Goal: Task Accomplishment & Management: Use online tool/utility

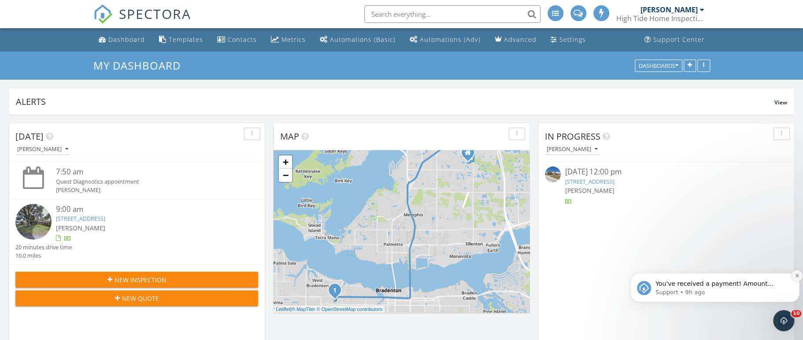
click at [793, 275] on button "Dismiss notification" at bounding box center [796, 275] width 11 height 11
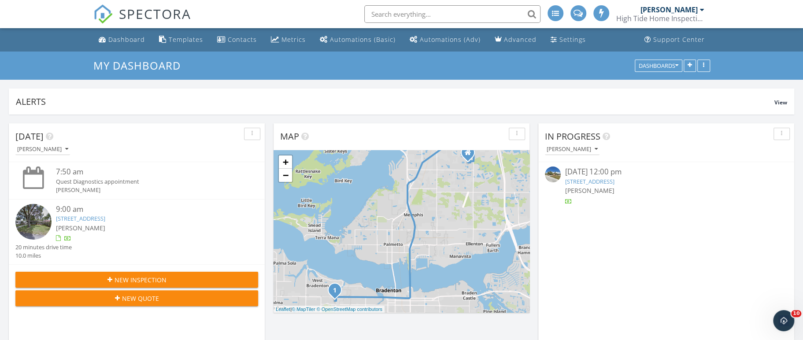
click at [105, 218] on link "4310 7th Ave W, Bradenton, FL 34209" at bounding box center [80, 218] width 49 height 8
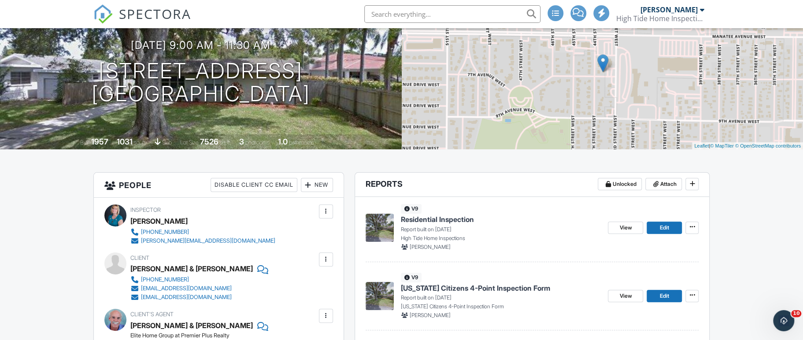
scroll to position [88, 0]
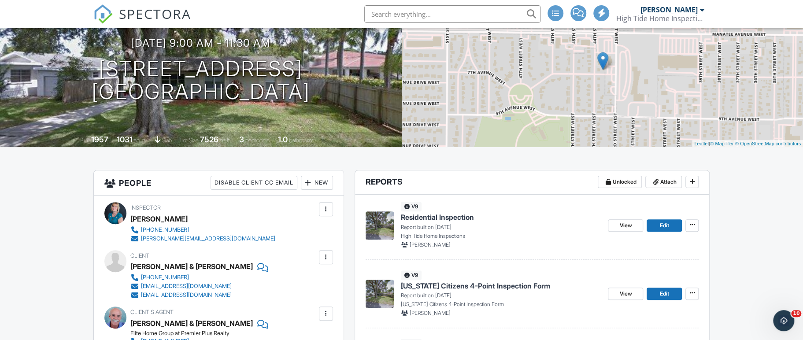
drag, startPoint x: 109, startPoint y: 71, endPoint x: 329, endPoint y: 96, distance: 221.1
click at [329, 96] on div "09/29/2025 9:00 am - 11:30 am 4310 7th Ave W Bradenton, FL 34209" at bounding box center [201, 70] width 402 height 66
copy h1 "4310 7th Ave W Bradenton, FL 34209"
click at [421, 219] on span "Residential Inspection" at bounding box center [437, 217] width 73 height 10
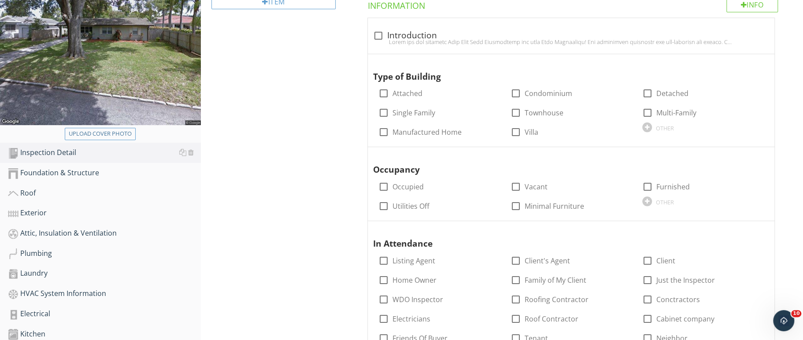
scroll to position [164, 0]
click at [94, 173] on div "Foundation & Structure" at bounding box center [104, 172] width 193 height 11
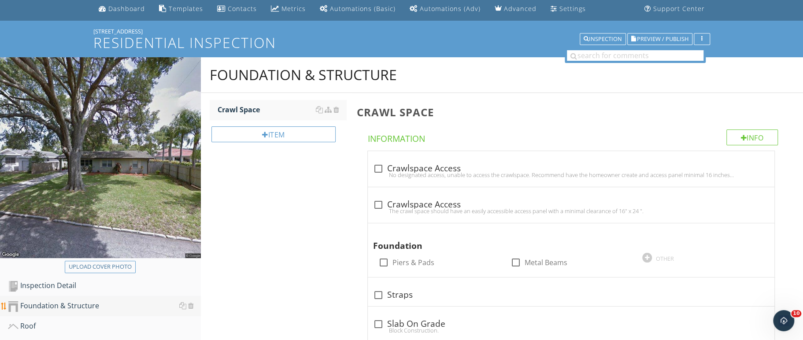
scroll to position [30, 0]
click at [293, 131] on div "Item" at bounding box center [273, 135] width 124 height 16
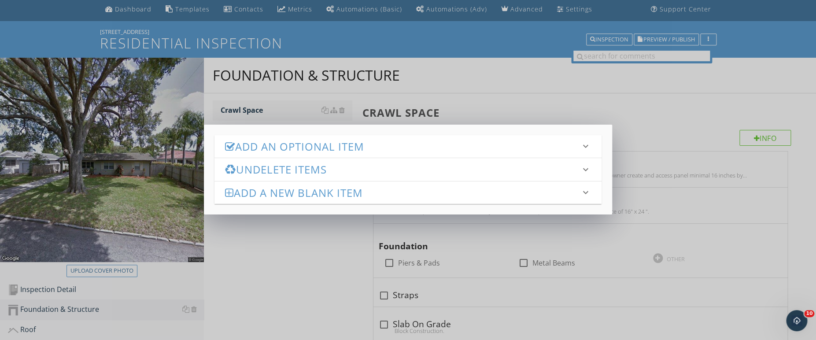
click at [291, 167] on h3 "Undelete Items" at bounding box center [402, 169] width 355 height 12
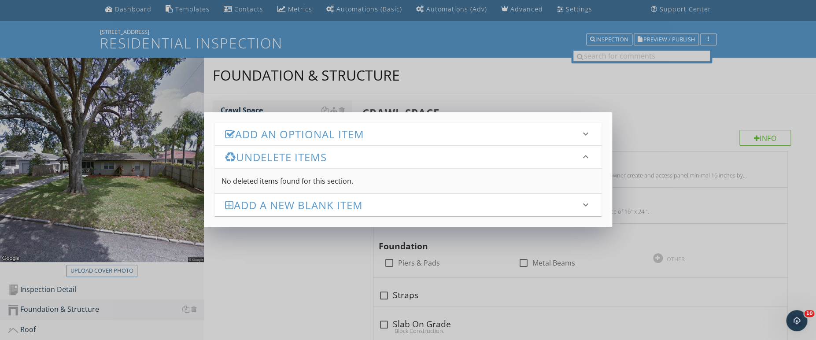
click at [295, 129] on h3 "Add an Optional Item" at bounding box center [402, 134] width 355 height 12
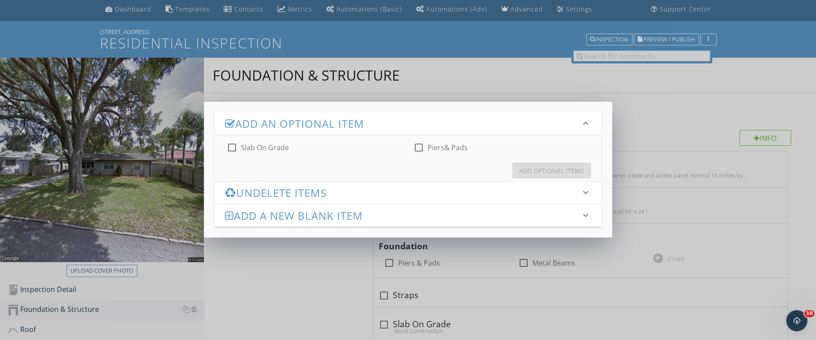
click at [232, 151] on div at bounding box center [232, 147] width 15 height 15
checkbox input "true"
click at [528, 165] on button "Add Optional Items" at bounding box center [551, 170] width 79 height 16
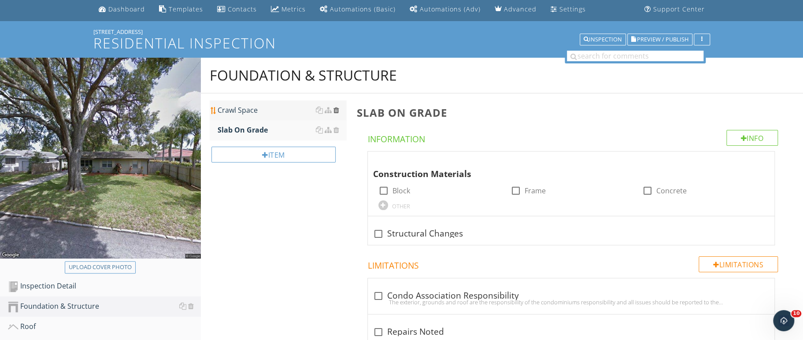
click at [338, 109] on div at bounding box center [336, 110] width 6 height 7
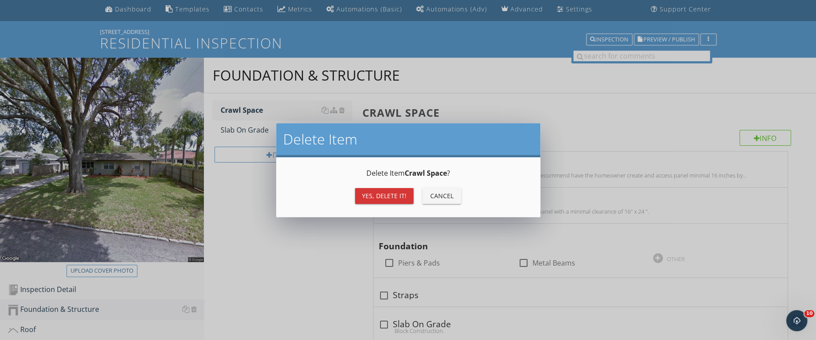
click at [365, 200] on div "Yes, Delete it!" at bounding box center [384, 195] width 44 height 9
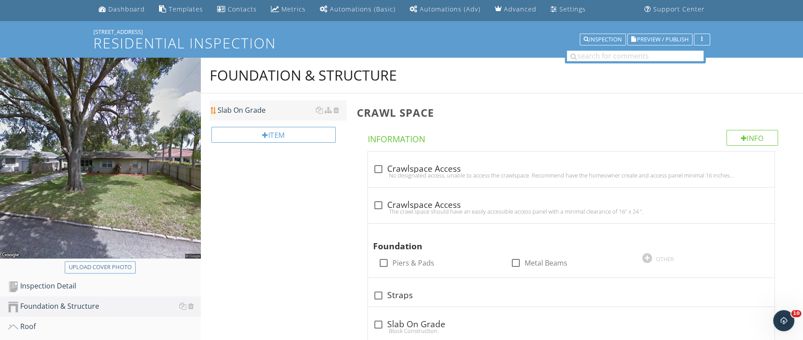
click at [258, 112] on div "Slab On Grade" at bounding box center [282, 110] width 129 height 11
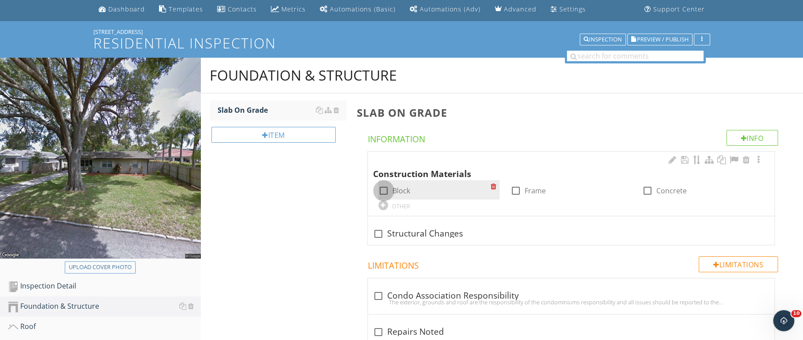
click at [381, 190] on div at bounding box center [383, 190] width 15 height 15
checkbox input "true"
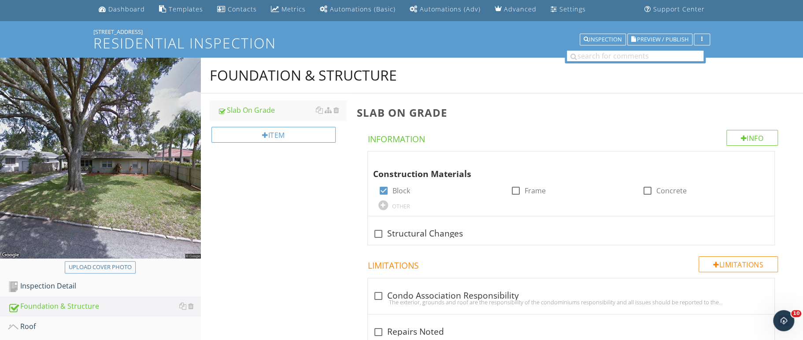
click at [277, 210] on div "Foundation & Structure Slab On Grade Item Slab On Grade Info Information Constr…" at bounding box center [502, 344] width 602 height 572
drag, startPoint x: 277, startPoint y: 210, endPoint x: 326, endPoint y: 234, distance: 54.9
click at [326, 234] on div "Foundation & Structure Slab On Grade Item Slab On Grade Info Information Constr…" at bounding box center [502, 344] width 602 height 572
click at [63, 284] on div "Inspection Detail" at bounding box center [104, 285] width 193 height 11
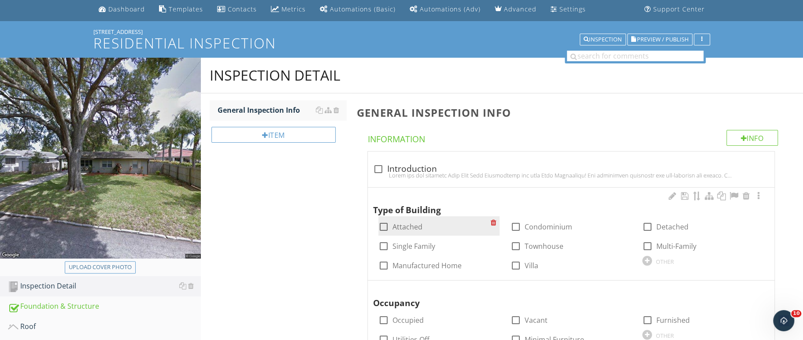
click at [383, 230] on div at bounding box center [383, 226] width 15 height 15
checkbox input "true"
click at [377, 172] on div at bounding box center [571, 175] width 396 height 7
checkbox input "true"
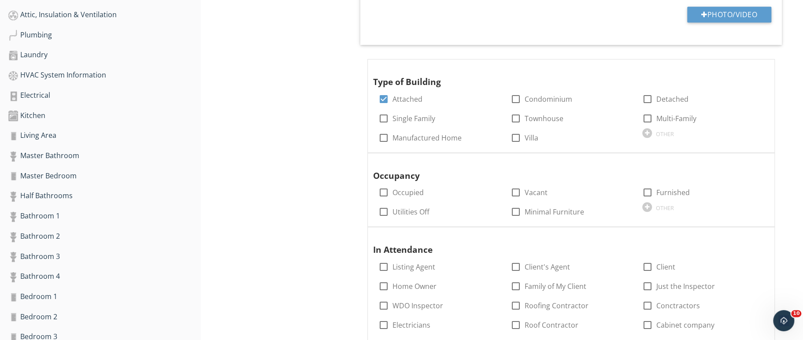
scroll to position [384, 0]
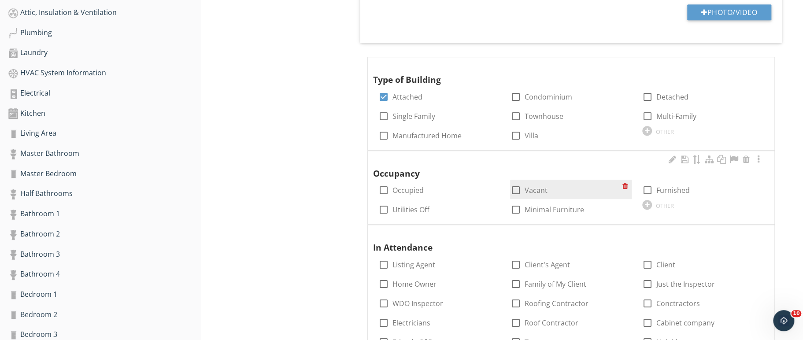
click at [522, 191] on div at bounding box center [515, 190] width 15 height 15
checkbox input "true"
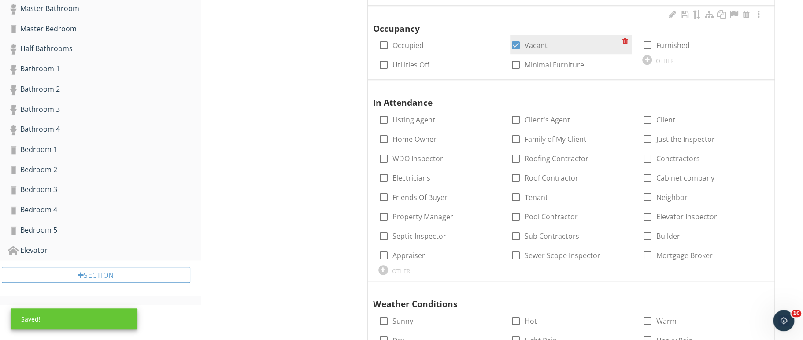
scroll to position [532, 0]
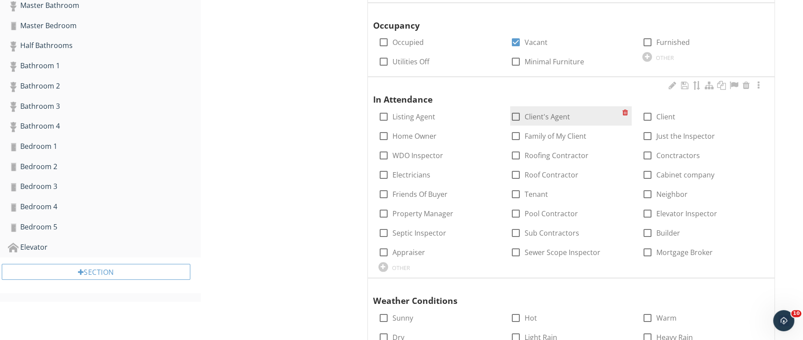
click at [516, 118] on div at bounding box center [515, 116] width 15 height 15
checkbox input "true"
click at [647, 119] on div at bounding box center [647, 116] width 15 height 15
checkbox input "true"
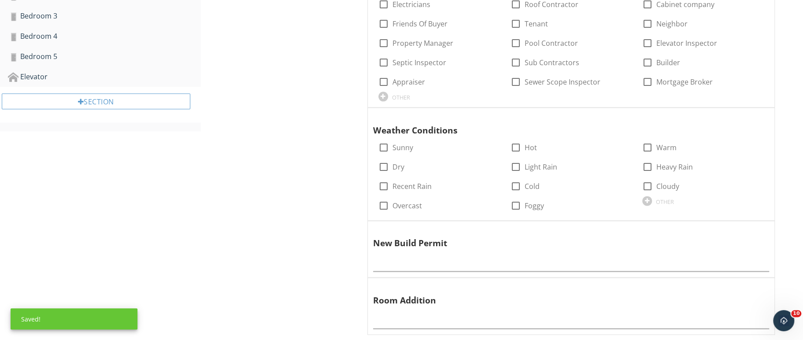
scroll to position [704, 0]
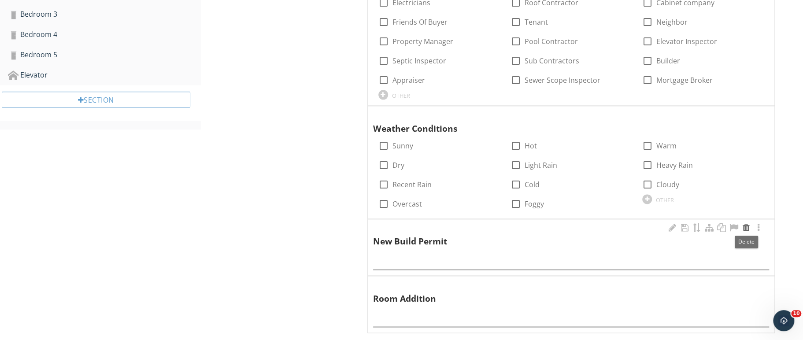
click at [745, 224] on div at bounding box center [746, 227] width 11 height 9
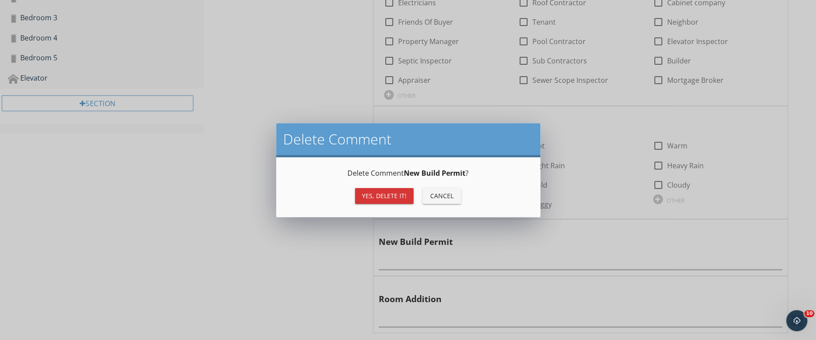
click at [399, 195] on div "Yes, Delete it!" at bounding box center [384, 195] width 44 height 9
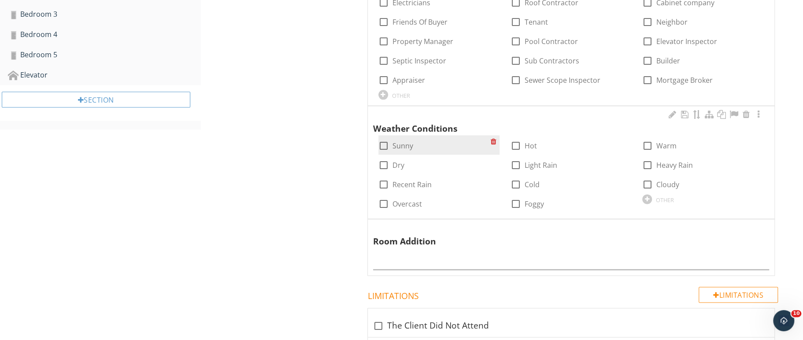
click at [385, 138] on div at bounding box center [383, 145] width 15 height 15
checkbox input "true"
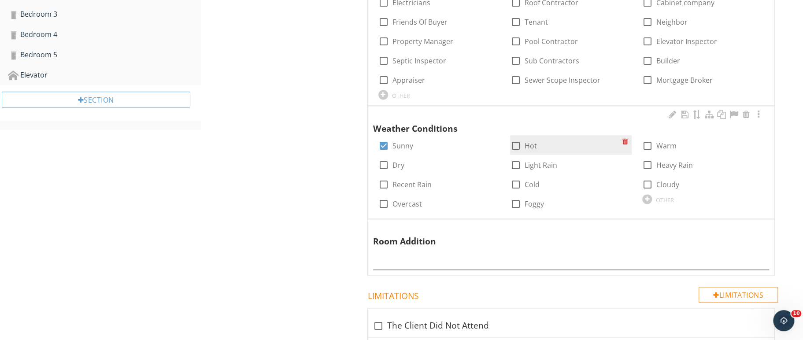
click at [521, 144] on div at bounding box center [515, 145] width 15 height 15
checkbox input "true"
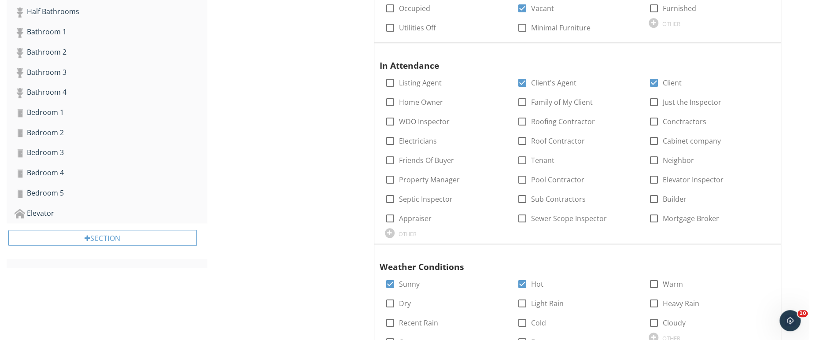
scroll to position [567, 0]
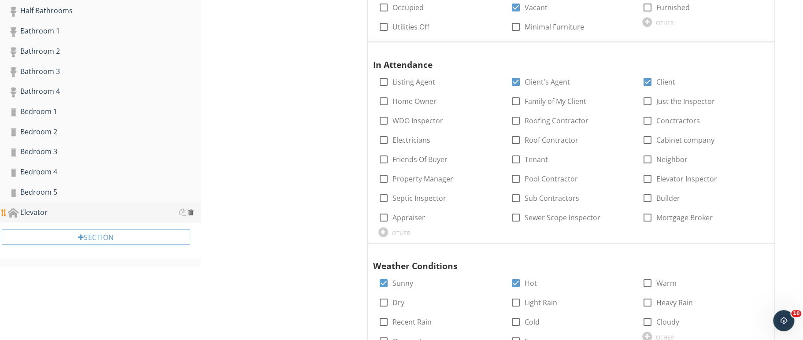
click at [191, 209] on div at bounding box center [191, 212] width 6 height 7
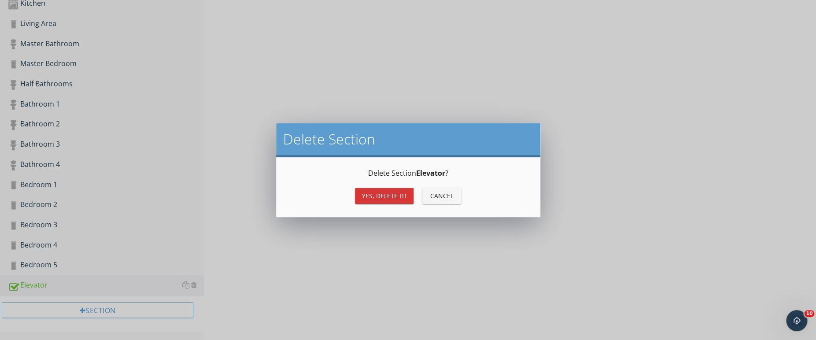
scroll to position [490, 0]
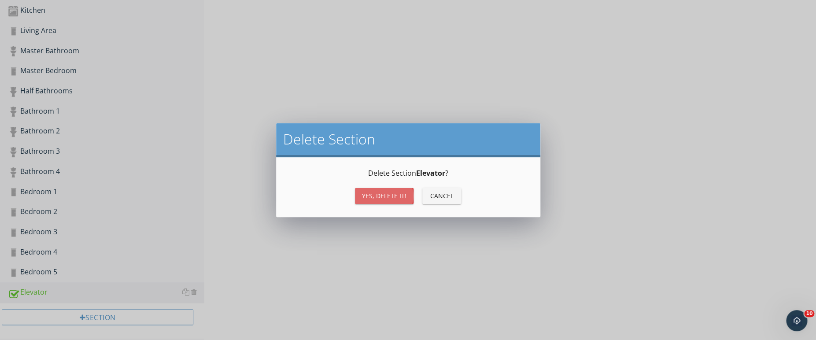
click at [377, 197] on div "Yes, Delete it!" at bounding box center [384, 195] width 44 height 9
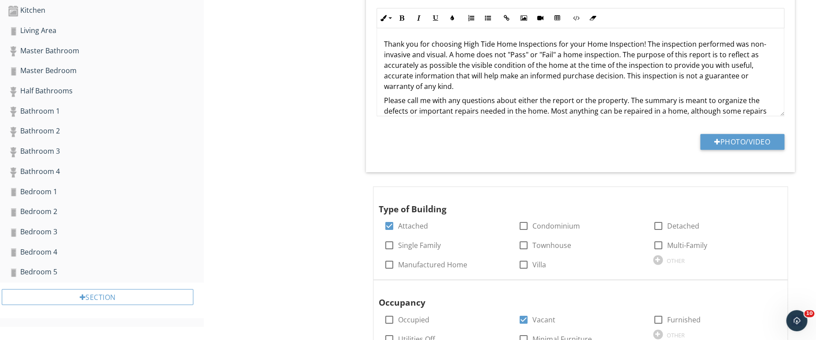
scroll to position [468, 0]
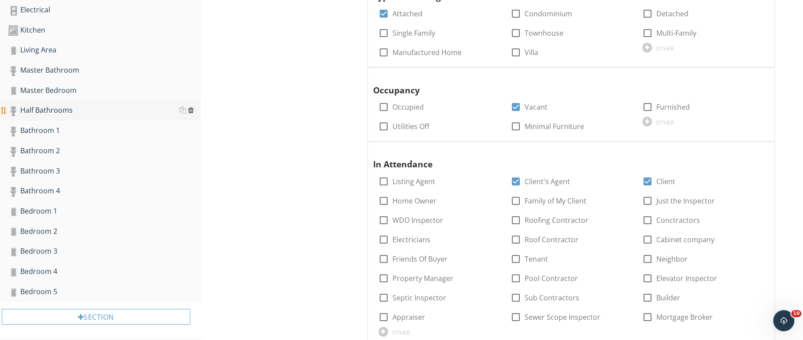
click at [191, 107] on div at bounding box center [191, 110] width 6 height 7
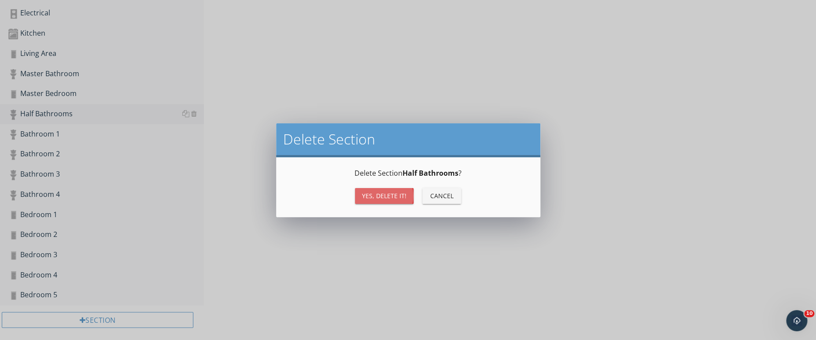
click at [364, 194] on div "Yes, Delete it!" at bounding box center [384, 195] width 44 height 9
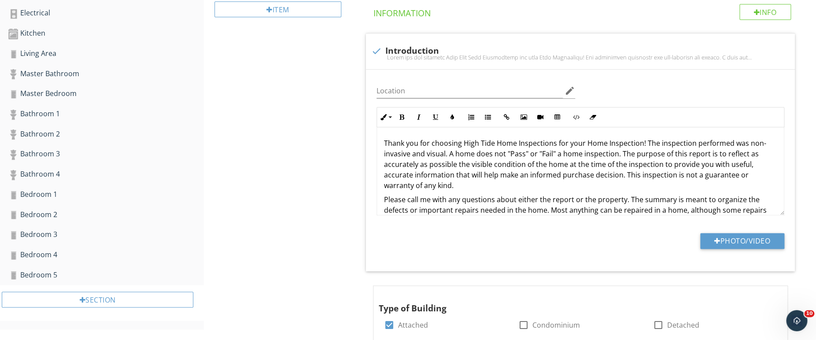
scroll to position [447, 0]
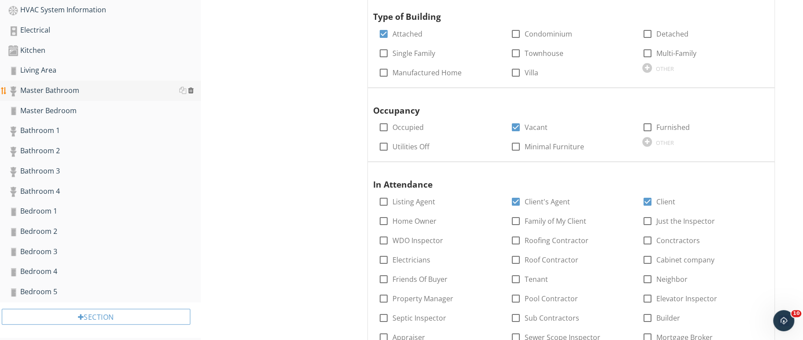
click at [190, 87] on div at bounding box center [191, 90] width 6 height 7
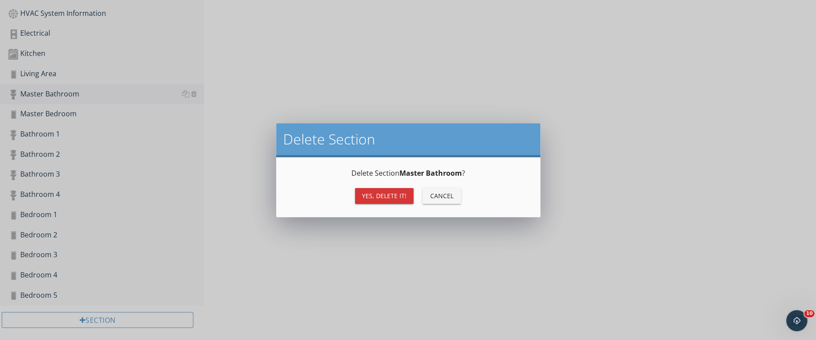
click at [372, 202] on button "Yes, Delete it!" at bounding box center [384, 196] width 59 height 16
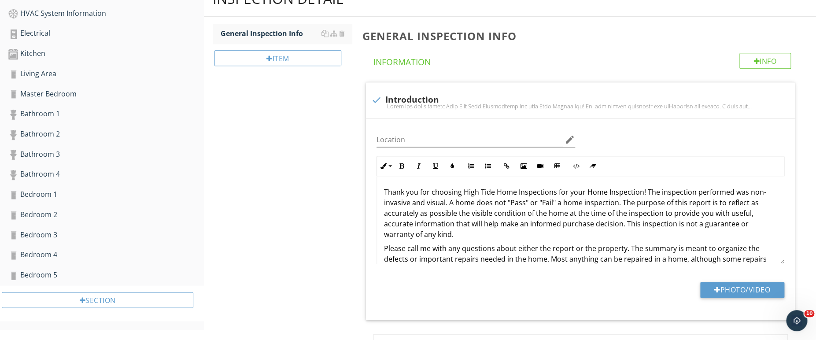
scroll to position [428, 0]
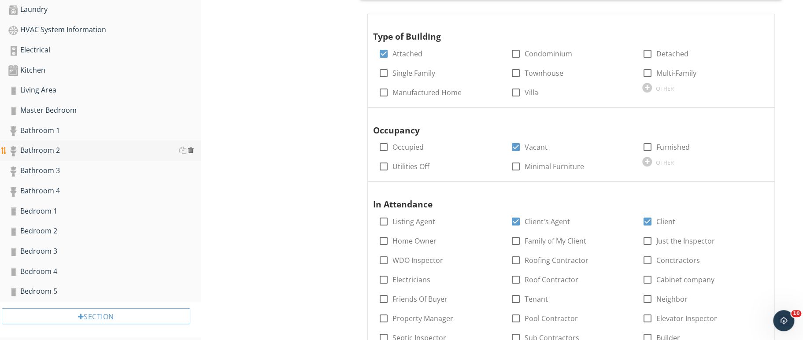
click at [189, 147] on div at bounding box center [191, 150] width 6 height 7
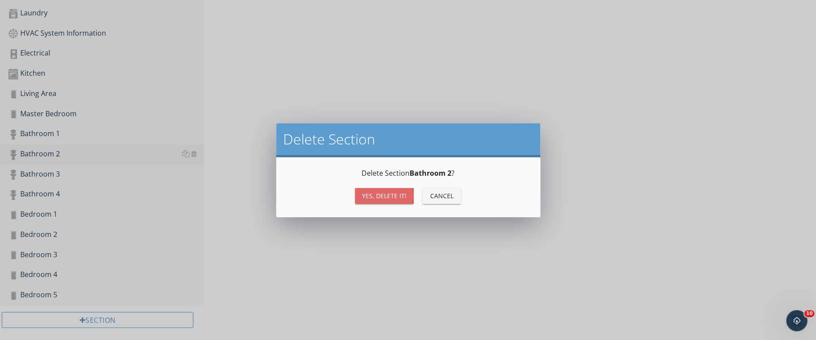
click at [364, 194] on div "Yes, Delete it!" at bounding box center [384, 195] width 44 height 9
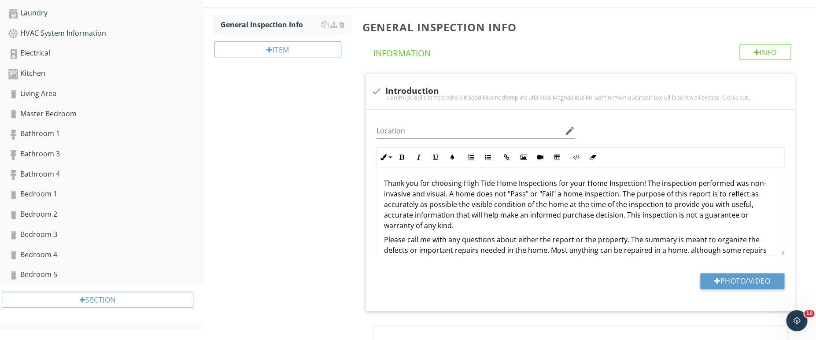
scroll to position [408, 0]
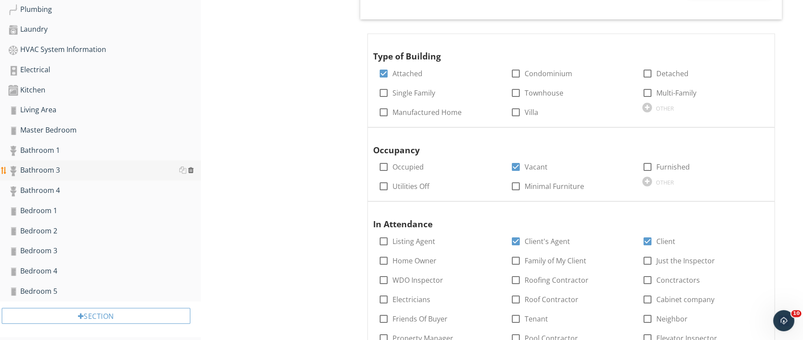
click at [192, 166] on div at bounding box center [191, 169] width 6 height 7
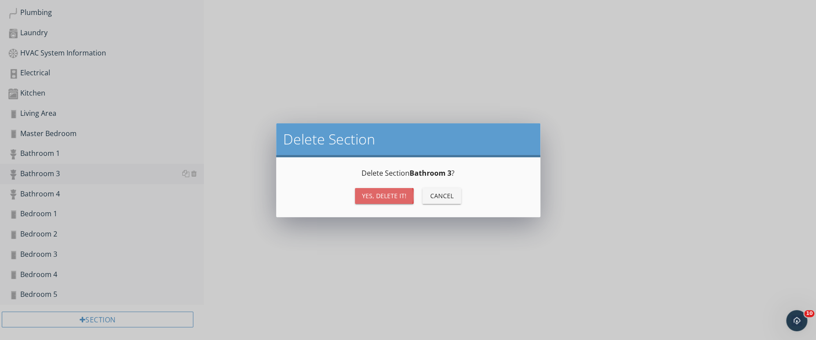
click at [372, 199] on div "Yes, Delete it!" at bounding box center [384, 195] width 44 height 9
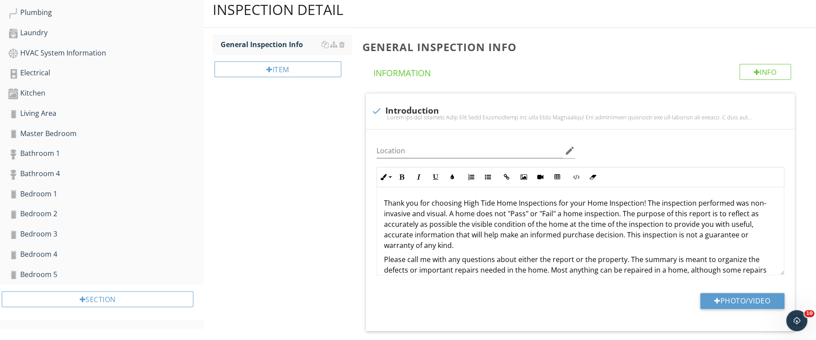
scroll to position [388, 0]
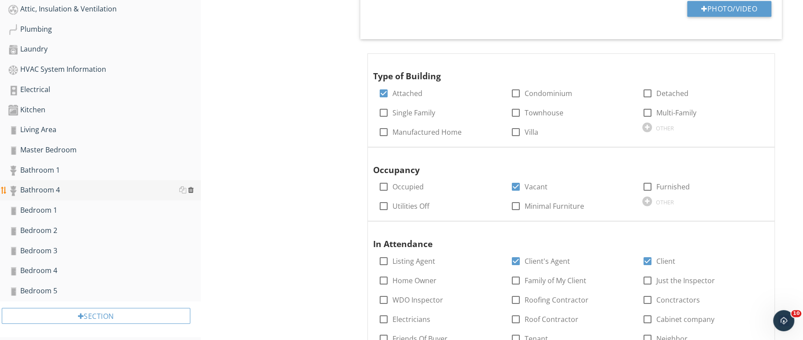
click at [193, 186] on div at bounding box center [191, 189] width 6 height 7
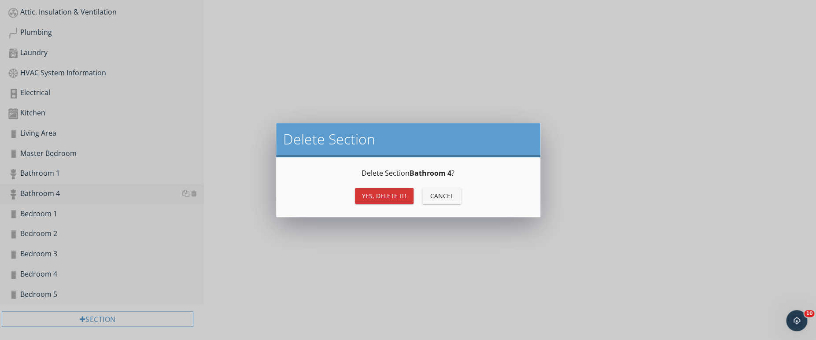
click at [366, 198] on div "Yes, Delete it!" at bounding box center [384, 195] width 44 height 9
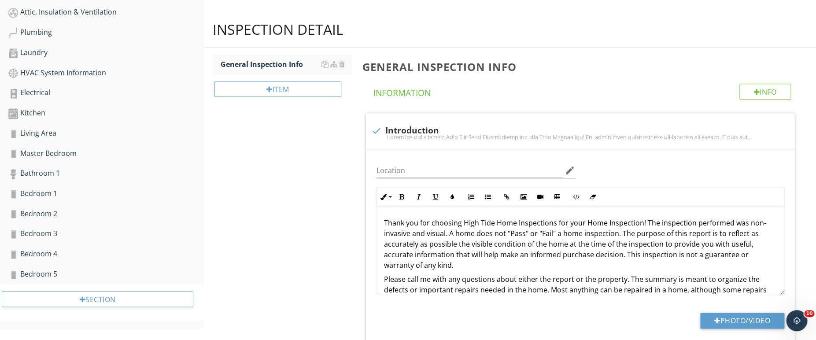
scroll to position [368, 0]
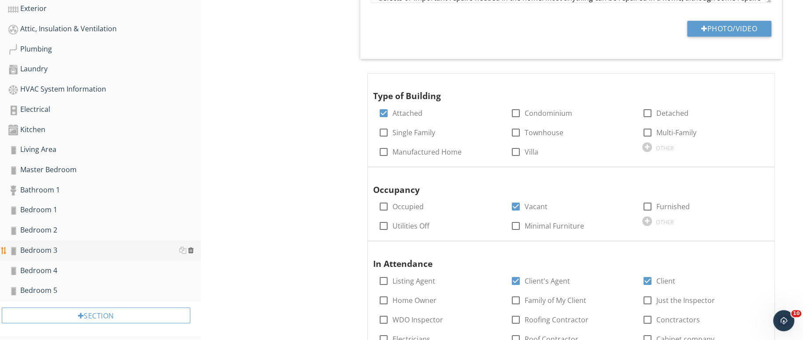
click at [191, 247] on div at bounding box center [191, 250] width 6 height 7
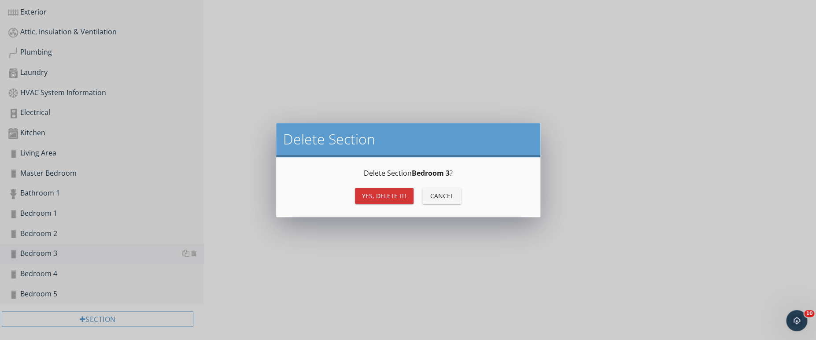
click at [424, 195] on button "Cancel" at bounding box center [441, 196] width 39 height 16
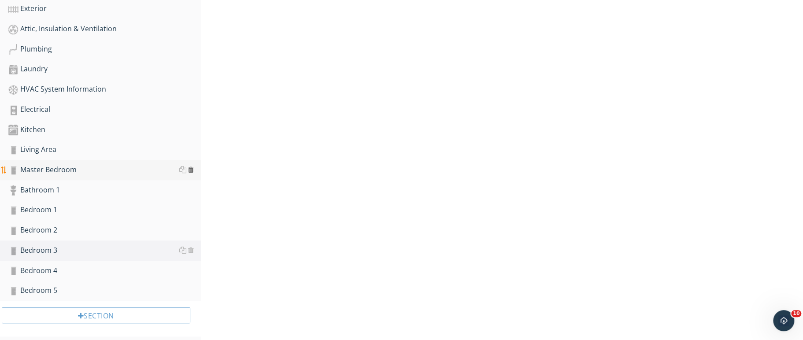
click at [192, 167] on div at bounding box center [191, 169] width 6 height 7
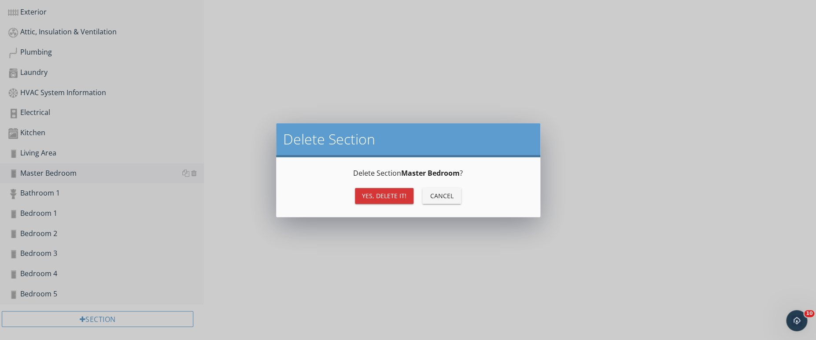
click at [365, 194] on div "Yes, Delete it!" at bounding box center [384, 195] width 44 height 9
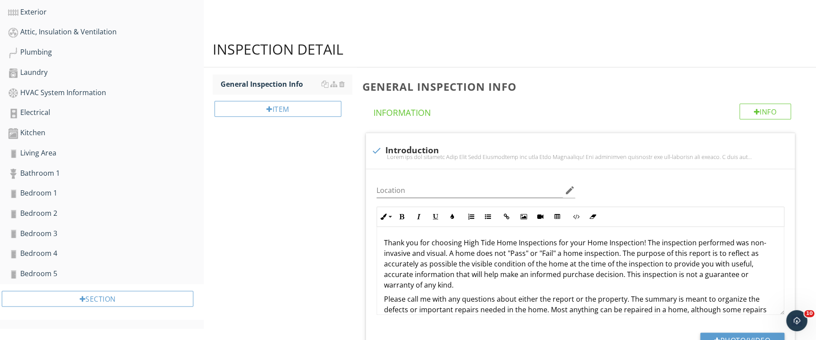
scroll to position [348, 0]
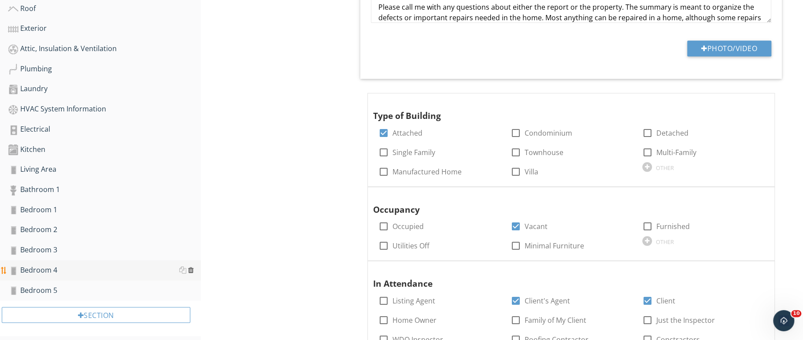
click at [189, 267] on div at bounding box center [191, 269] width 6 height 7
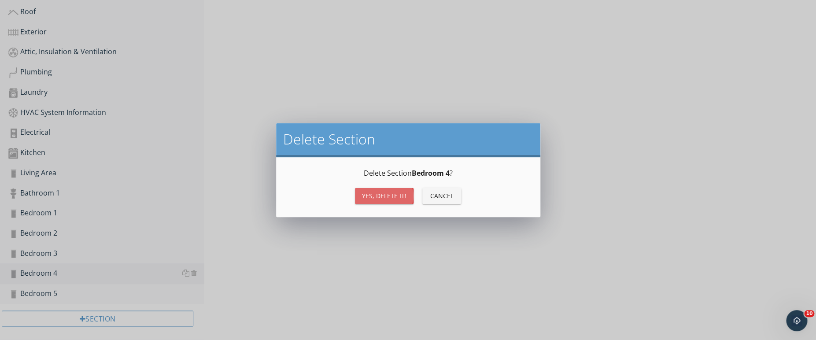
click at [368, 198] on div "Yes, Delete it!" at bounding box center [384, 195] width 44 height 9
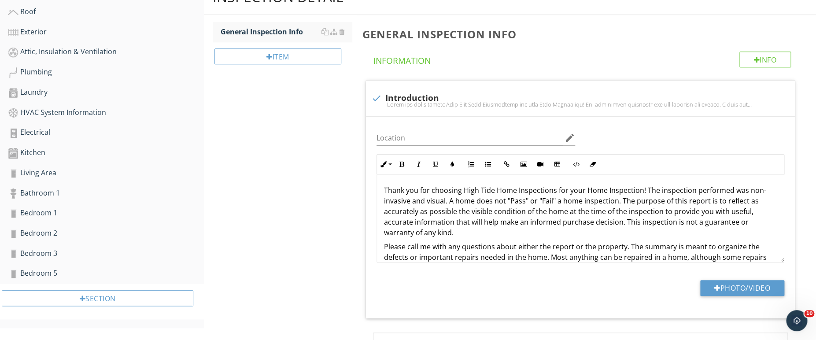
scroll to position [328, 0]
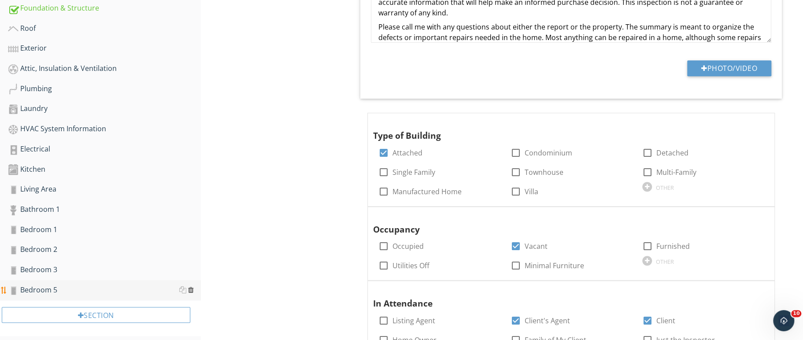
click at [192, 286] on div at bounding box center [191, 289] width 6 height 7
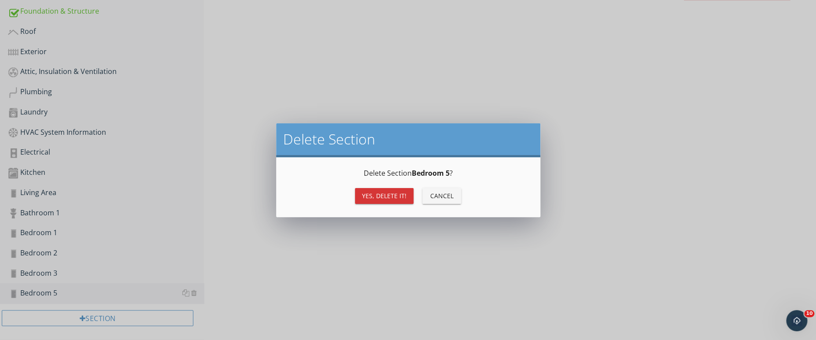
click at [359, 195] on button "Yes, Delete it!" at bounding box center [384, 196] width 59 height 16
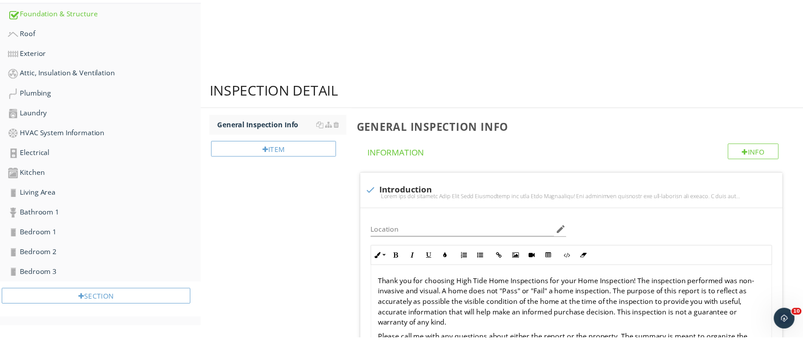
scroll to position [309, 0]
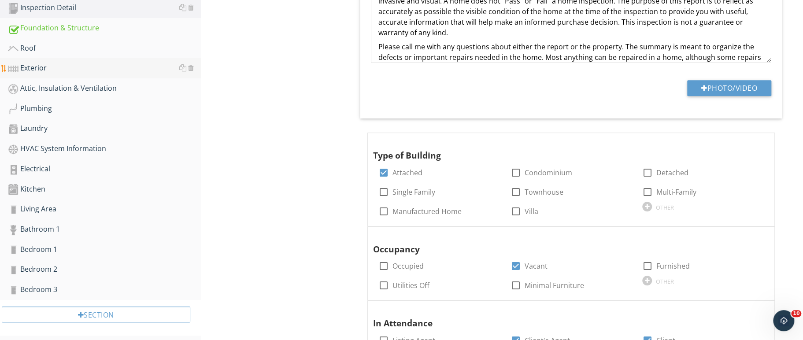
click at [76, 65] on div "Exterior" at bounding box center [104, 68] width 193 height 11
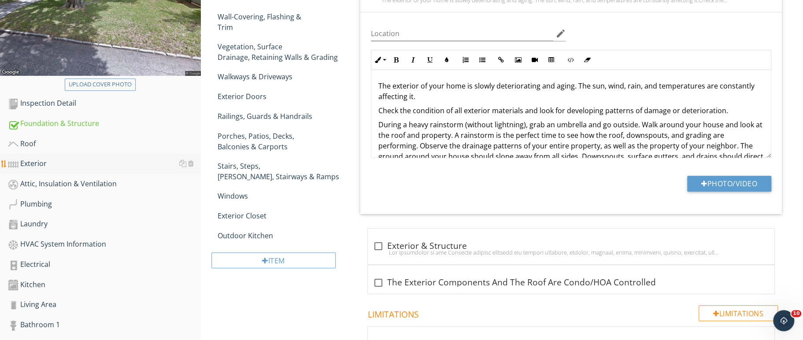
scroll to position [211, 0]
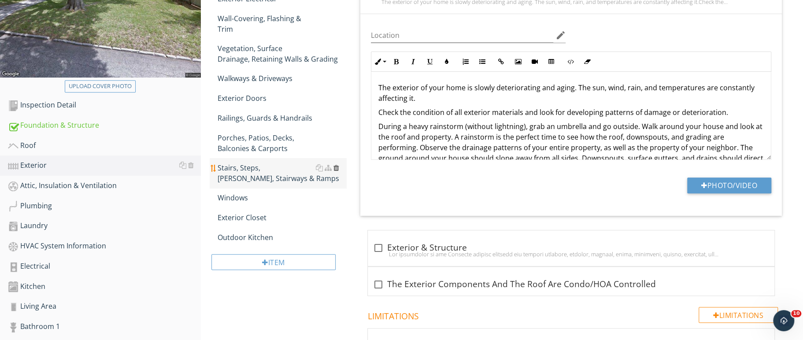
click at [337, 164] on div at bounding box center [336, 167] width 6 height 7
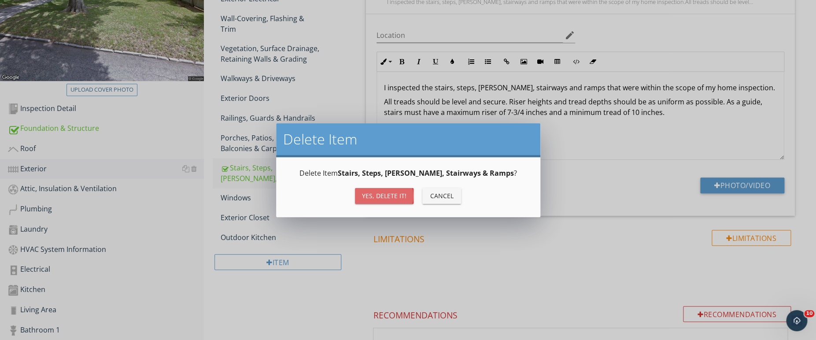
click at [380, 190] on button "Yes, Delete it!" at bounding box center [384, 196] width 59 height 16
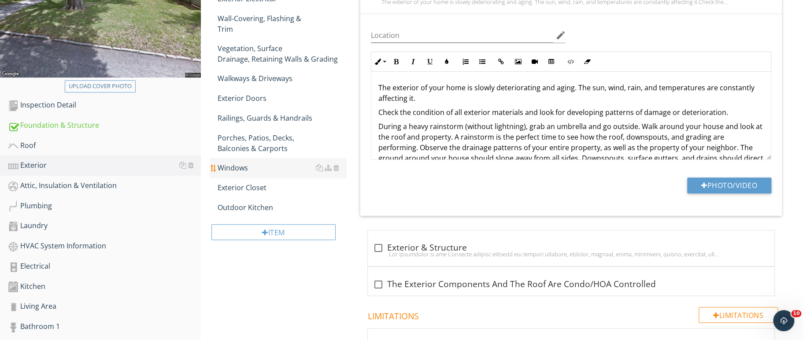
click at [294, 162] on div "Windows" at bounding box center [282, 167] width 129 height 11
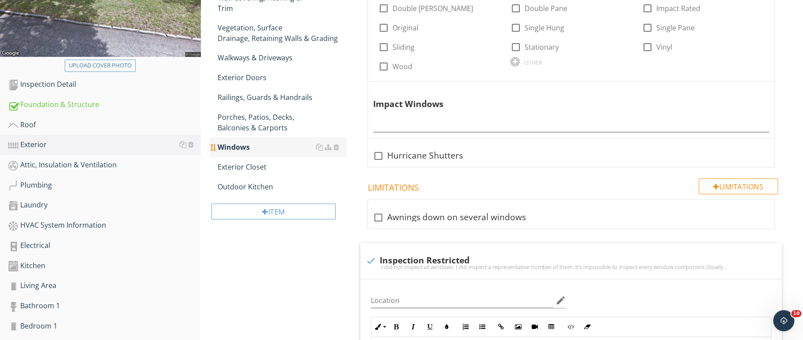
scroll to position [232, 0]
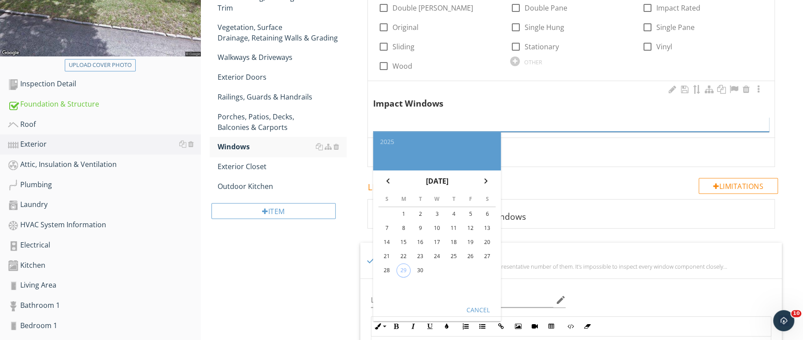
click at [422, 123] on input "text" at bounding box center [571, 124] width 396 height 15
paste input "(1&2) Remove & Replace (2) Impact Windows size for size and Provide & Install A…"
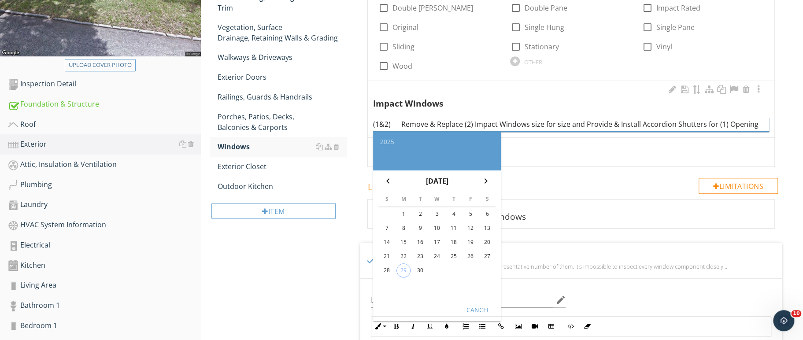
click at [399, 122] on input "(1&2) Remove & Replace (2) Impact Windows size for size and Provide & Install A…" at bounding box center [571, 124] width 396 height 15
type input "Remove & Replace (2) Impact Windows size for size and Provide & Install Accordi…"
click at [468, 309] on div "Cancel" at bounding box center [477, 309] width 25 height 9
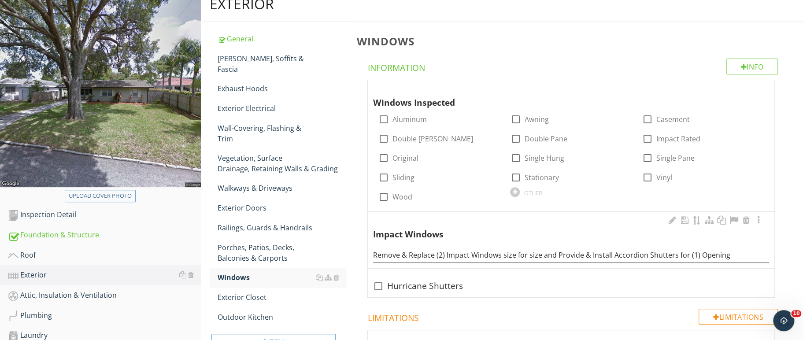
scroll to position [101, 0]
click at [35, 252] on div "Roof" at bounding box center [104, 256] width 193 height 11
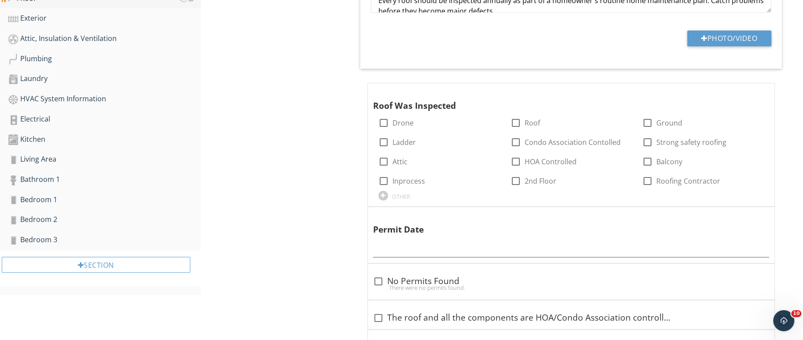
scroll to position [359, 0]
click at [417, 247] on input "text" at bounding box center [571, 249] width 396 height 15
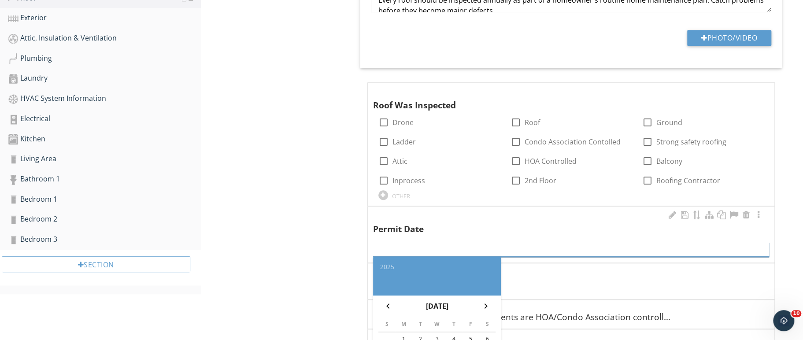
paste input "[DATE] REROOF/ROOFING MEMBRANE NCRQD:REMV/REPLC SHINGLE ROOF/19SQS/4:12PITCHLOT…"
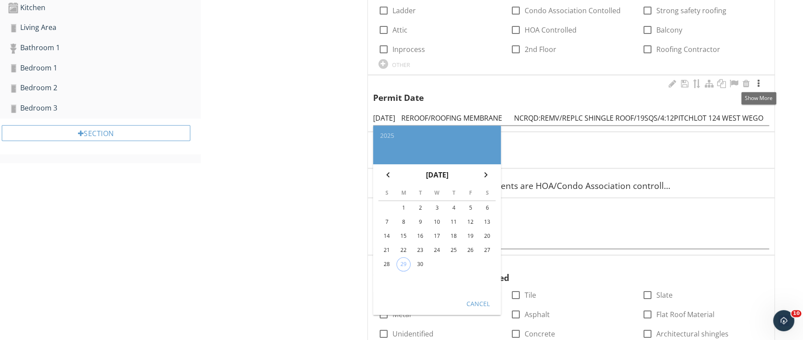
scroll to position [0, 0]
click at [756, 80] on div at bounding box center [758, 83] width 11 height 9
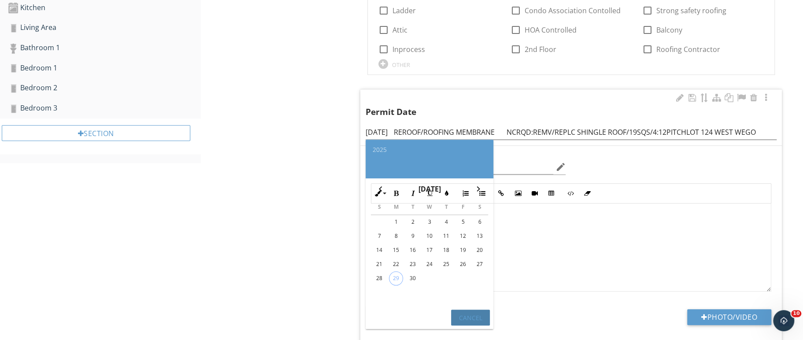
click at [469, 313] on div "Cancel" at bounding box center [470, 317] width 25 height 9
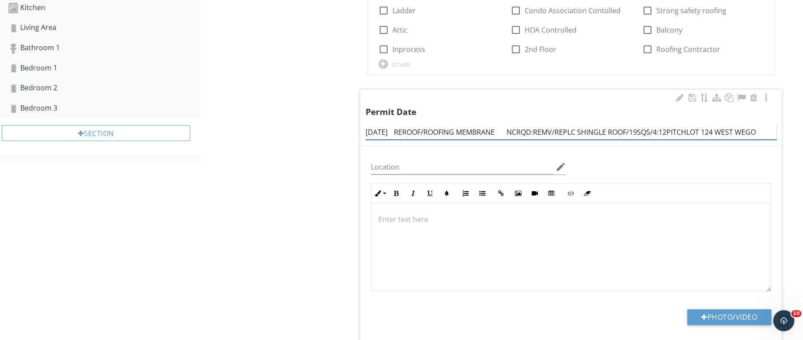
drag, startPoint x: 423, startPoint y: 131, endPoint x: 560, endPoint y: 140, distance: 137.2
click at [560, 140] on div "[DATE] REROOF/ROOFING MEMBRANE NCRQD:REMV/REPLC SHINGLE ROOF/19SQS/4:12PITCHLOT…" at bounding box center [570, 132] width 411 height 15
click at [406, 218] on p at bounding box center [570, 219] width 385 height 11
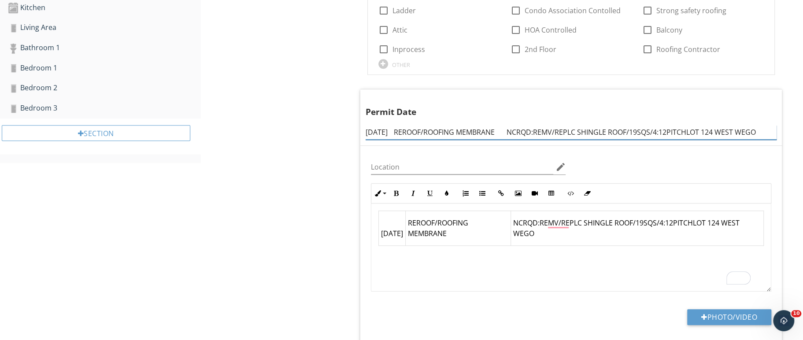
scroll to position [0, 15]
drag, startPoint x: 531, startPoint y: 127, endPoint x: 812, endPoint y: 159, distance: 282.7
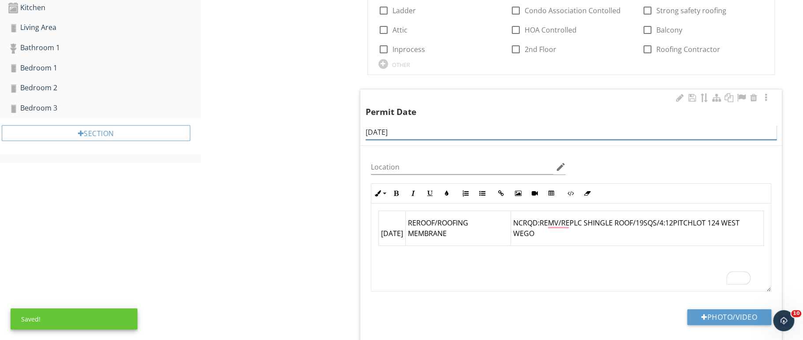
click at [379, 133] on input "[DATE]" at bounding box center [570, 132] width 411 height 15
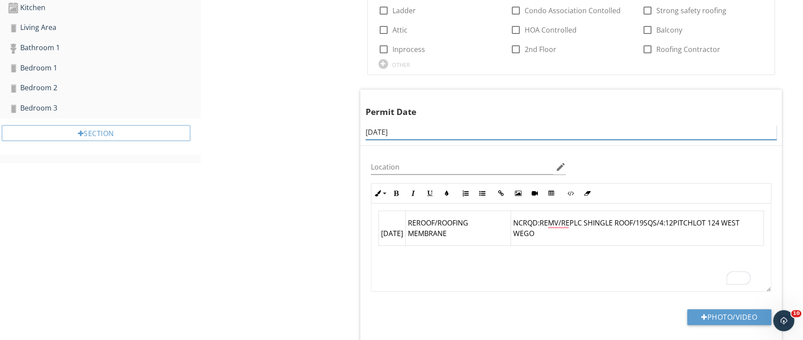
type input "[DATE]"
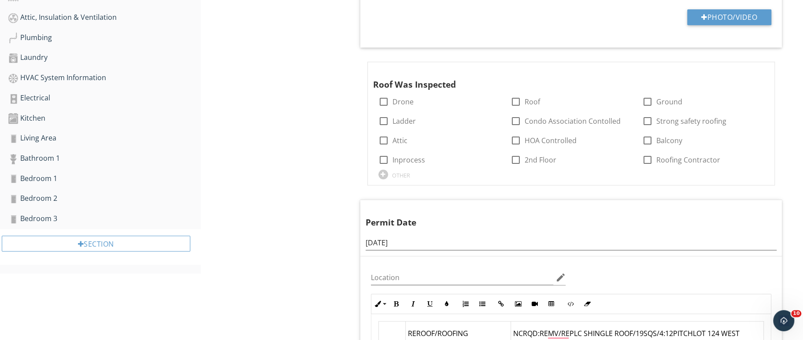
scroll to position [367, 0]
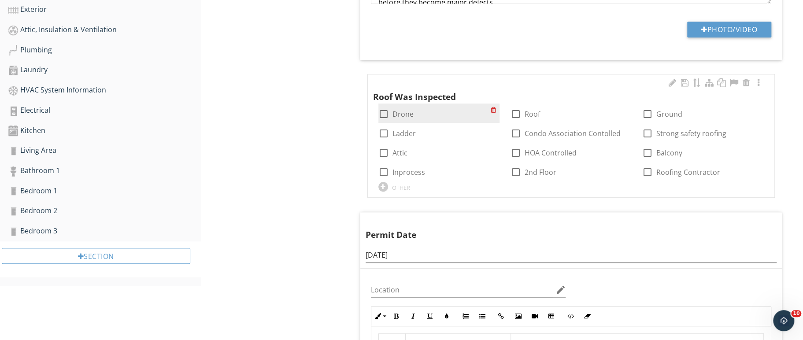
click at [382, 112] on div at bounding box center [383, 114] width 15 height 15
checkbox input "true"
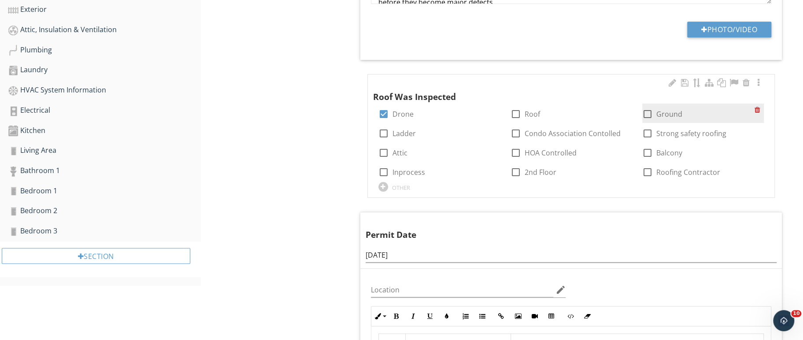
click at [652, 105] on div "check_box_outline_blank Ground" at bounding box center [703, 112] width 122 height 19
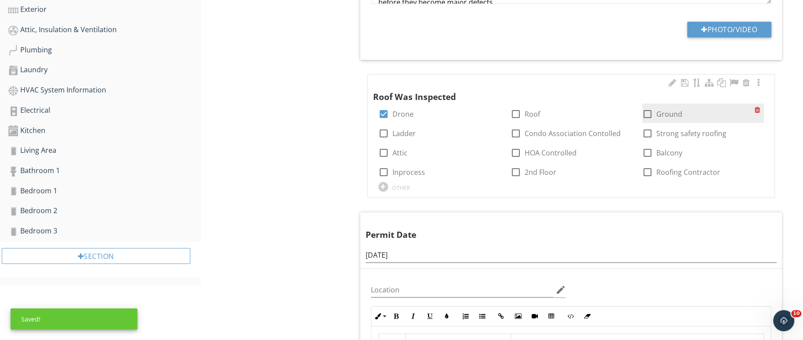
click at [646, 112] on div at bounding box center [647, 114] width 15 height 15
checkbox input "true"
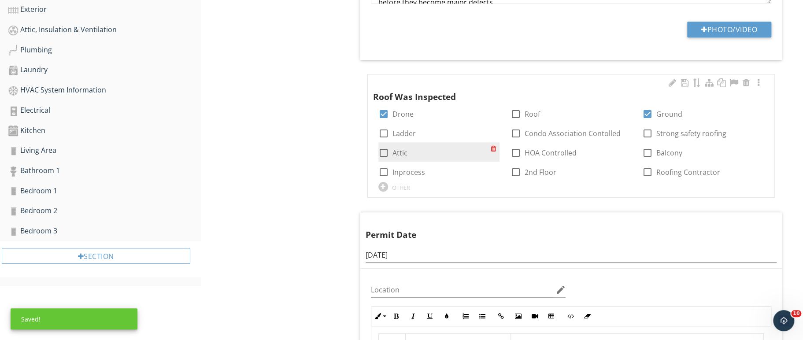
click at [383, 155] on div at bounding box center [383, 152] width 15 height 15
checkbox input "true"
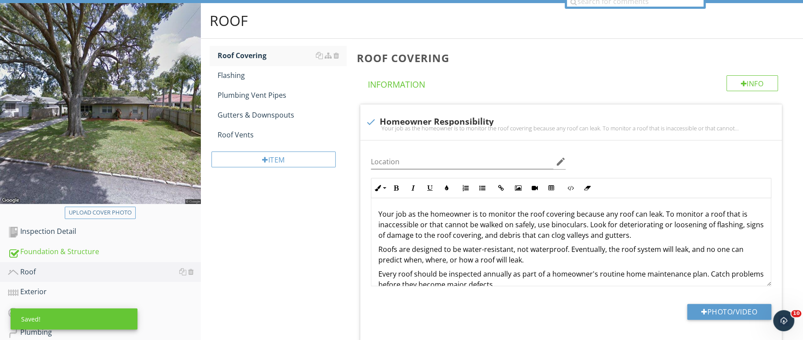
scroll to position [70, 0]
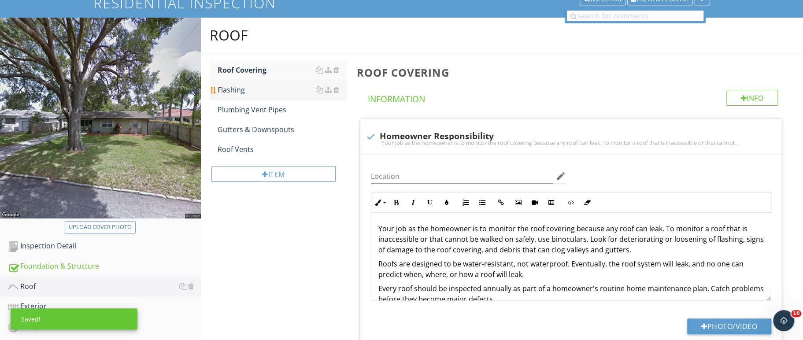
click at [241, 85] on div "Flashing" at bounding box center [282, 90] width 129 height 11
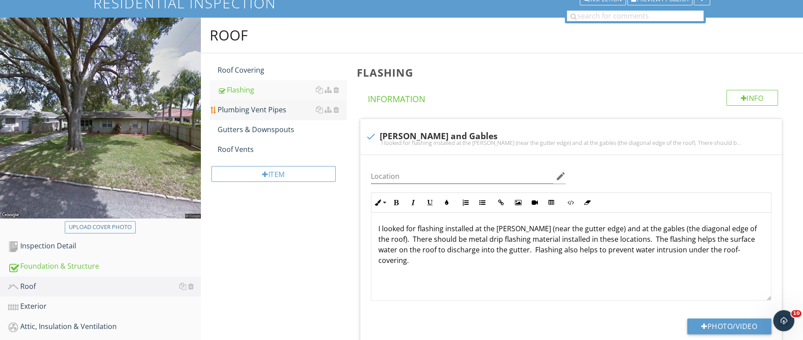
click at [258, 111] on div "Plumbing Vent Pipes" at bounding box center [282, 109] width 129 height 11
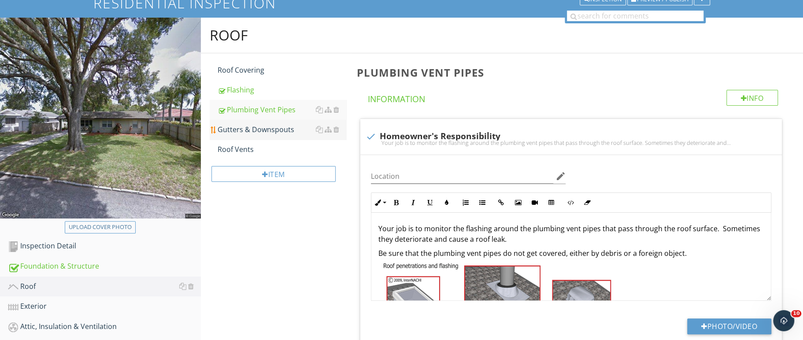
click at [278, 131] on div "Gutters & Downspouts" at bounding box center [282, 129] width 129 height 11
type textarea "<p>Your job is to monitor the flashing around the plumbing vent pipes that pass…"
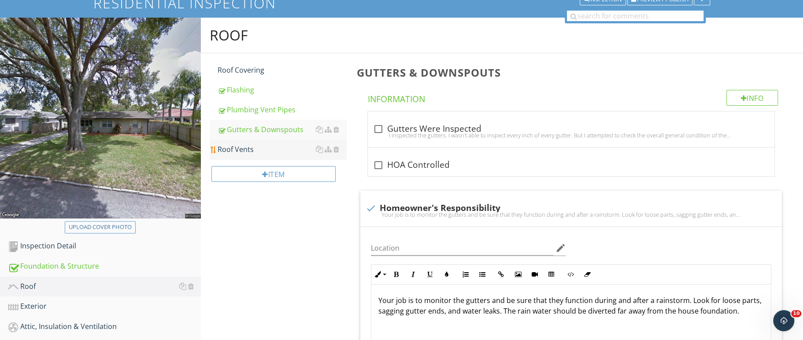
click at [243, 149] on div "Roof Vents" at bounding box center [282, 149] width 129 height 11
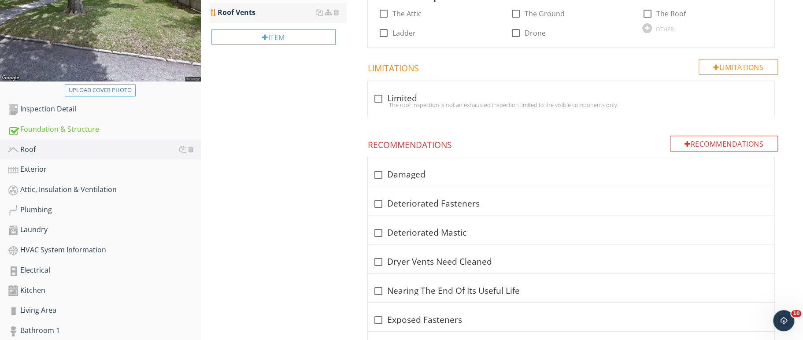
scroll to position [215, 0]
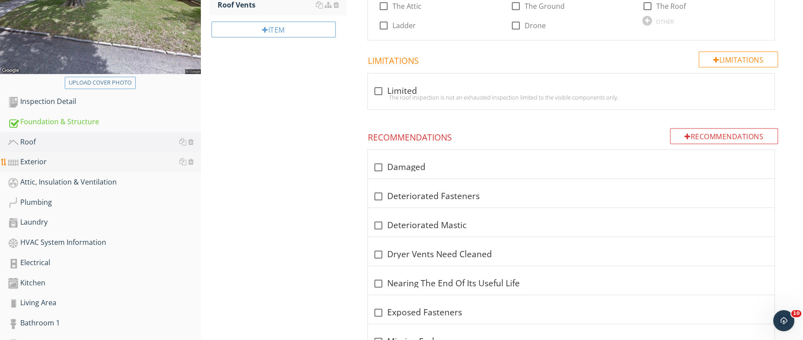
click at [40, 160] on div "Exterior" at bounding box center [104, 161] width 193 height 11
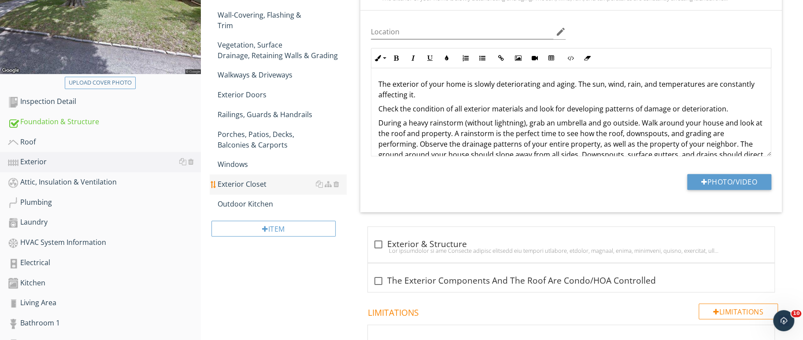
click at [263, 179] on div "Exterior Closet" at bounding box center [282, 184] width 129 height 11
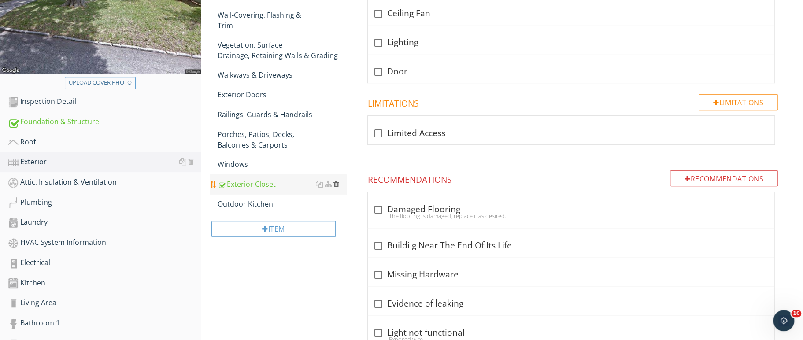
click at [336, 181] on div at bounding box center [336, 184] width 6 height 7
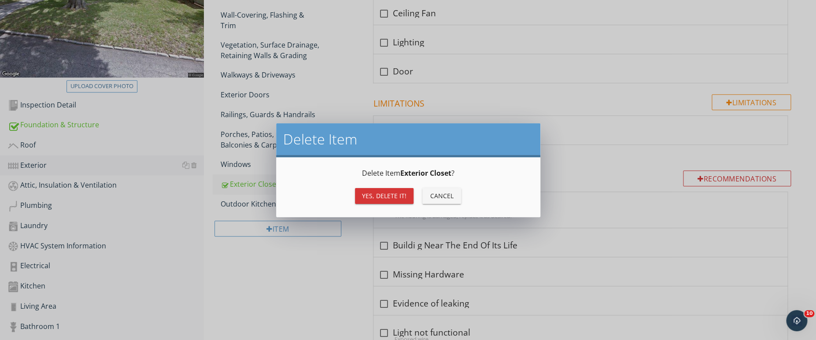
click at [366, 193] on div "Yes, Delete it!" at bounding box center [384, 195] width 44 height 9
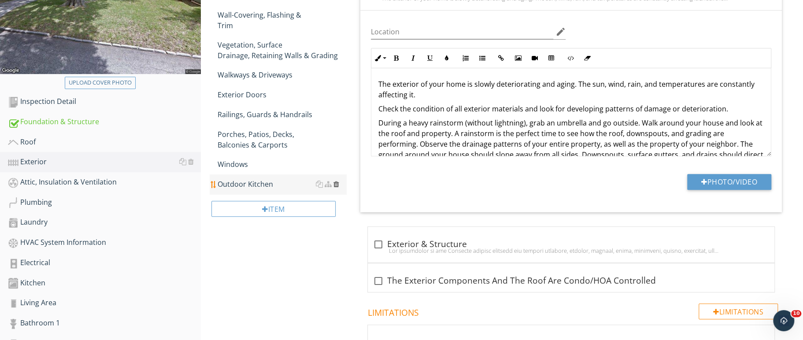
click at [335, 181] on div at bounding box center [336, 184] width 6 height 7
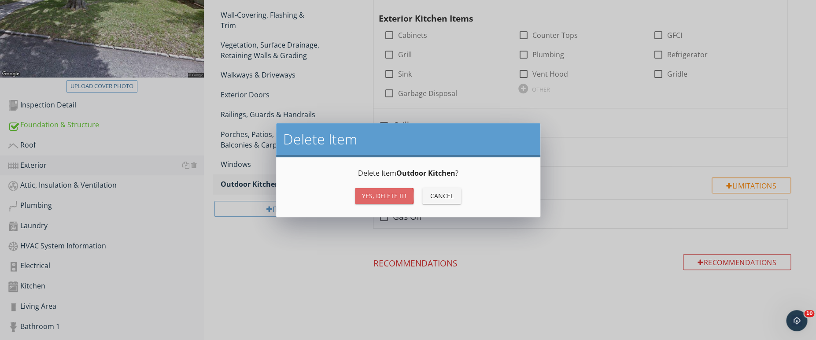
click at [370, 195] on div "Yes, Delete it!" at bounding box center [384, 195] width 44 height 9
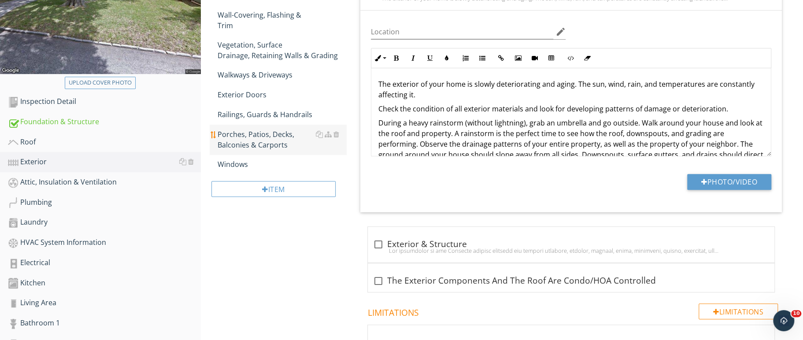
click at [277, 129] on div "Porches, Patios, Decks, Balconies & Carports" at bounding box center [282, 139] width 129 height 21
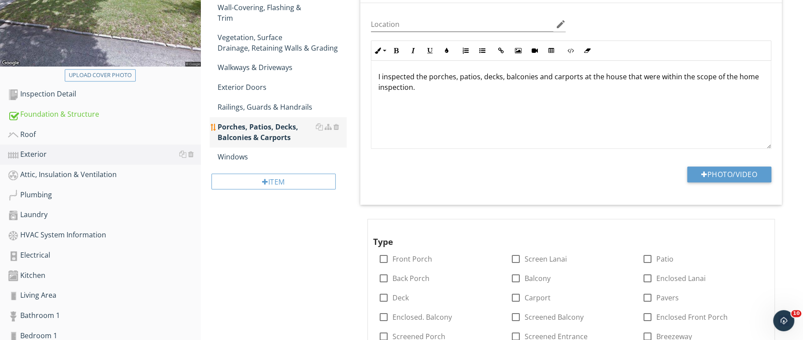
scroll to position [253, 0]
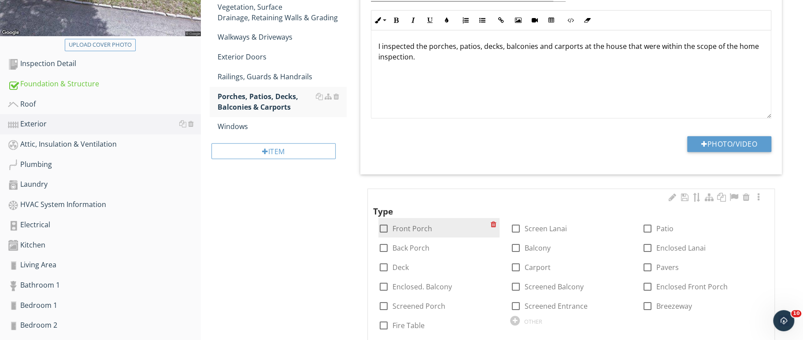
click at [385, 230] on div at bounding box center [383, 228] width 15 height 15
checkbox input "true"
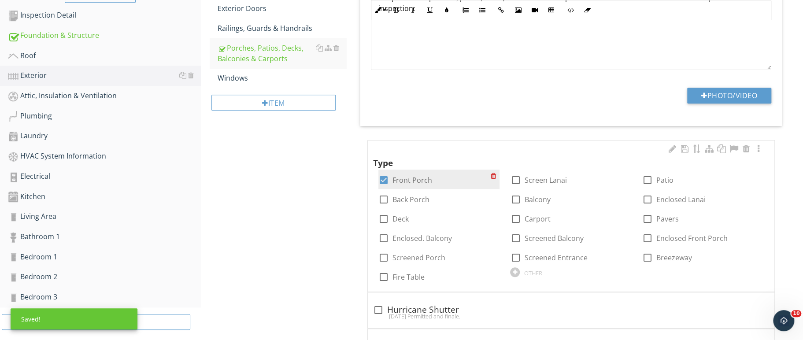
scroll to position [302, 0]
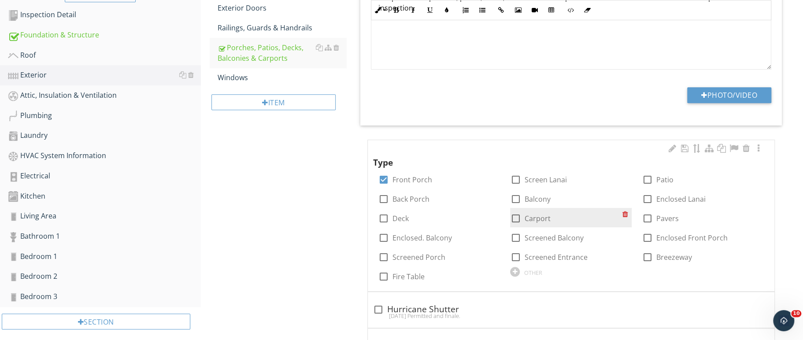
click at [516, 216] on div at bounding box center [515, 218] width 15 height 15
checkbox input "true"
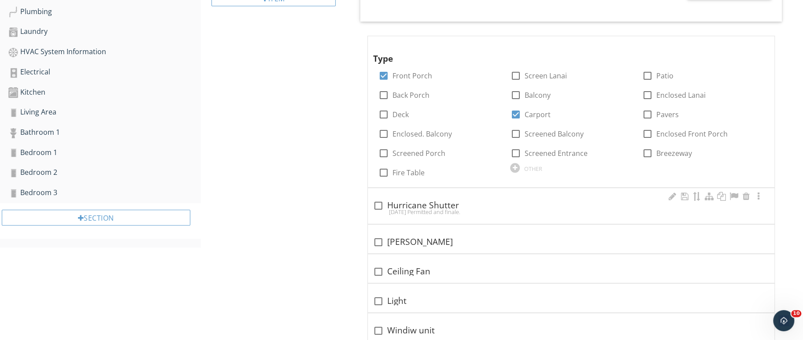
scroll to position [433, 0]
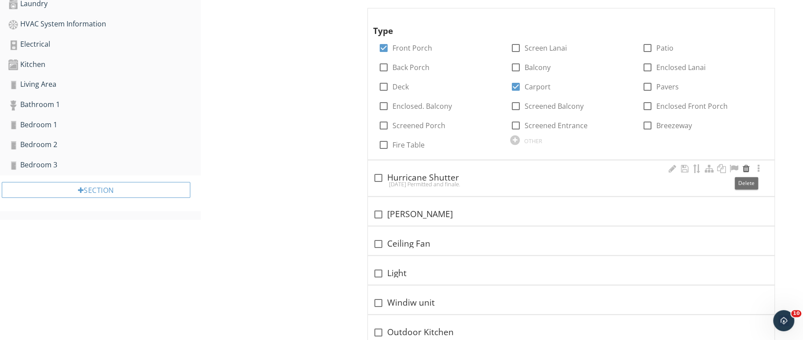
click at [745, 170] on div at bounding box center [746, 168] width 11 height 9
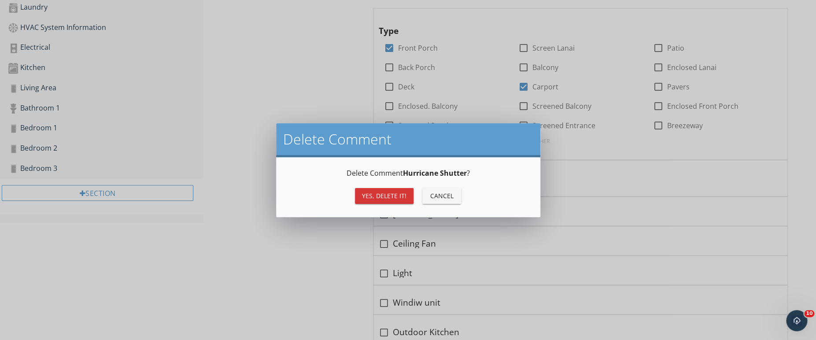
click at [383, 199] on div "Yes, Delete it!" at bounding box center [384, 195] width 44 height 9
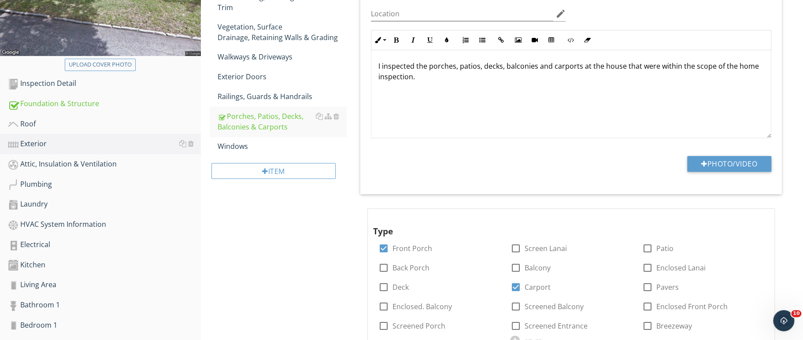
scroll to position [221, 0]
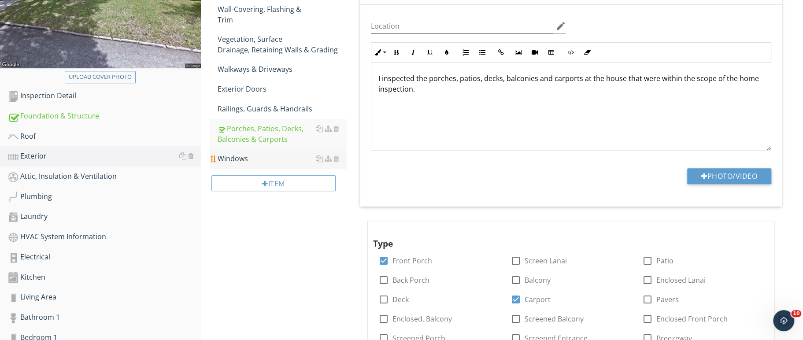
click at [242, 153] on div "Windows" at bounding box center [282, 158] width 129 height 11
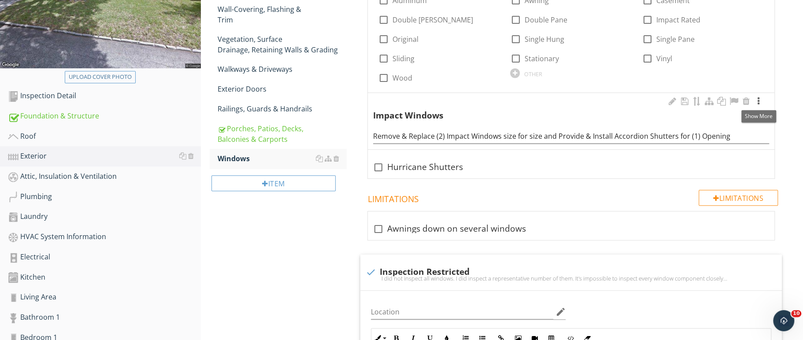
click at [758, 98] on div at bounding box center [758, 101] width 11 height 9
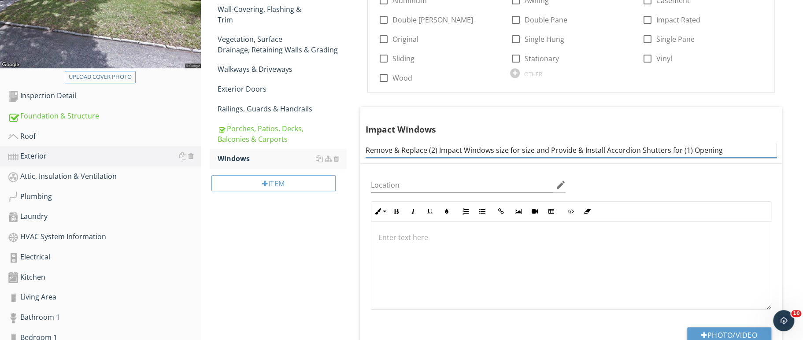
drag, startPoint x: 749, startPoint y: 144, endPoint x: 351, endPoint y: 162, distance: 398.0
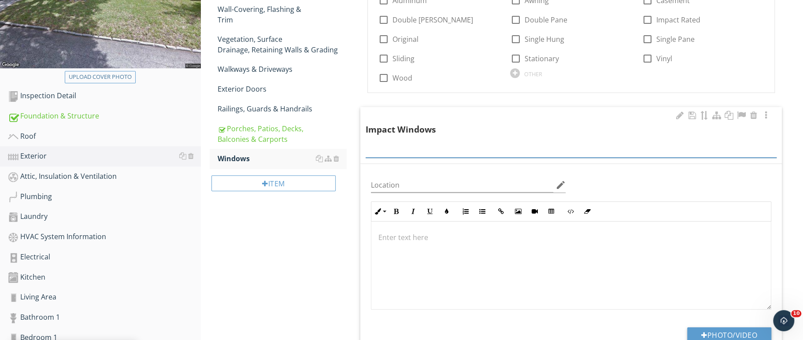
click at [388, 232] on p at bounding box center [570, 237] width 385 height 11
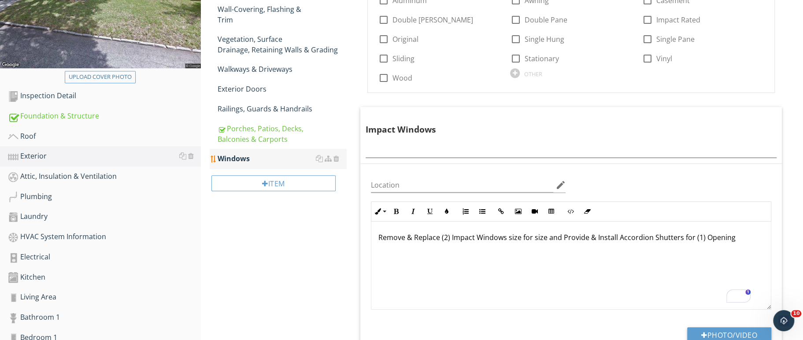
click at [246, 153] on div "Windows" at bounding box center [282, 158] width 129 height 11
click at [375, 151] on input "text" at bounding box center [570, 150] width 411 height 15
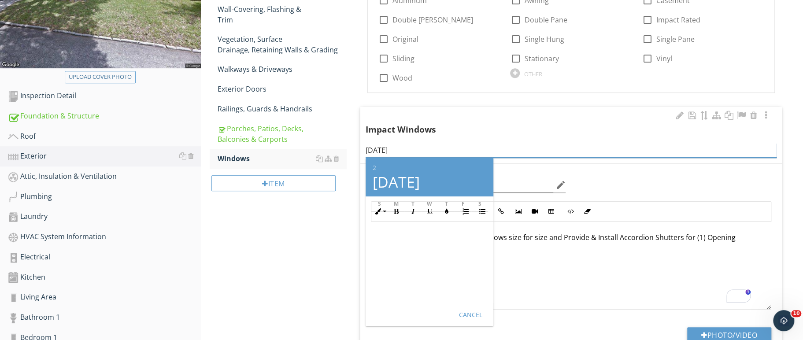
type input "[DATE]"
click at [469, 316] on div "Cancel" at bounding box center [470, 314] width 25 height 9
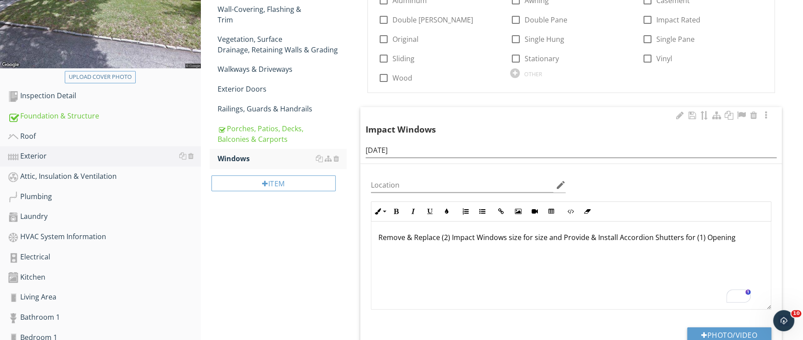
click at [337, 105] on div at bounding box center [336, 108] width 6 height 7
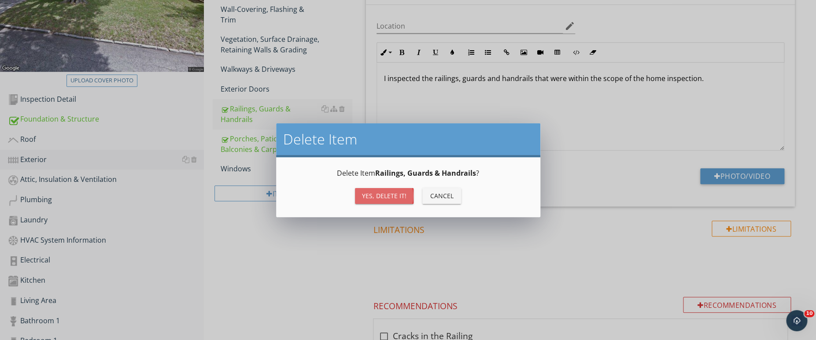
click at [370, 195] on div "Yes, Delete it!" at bounding box center [384, 195] width 44 height 9
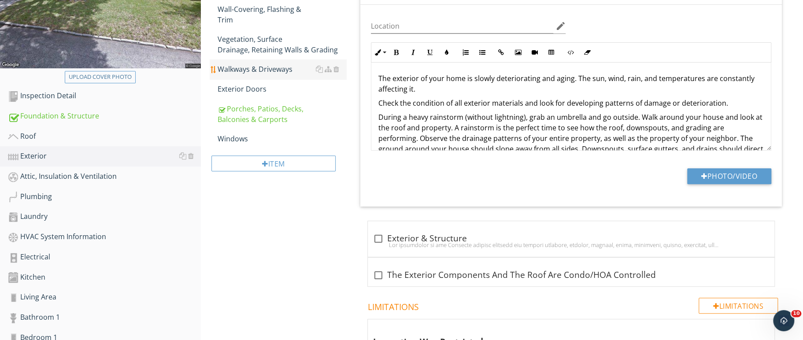
click at [290, 64] on div "Walkways & Driveways" at bounding box center [282, 69] width 129 height 11
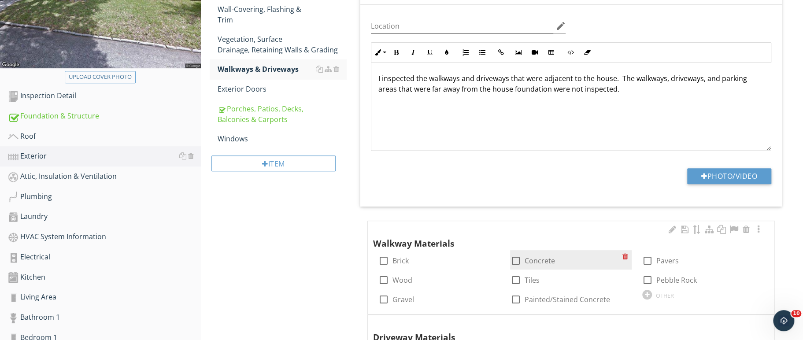
click at [516, 262] on div at bounding box center [515, 260] width 15 height 15
checkbox input "true"
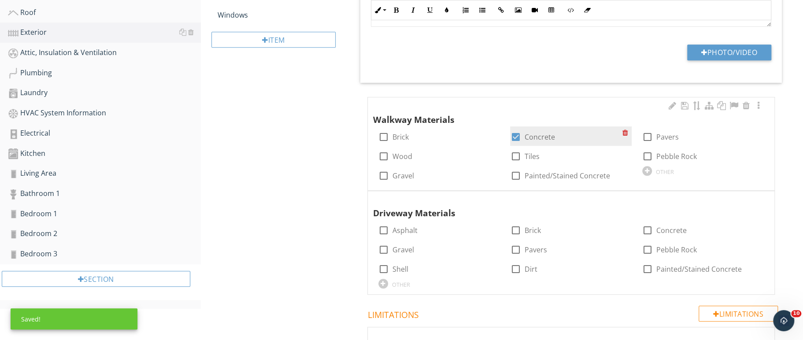
scroll to position [349, 0]
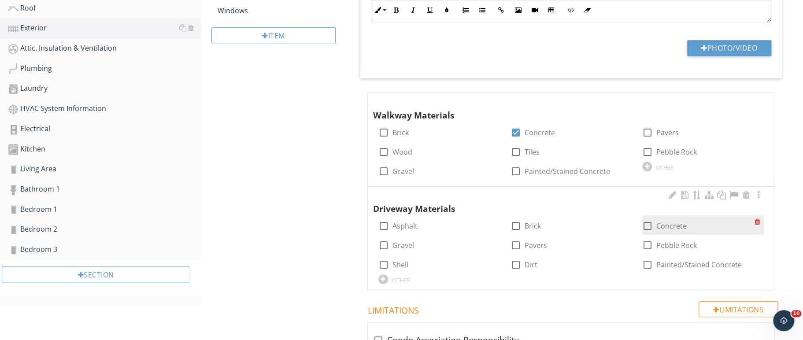
click at [645, 227] on div at bounding box center [647, 225] width 15 height 15
checkbox input "true"
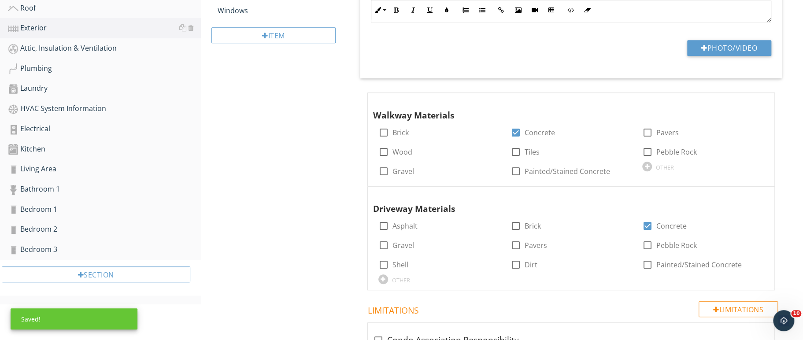
click at [329, 200] on div "Exterior General [PERSON_NAME], Soffits & Fascia Exhaust Hoods Exterior Electri…" at bounding box center [502, 279] width 602 height 1080
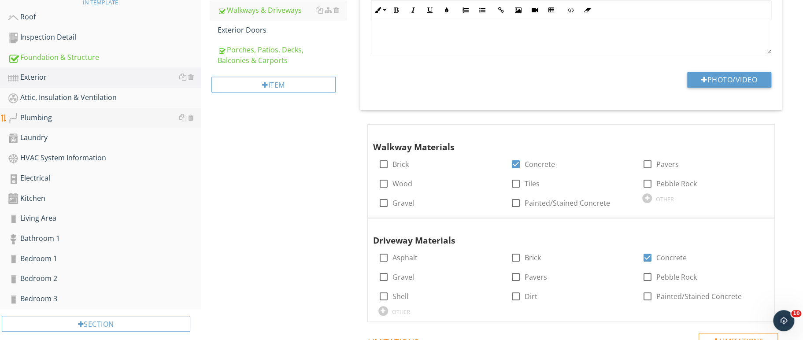
scroll to position [318, 0]
click at [28, 197] on div "Kitchen" at bounding box center [104, 197] width 193 height 11
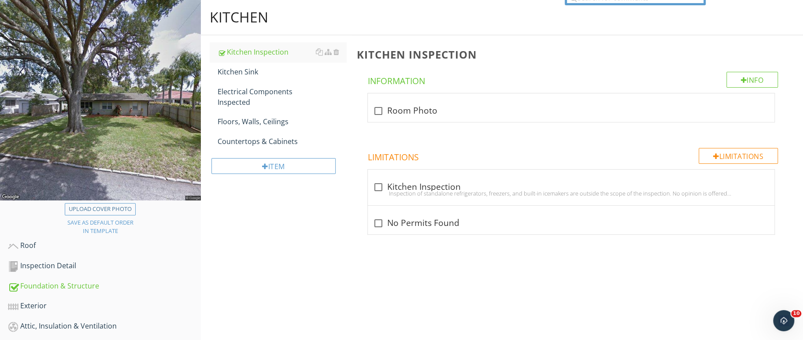
scroll to position [85, 0]
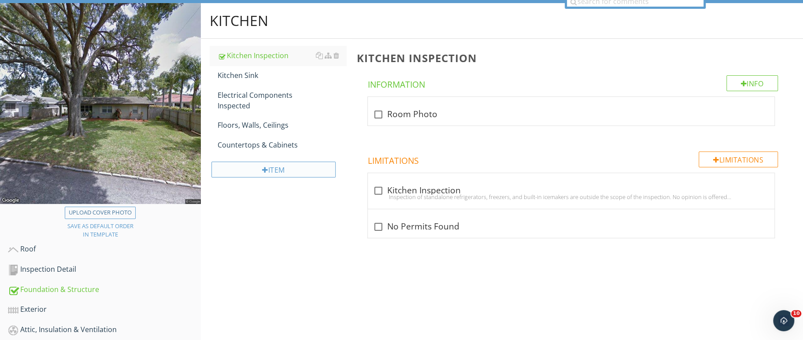
click at [268, 167] on div "Item" at bounding box center [273, 170] width 124 height 16
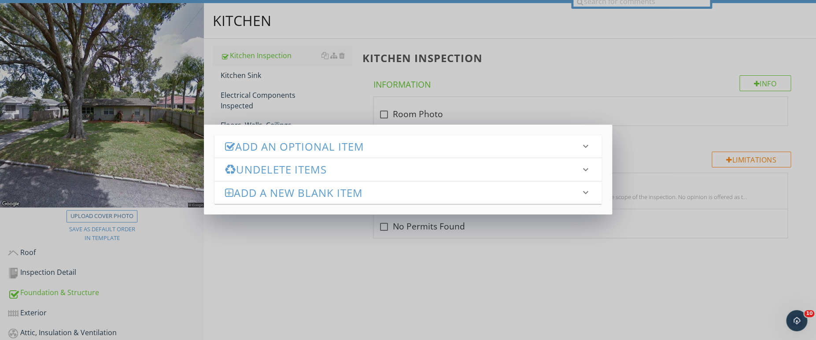
click at [276, 147] on h3 "Add an Optional Item" at bounding box center [402, 146] width 355 height 12
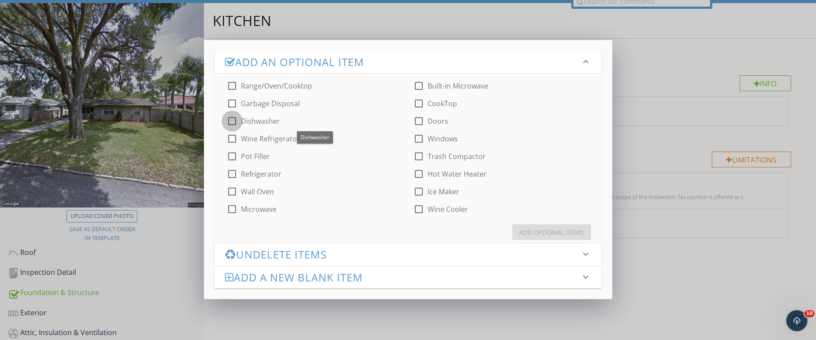
click at [233, 124] on div at bounding box center [232, 121] width 15 height 15
checkbox input "true"
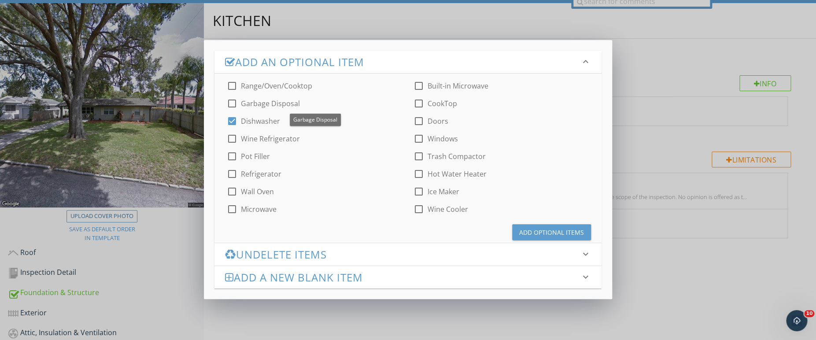
click at [231, 105] on div at bounding box center [232, 103] width 15 height 15
checkbox input "true"
click at [232, 88] on div at bounding box center [232, 85] width 15 height 15
checkbox input "true"
click at [417, 88] on div at bounding box center [418, 85] width 15 height 15
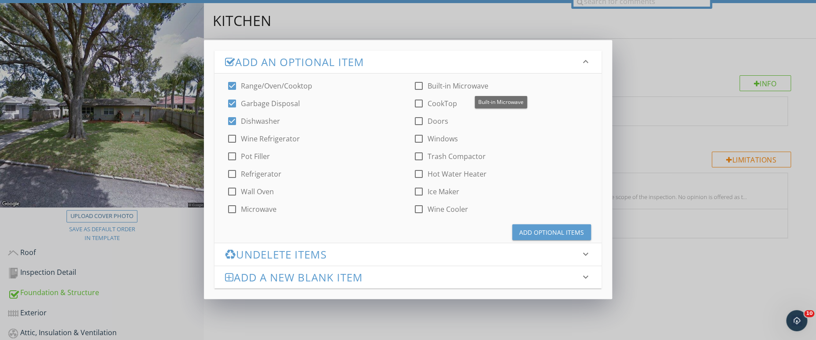
checkbox input "true"
click at [234, 172] on div at bounding box center [232, 173] width 15 height 15
checkbox input "true"
click at [419, 141] on div at bounding box center [418, 138] width 15 height 15
checkbox input "true"
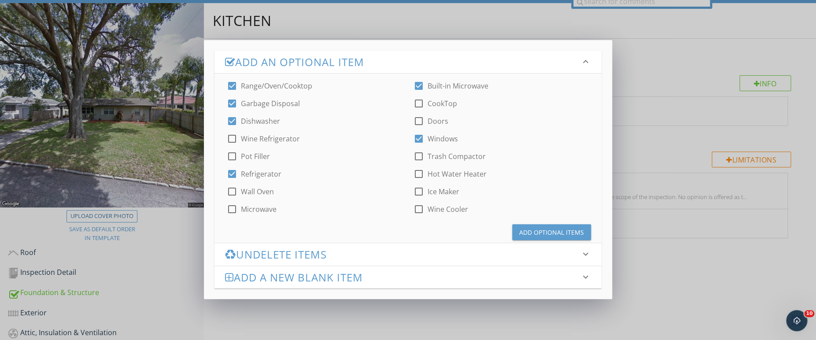
click at [512, 229] on div "Add Optional Items" at bounding box center [407, 228] width 387 height 28
click at [524, 229] on div "Add Optional Items" at bounding box center [551, 232] width 65 height 9
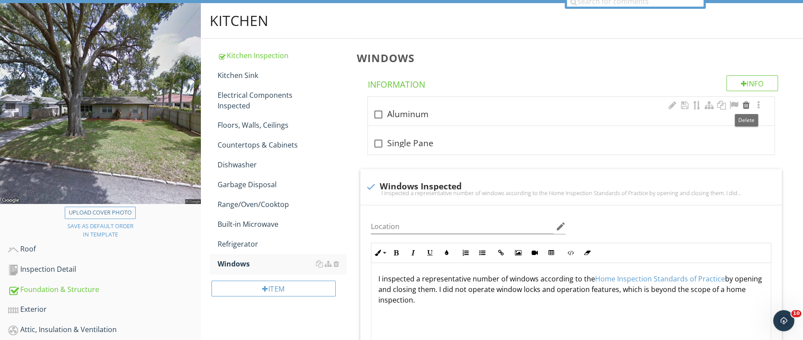
click at [746, 103] on div at bounding box center [746, 105] width 11 height 9
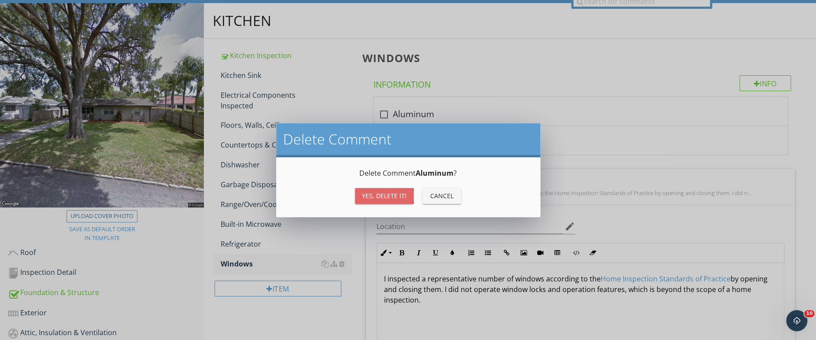
click at [383, 198] on div "Yes, Delete it!" at bounding box center [384, 195] width 44 height 9
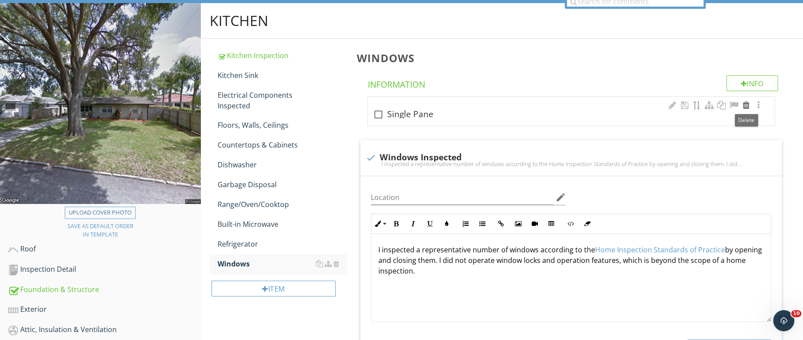
click at [748, 103] on div at bounding box center [746, 105] width 11 height 9
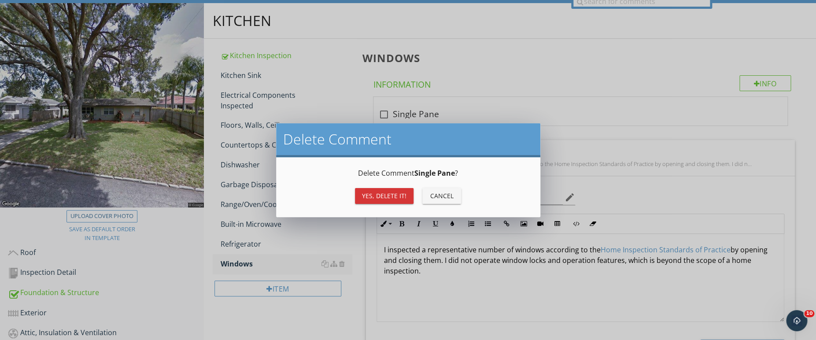
click at [395, 189] on button "Yes, Delete it!" at bounding box center [384, 196] width 59 height 16
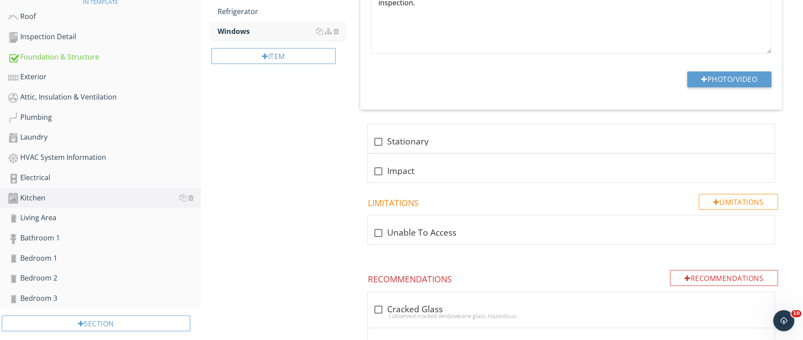
scroll to position [367, 0]
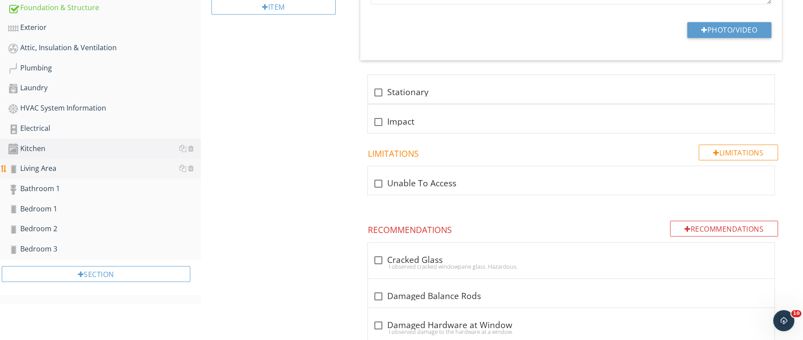
click at [45, 163] on div "Living Area" at bounding box center [104, 168] width 193 height 11
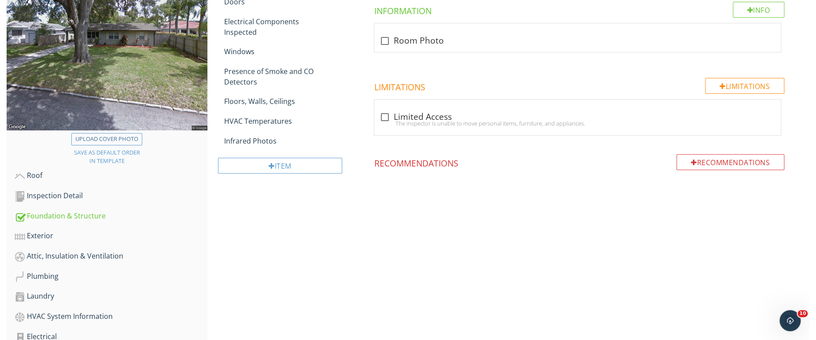
scroll to position [152, 0]
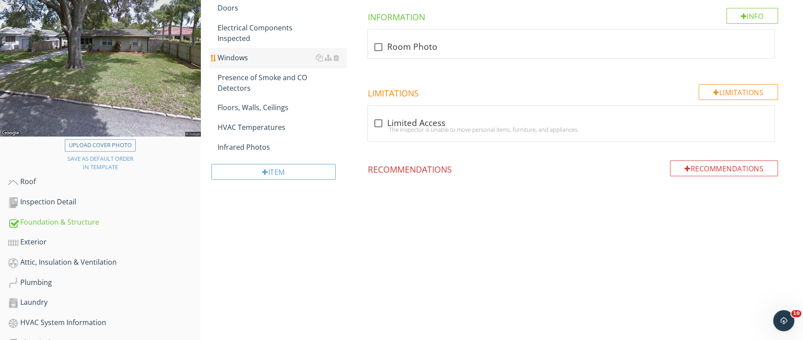
click at [245, 59] on div "Windows" at bounding box center [282, 57] width 129 height 11
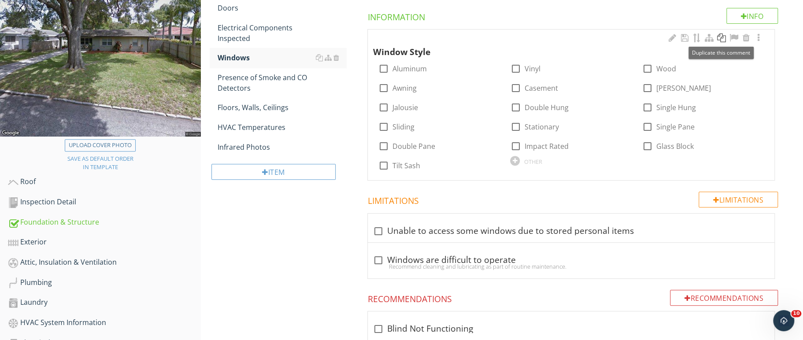
click at [720, 41] on div at bounding box center [721, 37] width 11 height 9
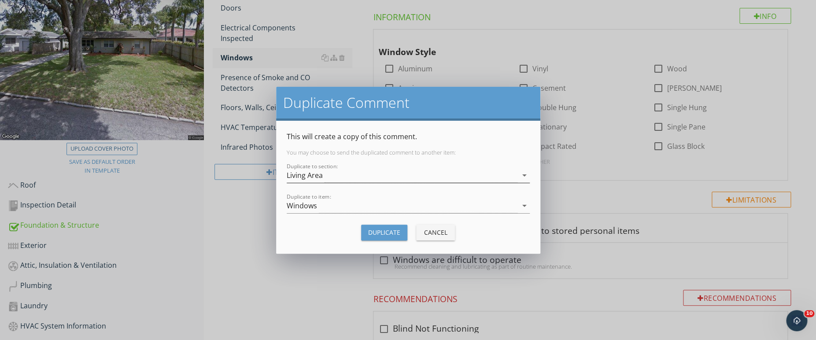
click at [402, 176] on div "Living Area" at bounding box center [402, 175] width 231 height 15
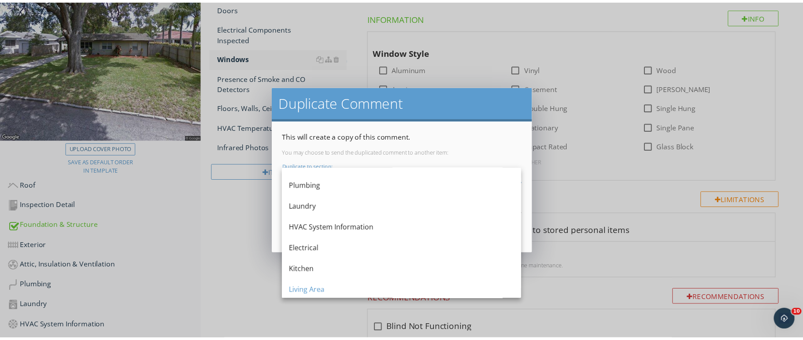
scroll to position [106, 0]
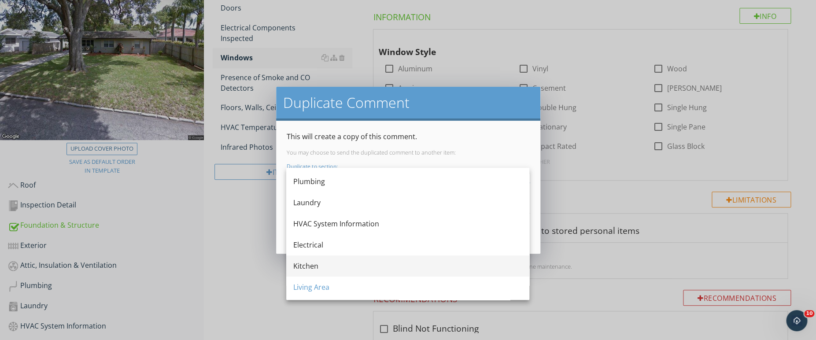
click at [444, 261] on div "Kitchen" at bounding box center [407, 266] width 229 height 11
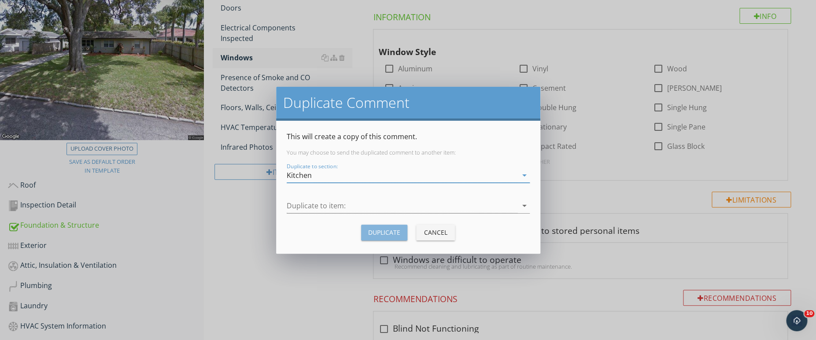
click at [385, 236] on div "Duplicate" at bounding box center [384, 232] width 32 height 9
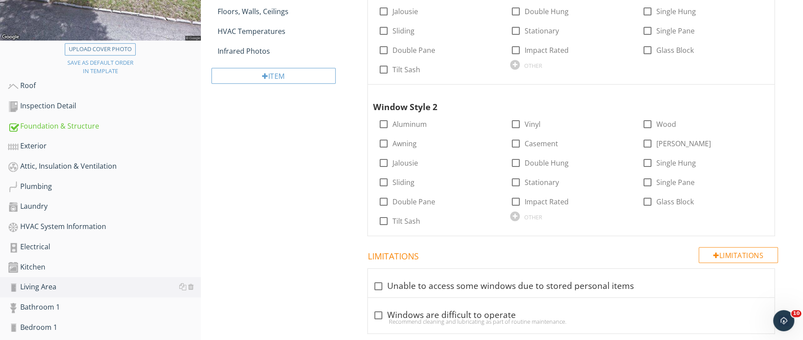
scroll to position [270, 0]
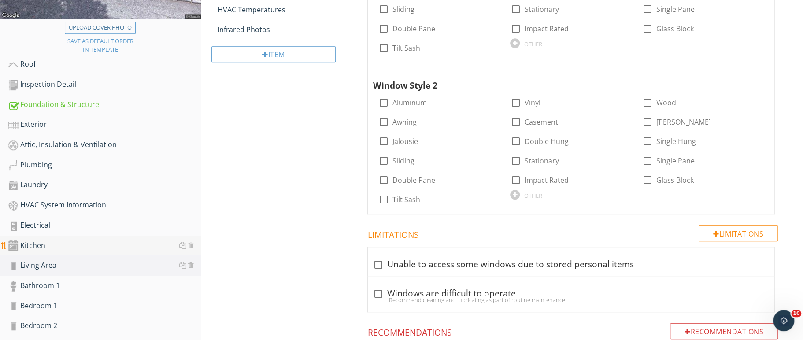
click at [61, 245] on div "Kitchen" at bounding box center [104, 245] width 193 height 11
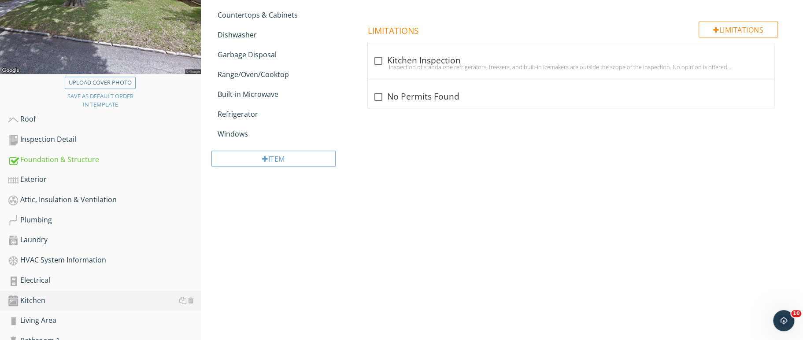
scroll to position [209, 0]
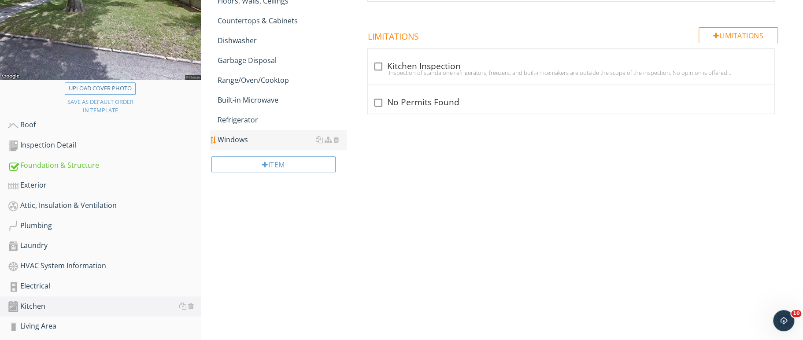
click at [269, 144] on div "Windows" at bounding box center [282, 139] width 129 height 11
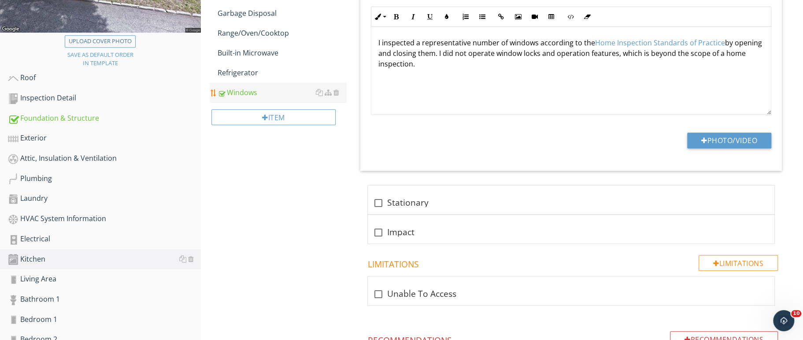
scroll to position [257, 0]
click at [746, 194] on div at bounding box center [746, 192] width 11 height 9
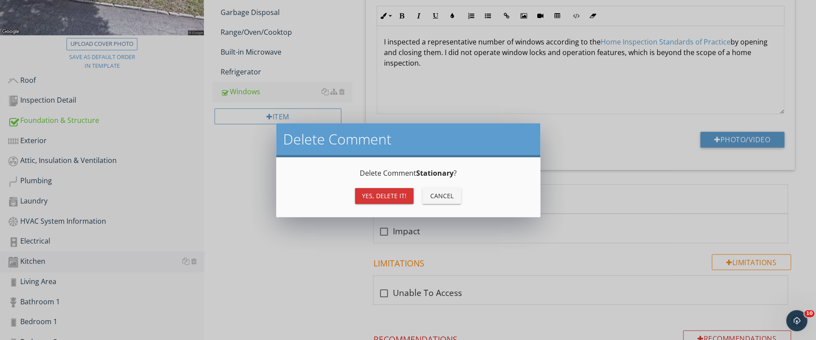
click at [389, 201] on button "Yes, Delete it!" at bounding box center [384, 196] width 59 height 16
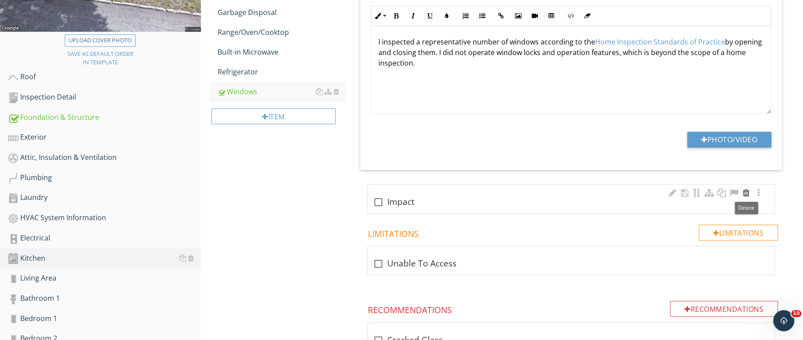
click at [745, 192] on div at bounding box center [746, 192] width 11 height 9
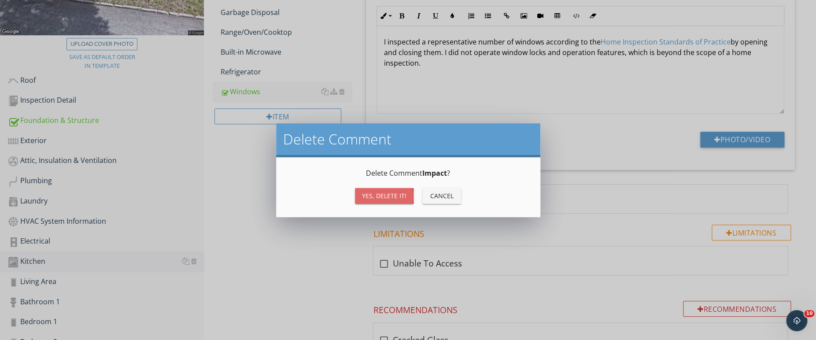
click at [378, 199] on div "Yes, Delete it!" at bounding box center [384, 195] width 44 height 9
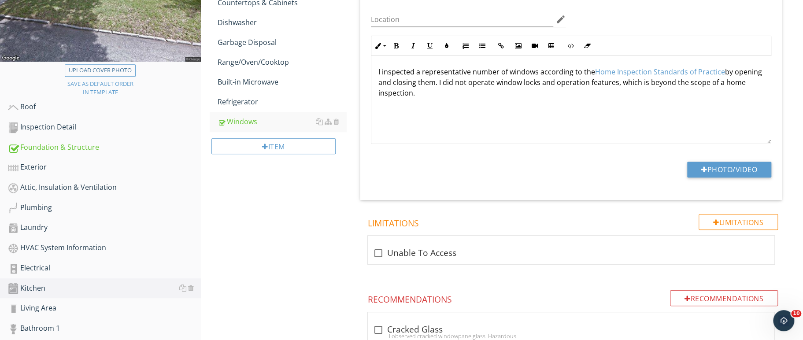
scroll to position [227, 0]
click at [50, 303] on div "Living Area" at bounding box center [104, 308] width 193 height 11
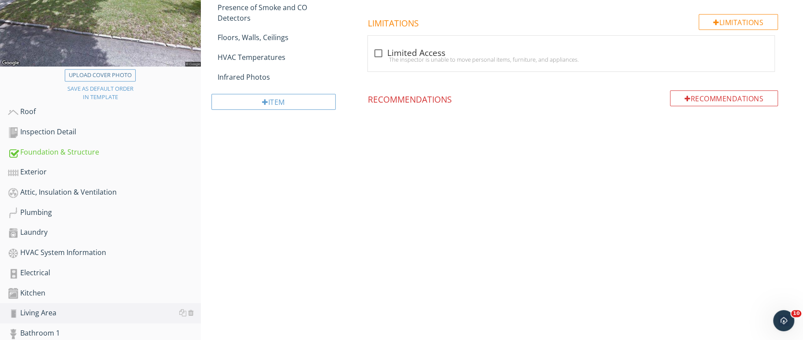
scroll to position [223, 0]
click at [43, 287] on div "Kitchen" at bounding box center [104, 292] width 193 height 11
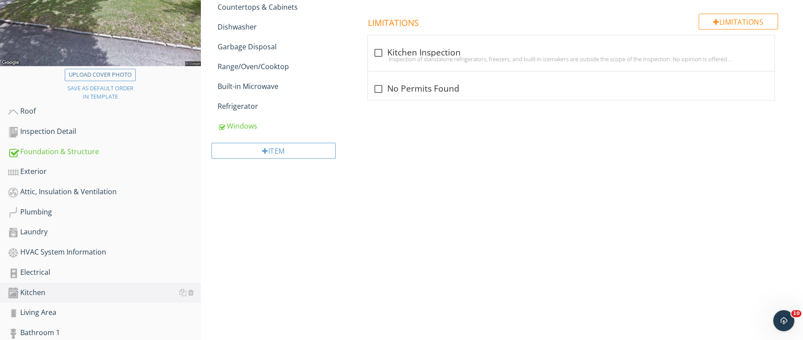
click at [265, 217] on div "Upload cover photo Save as default order in template Roof Inspection Detail Fou…" at bounding box center [401, 156] width 803 height 583
click at [337, 126] on div at bounding box center [336, 125] width 6 height 7
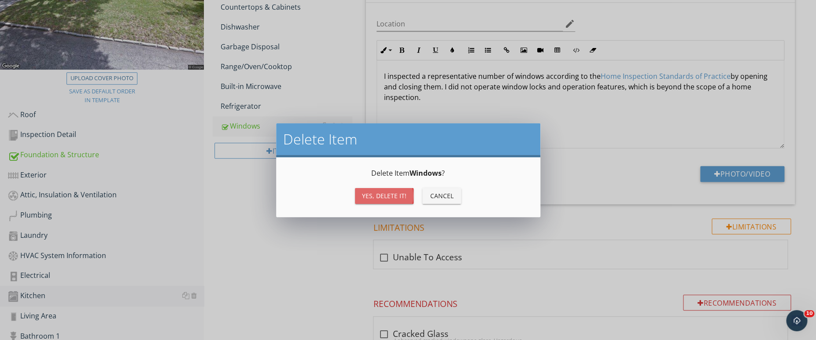
click at [366, 191] on div "Yes, Delete it!" at bounding box center [384, 195] width 44 height 9
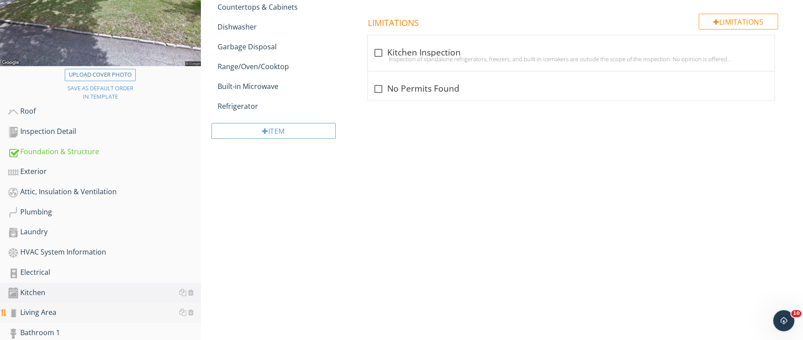
click at [60, 307] on div "Living Area" at bounding box center [104, 312] width 193 height 11
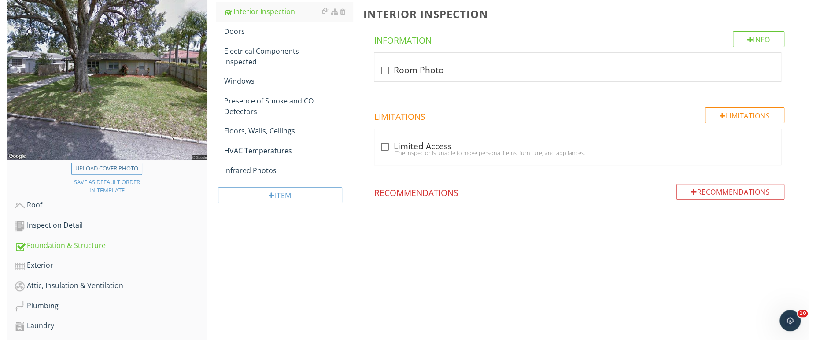
scroll to position [118, 0]
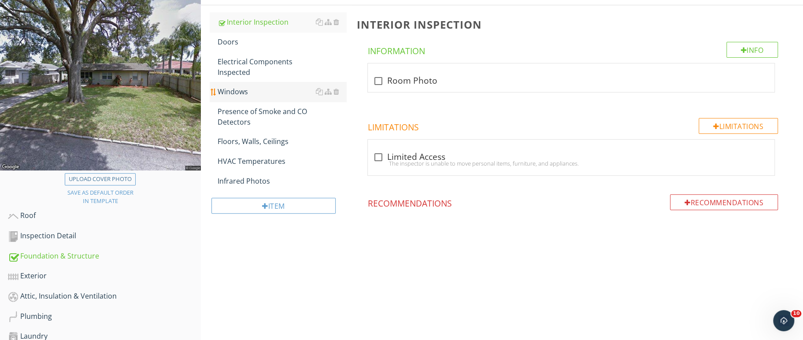
click at [235, 93] on div "Windows" at bounding box center [282, 91] width 129 height 11
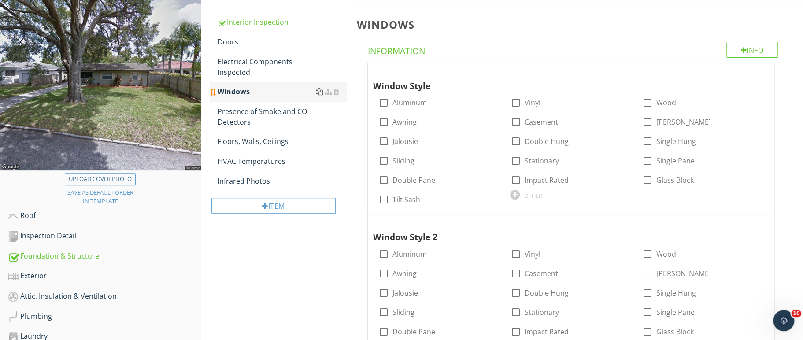
click at [321, 91] on div at bounding box center [319, 91] width 7 height 7
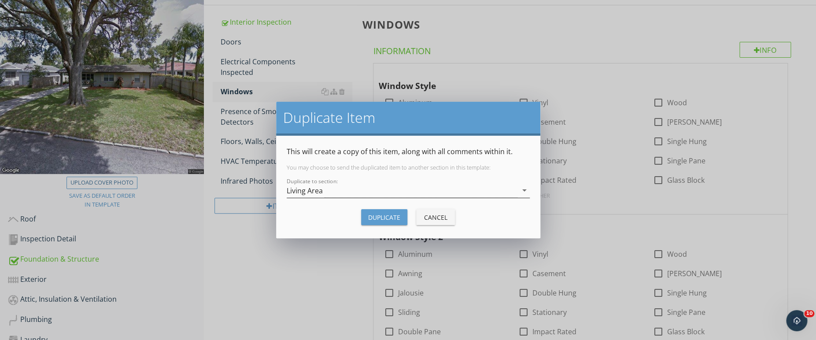
click at [320, 187] on div "Living Area" at bounding box center [305, 191] width 36 height 8
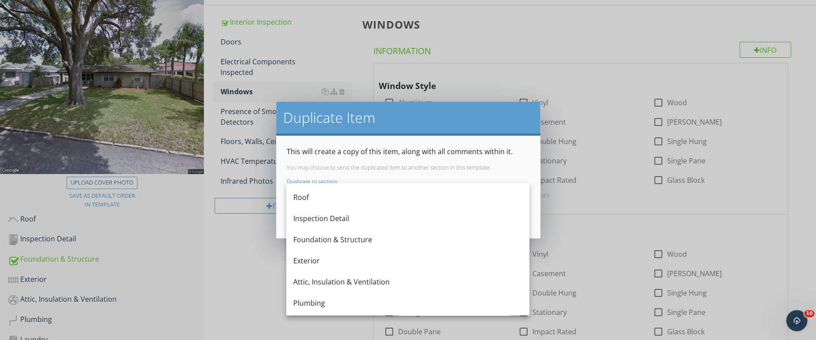
click at [277, 238] on div "This will create a copy of this item, along with all comments within it. You ma…" at bounding box center [408, 187] width 264 height 103
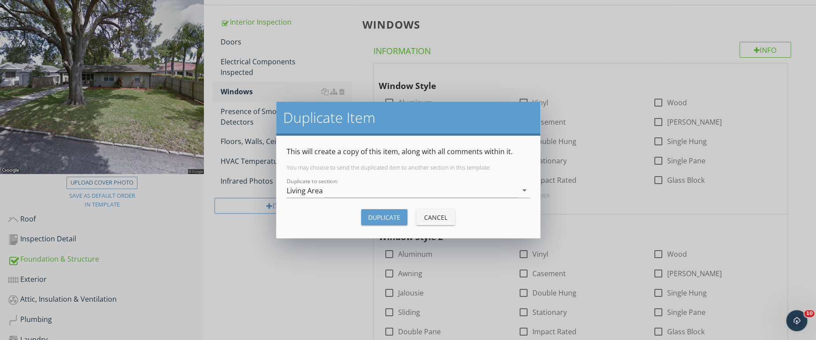
click at [424, 219] on div "Cancel" at bounding box center [435, 217] width 25 height 9
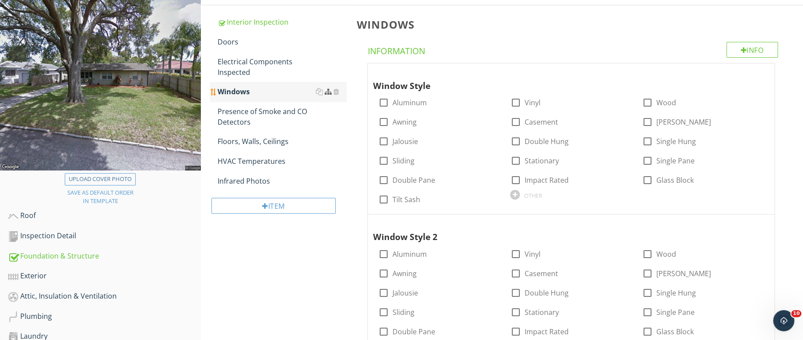
click at [328, 94] on div at bounding box center [327, 91] width 7 height 7
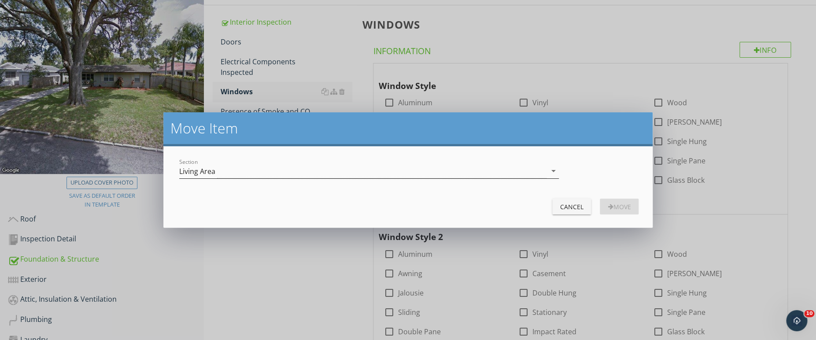
click at [365, 170] on div "Living Area" at bounding box center [362, 171] width 367 height 15
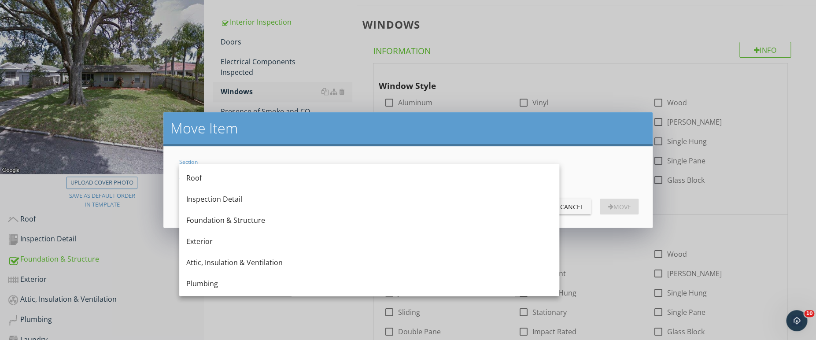
click at [471, 45] on div "Move Item Section Living Area arrow_drop_down Cancel Move" at bounding box center [408, 170] width 816 height 340
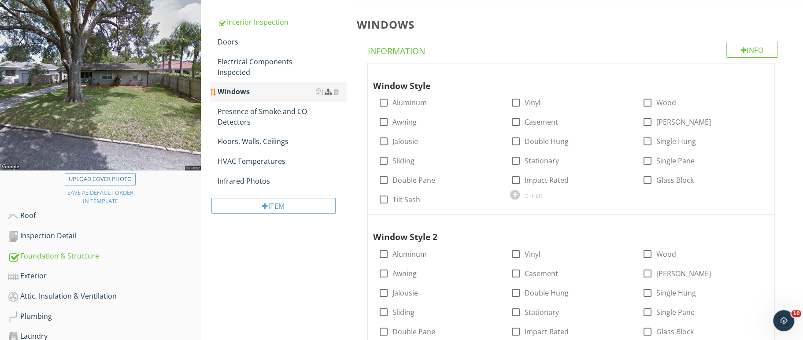
click at [328, 92] on div at bounding box center [327, 91] width 7 height 7
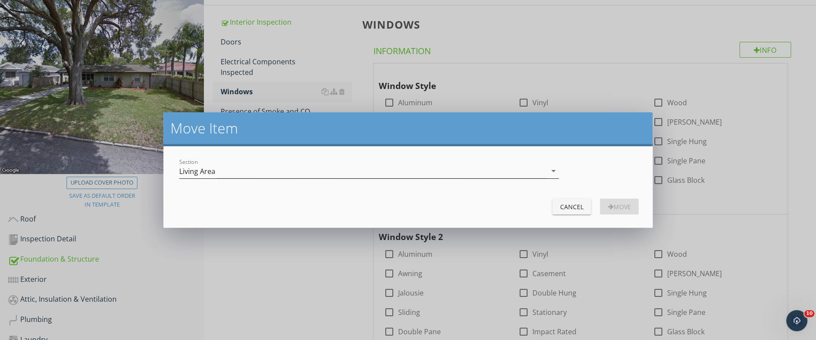
click at [552, 172] on icon "arrow_drop_down" at bounding box center [553, 171] width 11 height 11
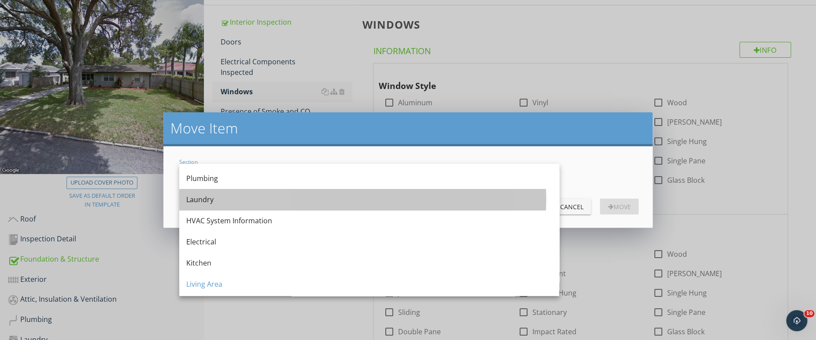
scroll to position [106, 0]
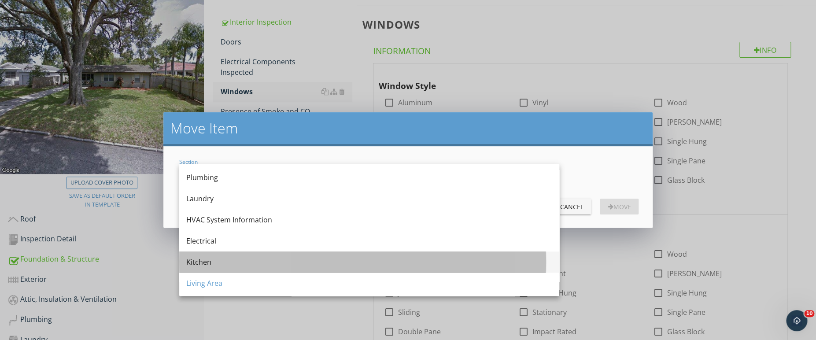
click at [249, 257] on div "Kitchen" at bounding box center [369, 262] width 366 height 11
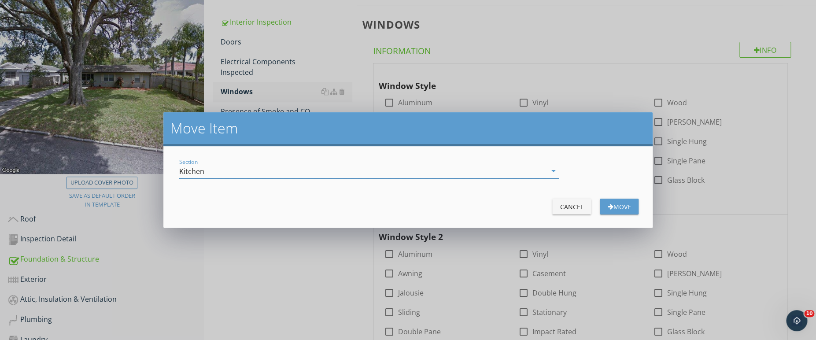
click at [553, 171] on icon "arrow_drop_down" at bounding box center [553, 171] width 11 height 11
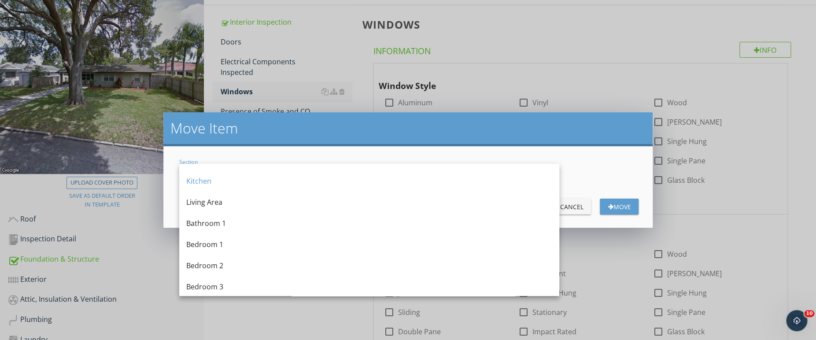
scroll to position [192, 0]
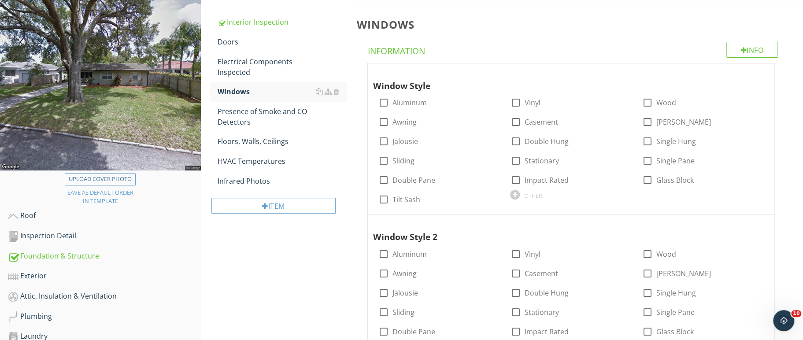
click at [505, 51] on div at bounding box center [401, 170] width 803 height 340
click at [318, 92] on div at bounding box center [319, 91] width 7 height 7
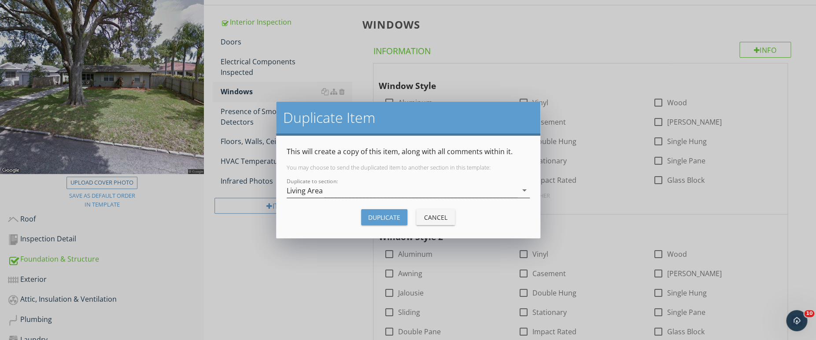
click at [522, 185] on icon "arrow_drop_down" at bounding box center [524, 190] width 11 height 11
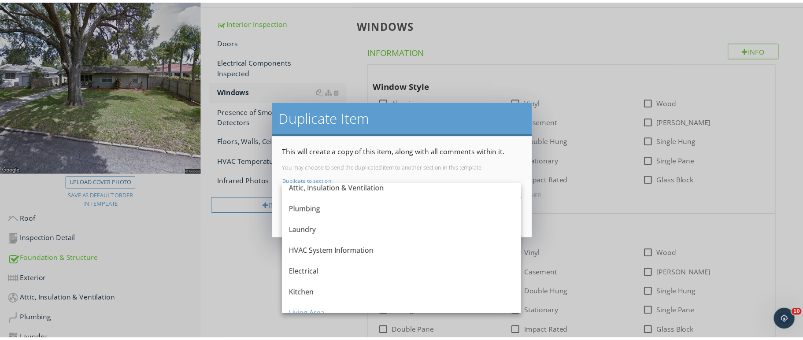
scroll to position [98, 0]
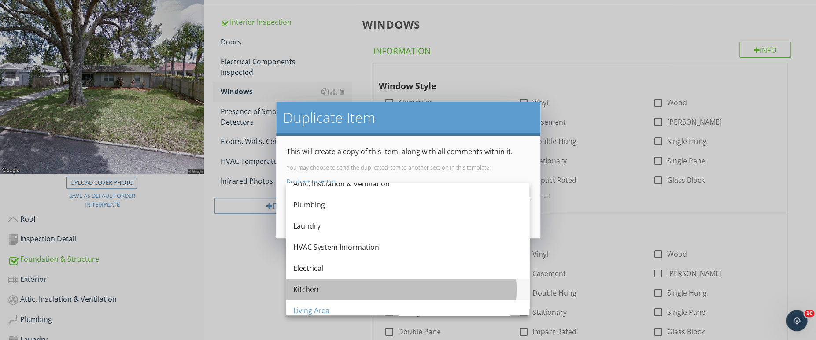
click at [351, 290] on div "Kitchen" at bounding box center [407, 289] width 229 height 11
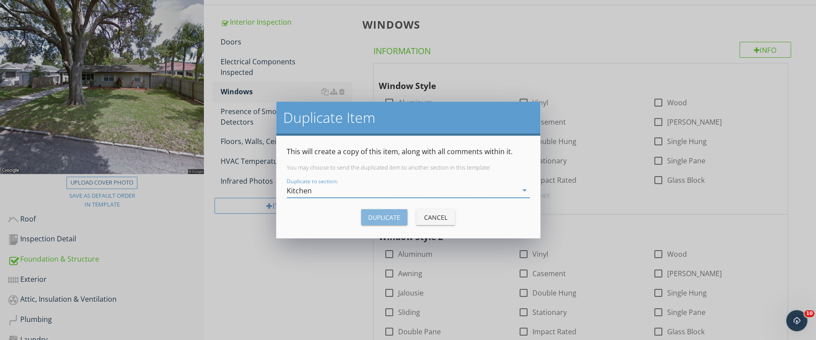
click at [380, 213] on div "Duplicate" at bounding box center [384, 217] width 32 height 9
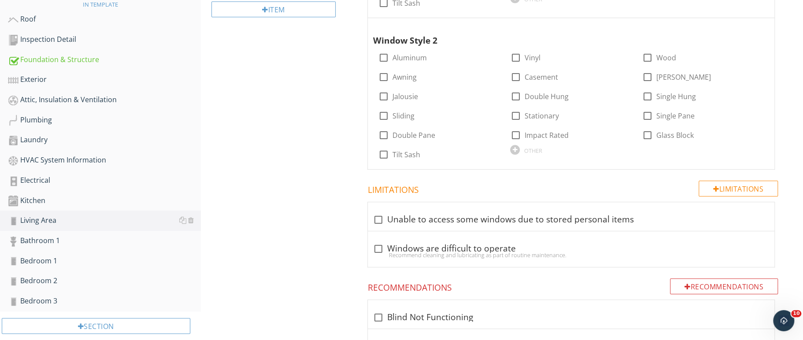
scroll to position [318, 0]
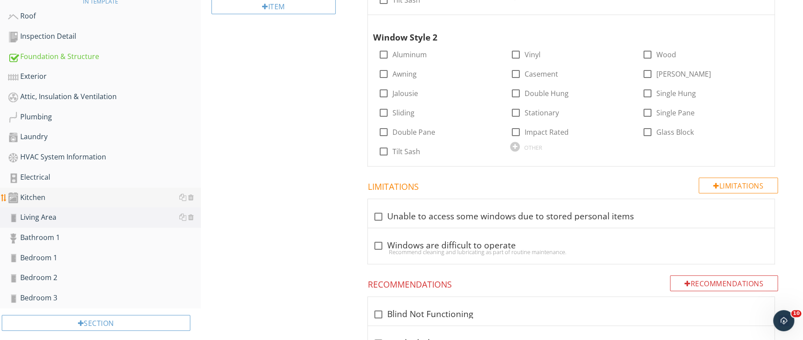
click at [30, 197] on div "Kitchen" at bounding box center [104, 197] width 193 height 11
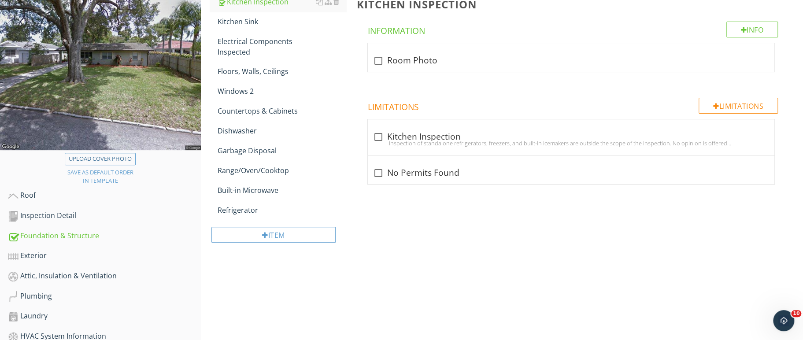
scroll to position [111, 0]
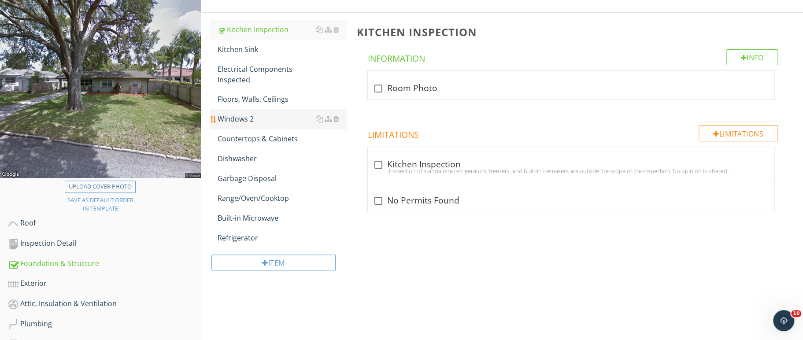
click at [261, 121] on div "Windows 2" at bounding box center [282, 119] width 129 height 11
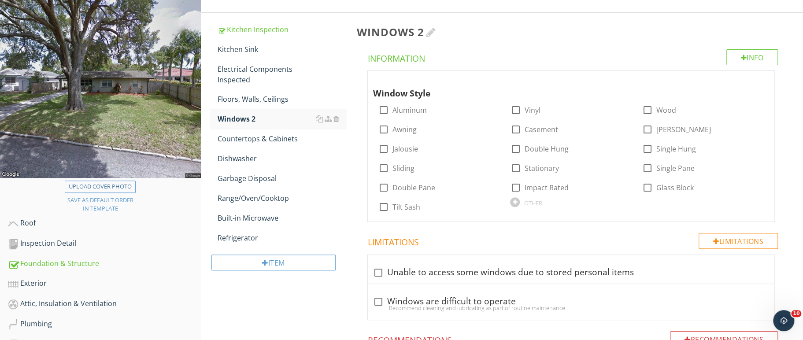
click at [434, 34] on div at bounding box center [431, 32] width 10 height 11
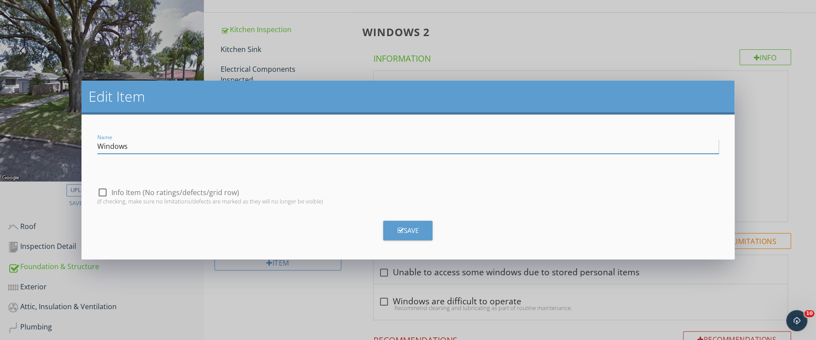
type input "Windows"
click at [429, 233] on button "Save" at bounding box center [407, 230] width 49 height 19
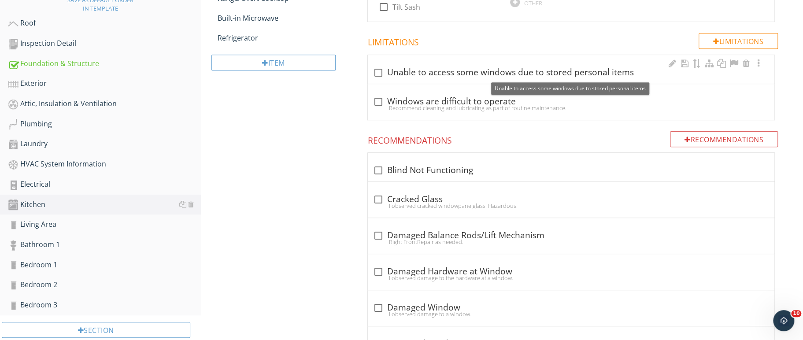
scroll to position [327, 0]
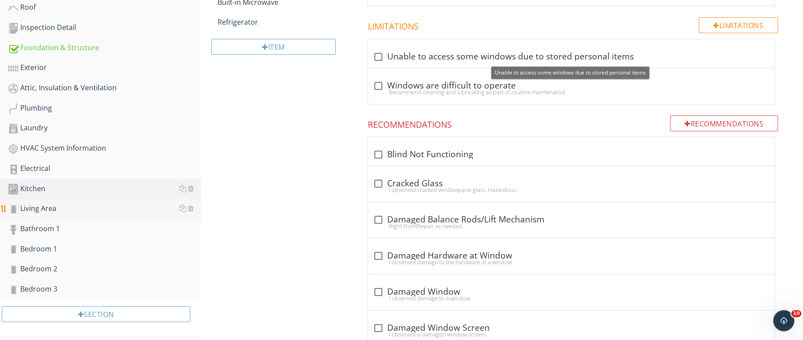
click at [63, 208] on div "Living Area" at bounding box center [104, 208] width 193 height 11
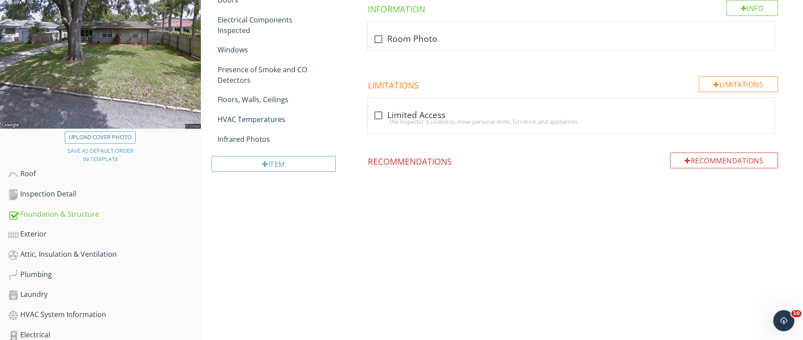
scroll to position [159, 0]
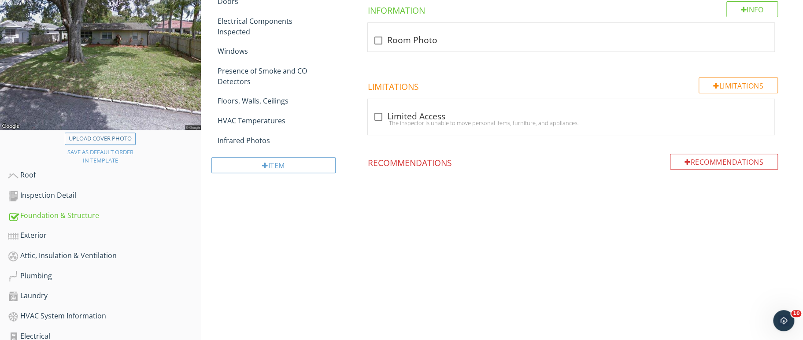
click at [404, 265] on div "Upload cover photo Save as default order in template Roof Inspection Detail Fou…" at bounding box center [401, 220] width 803 height 583
click at [337, 142] on div at bounding box center [336, 140] width 6 height 7
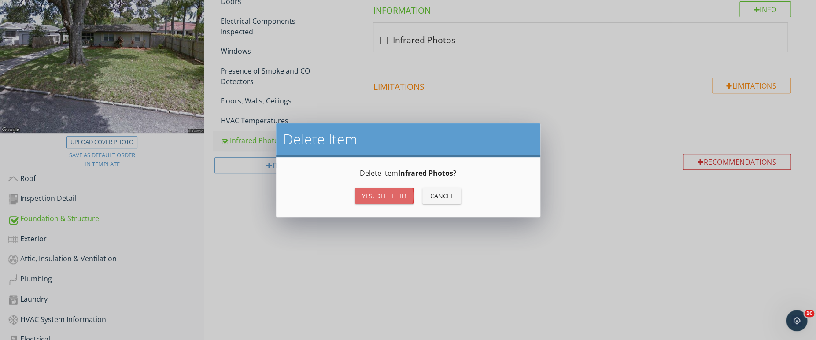
click at [367, 192] on div "Yes, Delete it!" at bounding box center [384, 195] width 44 height 9
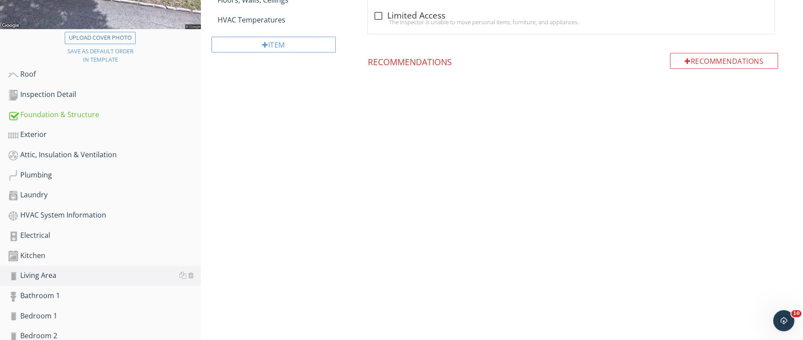
scroll to position [178, 0]
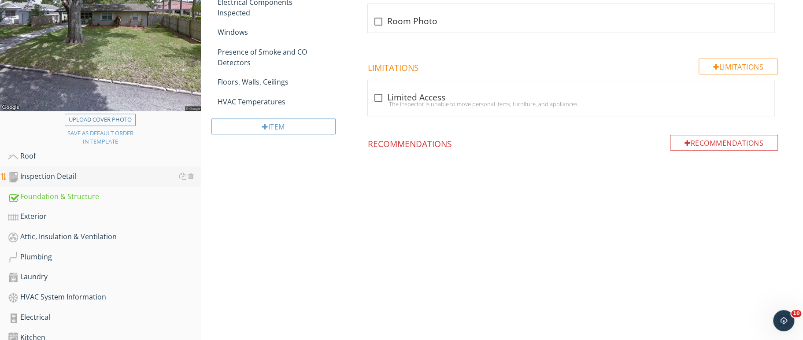
click at [59, 175] on div "Inspection Detail" at bounding box center [104, 176] width 193 height 11
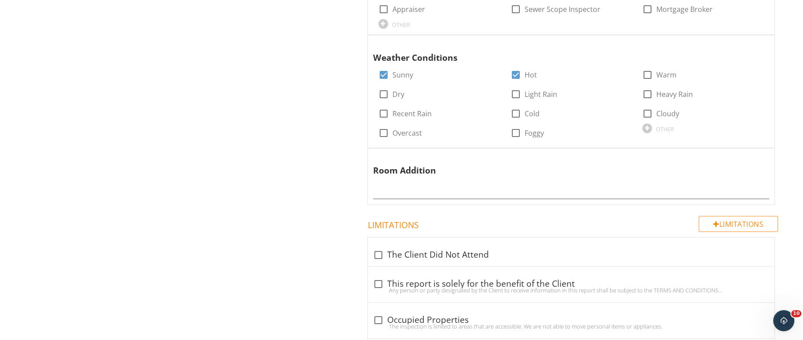
scroll to position [782, 0]
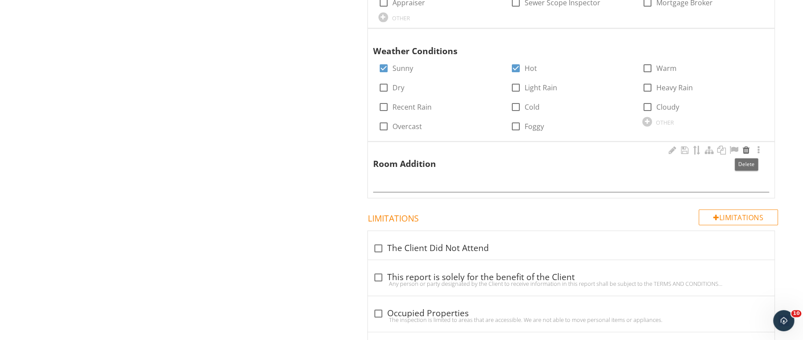
click at [746, 147] on div at bounding box center [746, 150] width 11 height 9
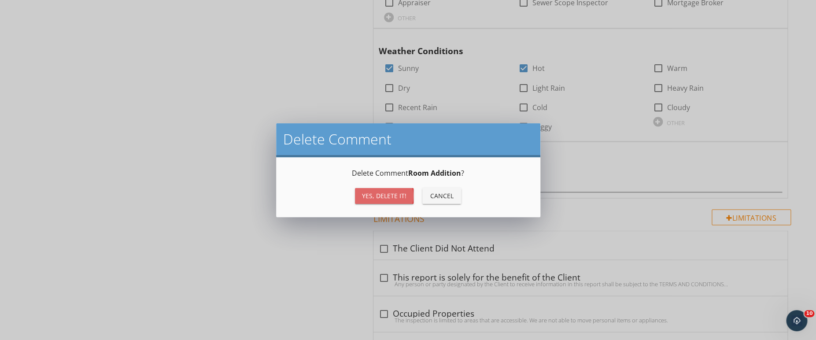
click at [398, 195] on div "Yes, Delete it!" at bounding box center [384, 195] width 44 height 9
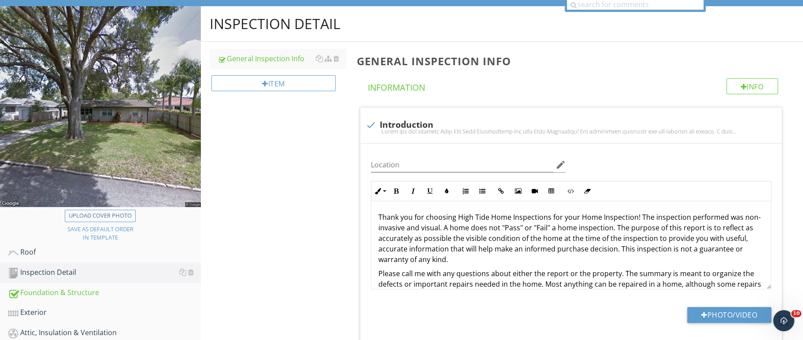
scroll to position [79, 0]
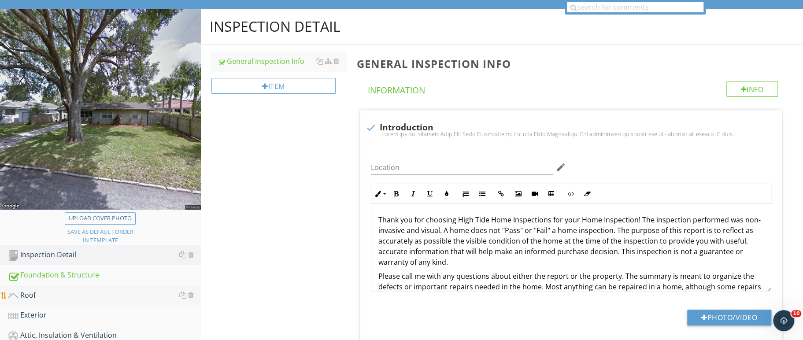
click at [32, 293] on div "Roof" at bounding box center [104, 295] width 193 height 11
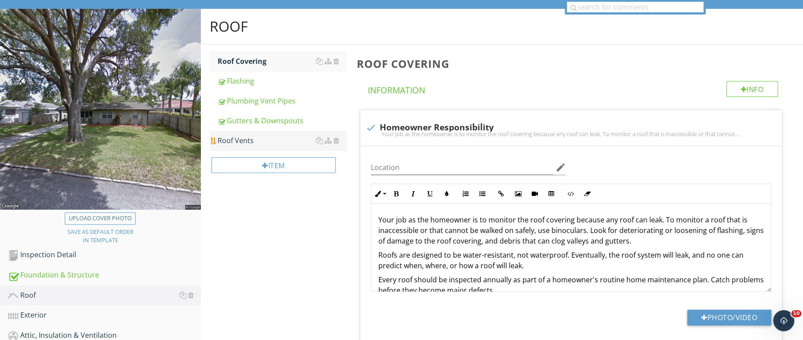
click at [240, 142] on div "Roof Vents" at bounding box center [282, 140] width 129 height 11
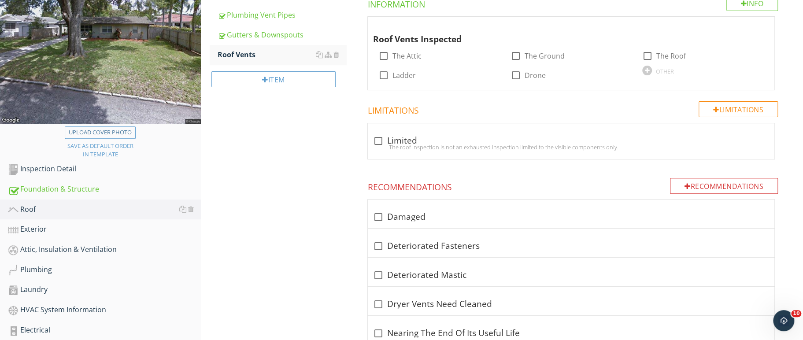
scroll to position [167, 0]
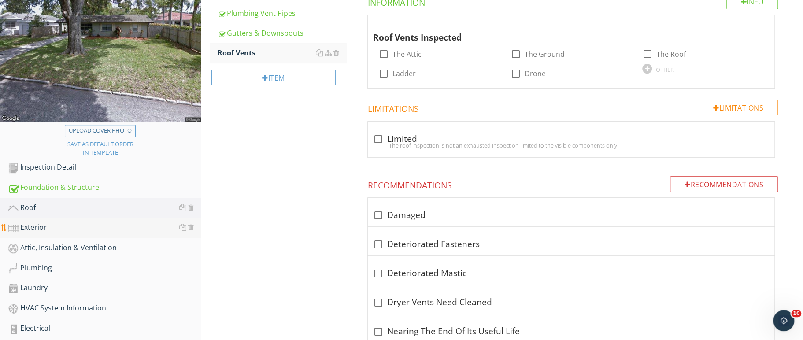
click at [39, 222] on div "Exterior" at bounding box center [104, 227] width 193 height 11
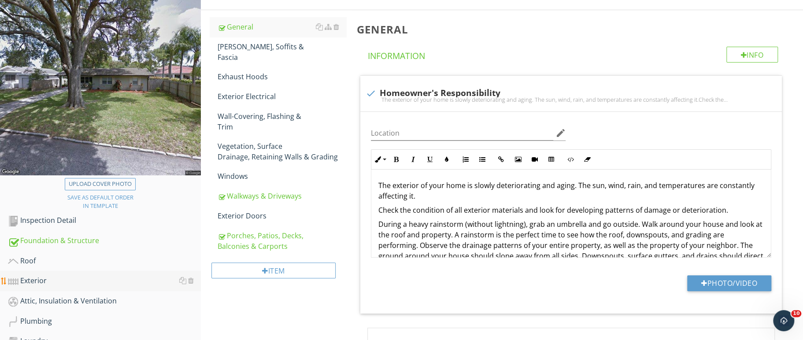
scroll to position [109, 0]
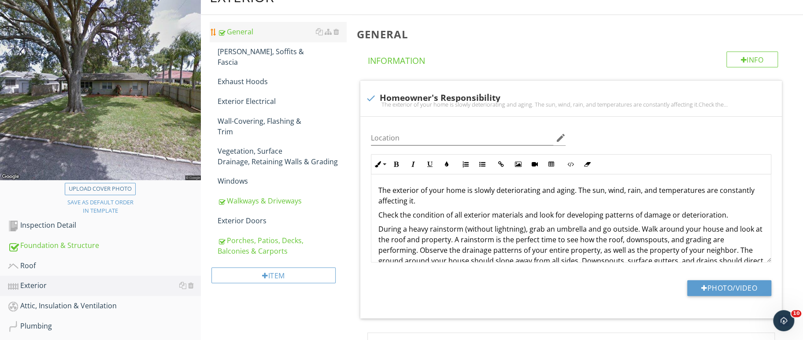
click at [288, 35] on div "General" at bounding box center [282, 31] width 129 height 11
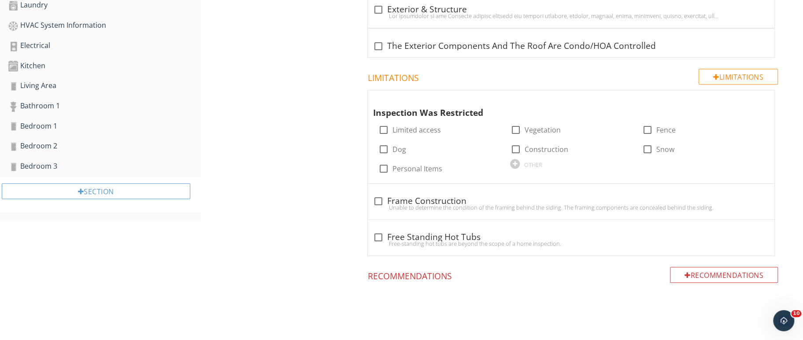
scroll to position [463, 0]
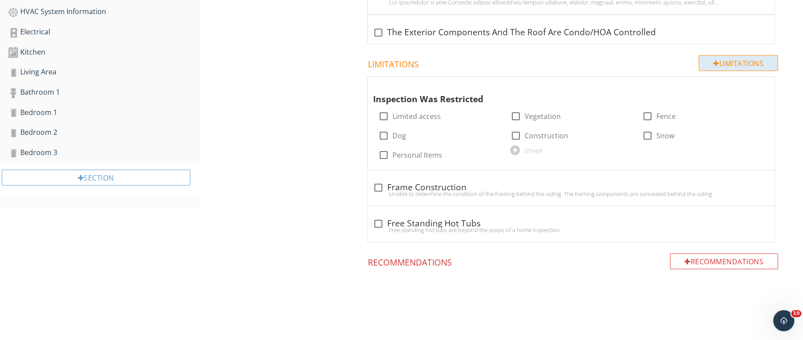
click at [715, 60] on div at bounding box center [716, 63] width 6 height 7
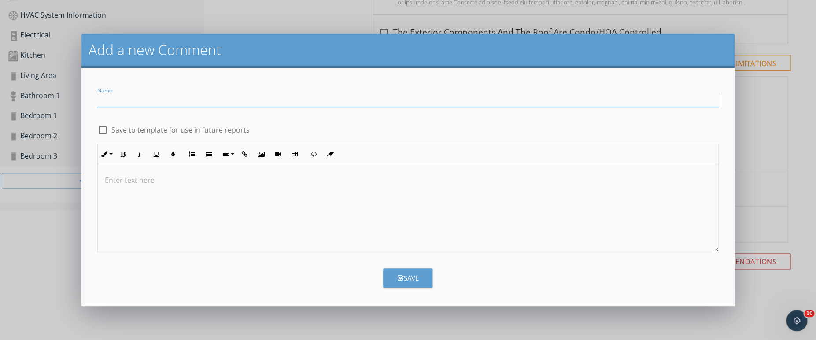
click at [266, 103] on input "Name" at bounding box center [407, 99] width 621 height 15
type input "s"
type input "Storage Sheds"
click at [133, 185] on p at bounding box center [408, 180] width 606 height 11
click at [253, 180] on p "Storage sheds are outside of the scope of a" at bounding box center [408, 180] width 606 height 11
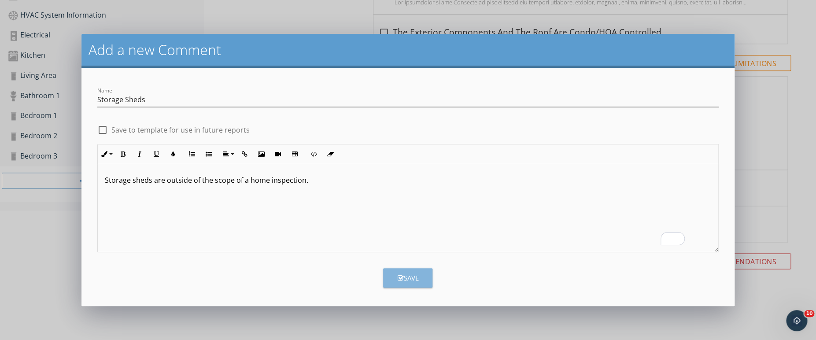
click at [400, 278] on div "Save" at bounding box center [407, 278] width 21 height 10
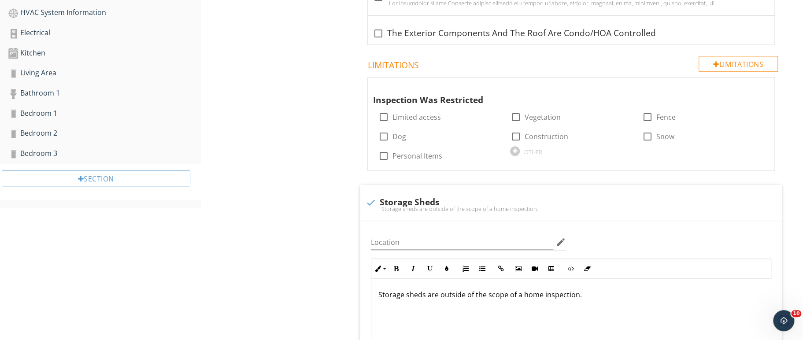
scroll to position [460, 0]
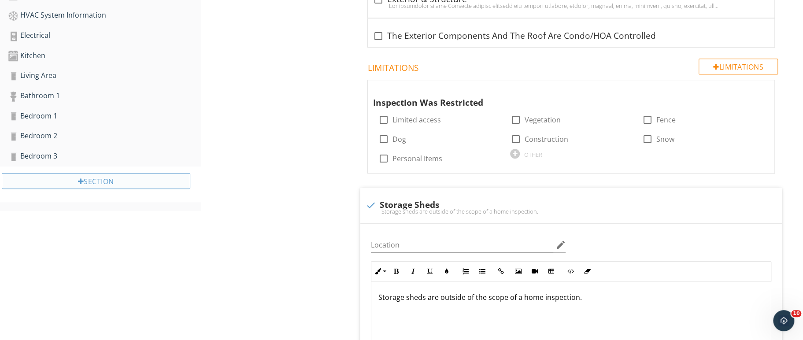
click at [65, 173] on div "Section" at bounding box center [96, 181] width 188 height 16
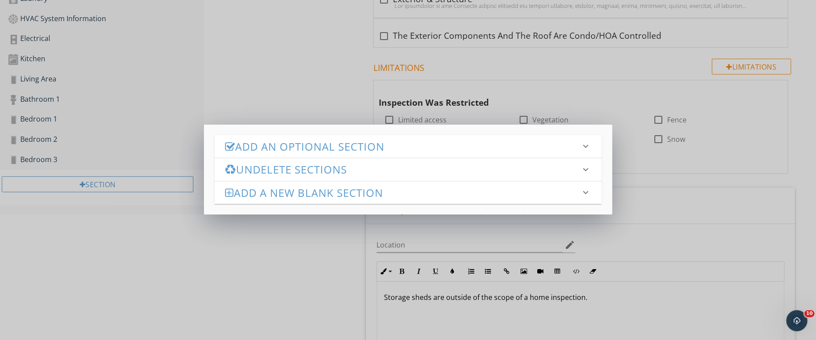
click at [262, 163] on h3 "Undelete Sections" at bounding box center [402, 169] width 355 height 12
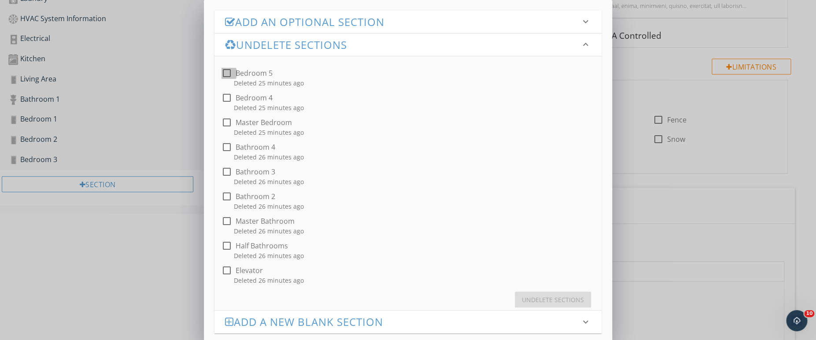
click at [228, 77] on div at bounding box center [226, 73] width 15 height 15
checkbox input "true"
click at [540, 293] on button "Undelete Sections" at bounding box center [553, 299] width 76 height 16
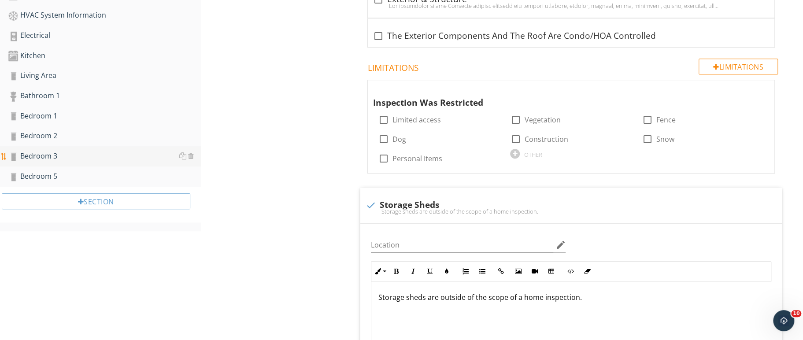
click at [43, 153] on div "Bedroom 3" at bounding box center [104, 156] width 193 height 11
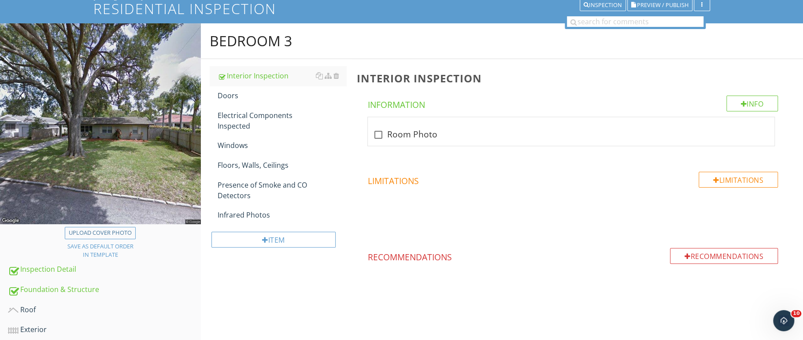
scroll to position [64, 0]
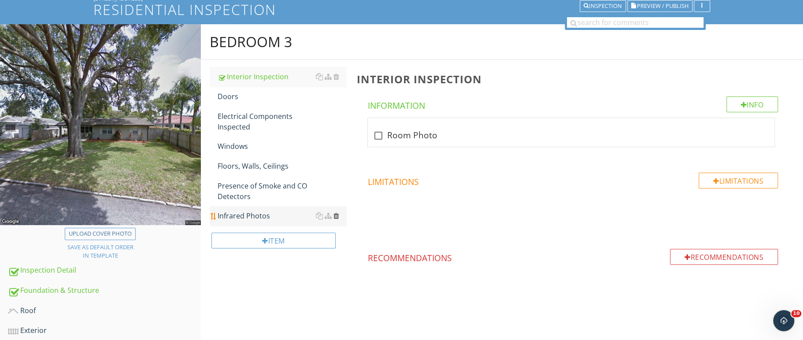
click at [336, 215] on div at bounding box center [336, 215] width 6 height 7
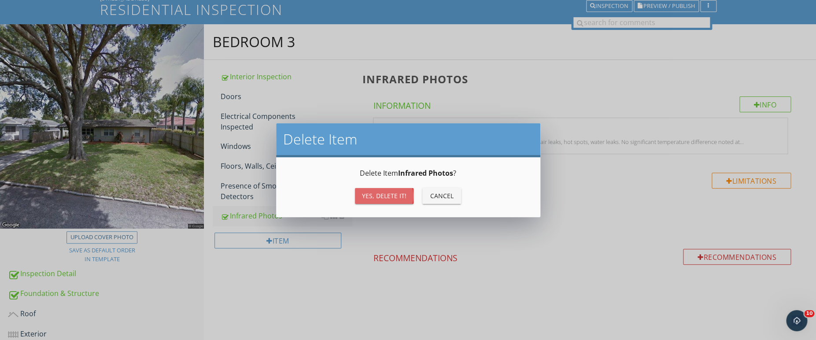
click at [394, 199] on div "Yes, Delete it!" at bounding box center [384, 195] width 44 height 9
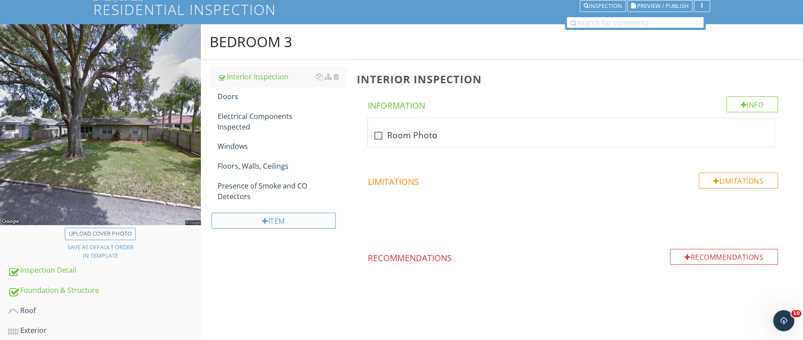
click at [309, 220] on div "Item" at bounding box center [273, 221] width 124 height 16
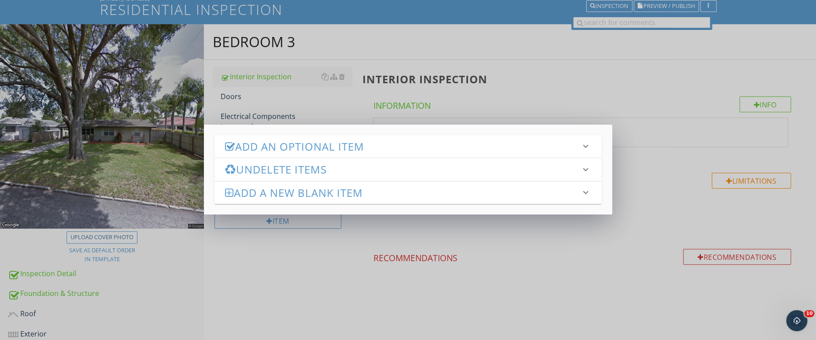
click at [324, 151] on h3 "Add an Optional Item" at bounding box center [402, 146] width 355 height 12
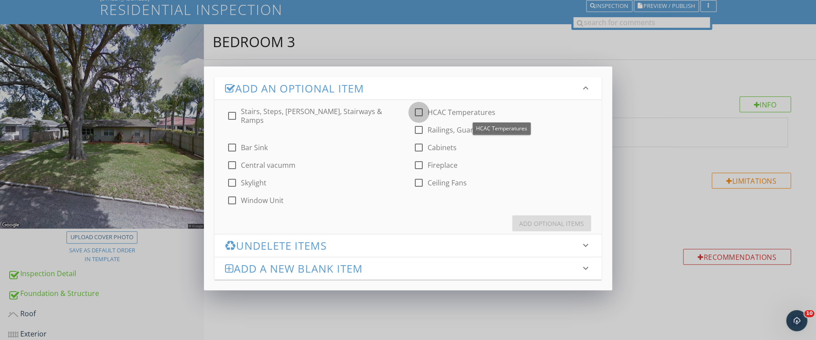
click at [417, 113] on div at bounding box center [418, 112] width 15 height 15
checkbox input "true"
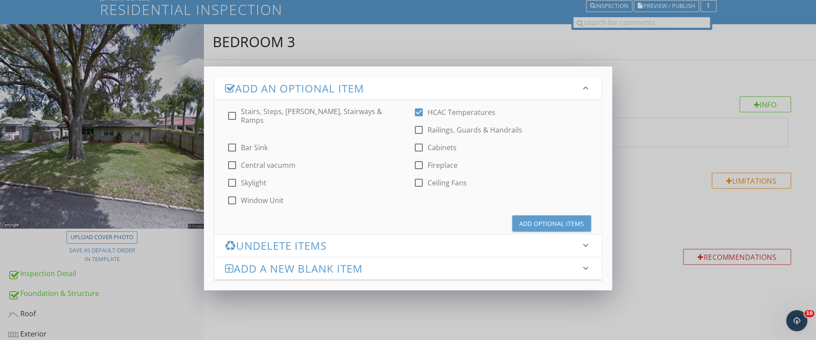
click at [524, 219] on div "Add Optional Items" at bounding box center [551, 223] width 65 height 9
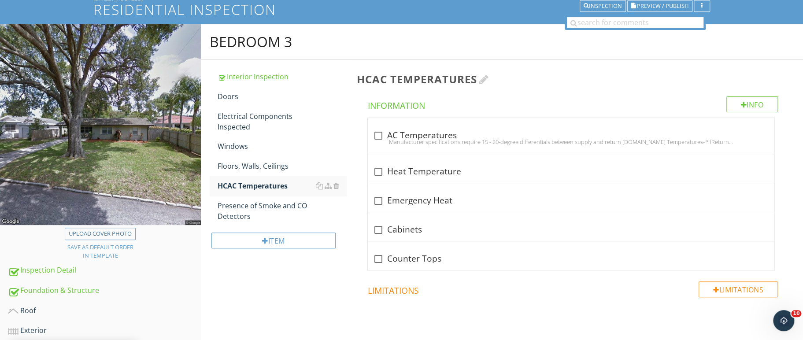
click at [486, 79] on div at bounding box center [484, 79] width 10 height 11
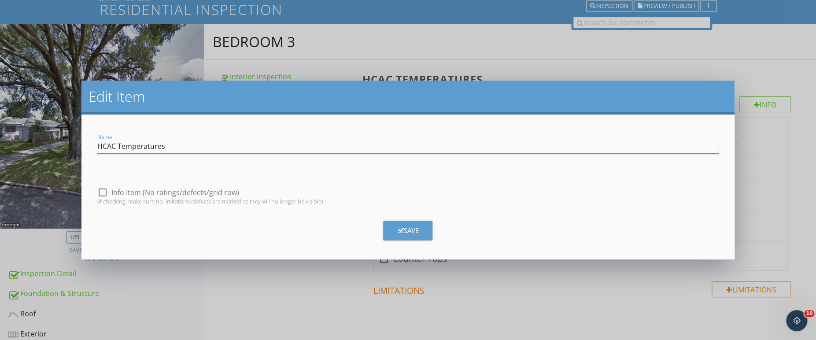
click at [106, 144] on input "HCAC Temperatures" at bounding box center [407, 146] width 621 height 15
type input "HVAC Temperatures"
drag, startPoint x: 409, startPoint y: 232, endPoint x: 400, endPoint y: 229, distance: 9.6
click at [400, 229] on icon "button" at bounding box center [400, 230] width 6 height 7
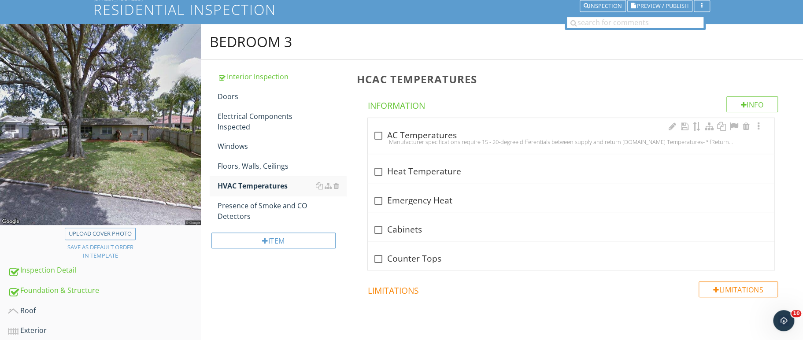
click at [411, 138] on div "Manufacturer specifications require 15 - 20-degree differentials between supply…" at bounding box center [571, 141] width 396 height 7
checkbox input "true"
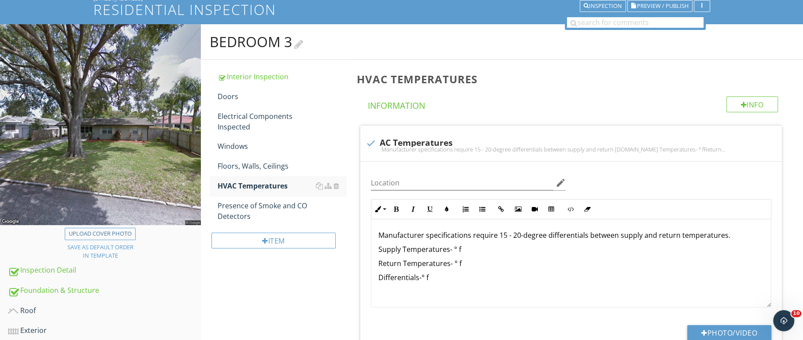
click at [303, 42] on div at bounding box center [298, 43] width 9 height 12
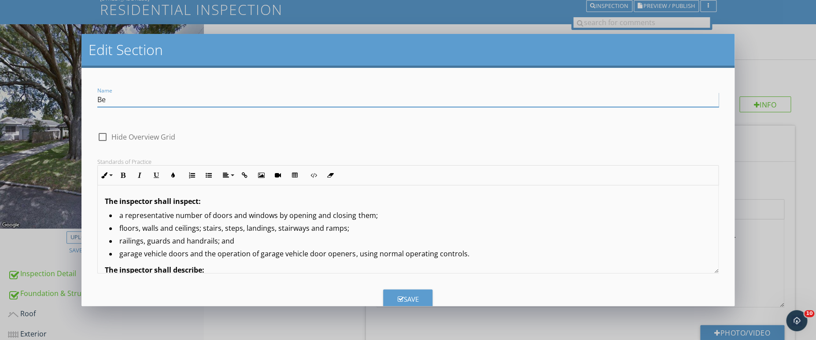
type input "B"
type input "Dining Room"
click at [413, 296] on button "Save" at bounding box center [407, 298] width 49 height 19
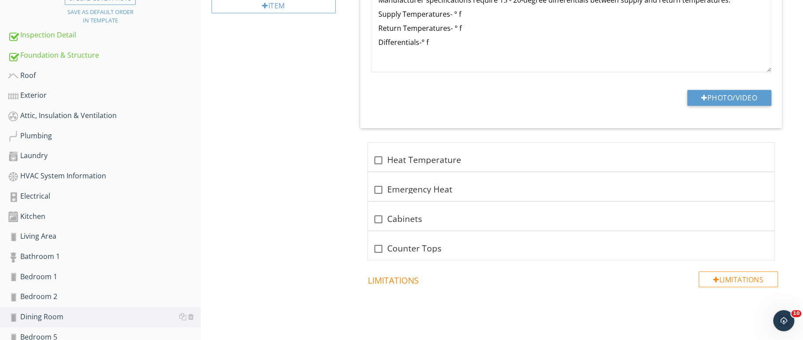
scroll to position [422, 0]
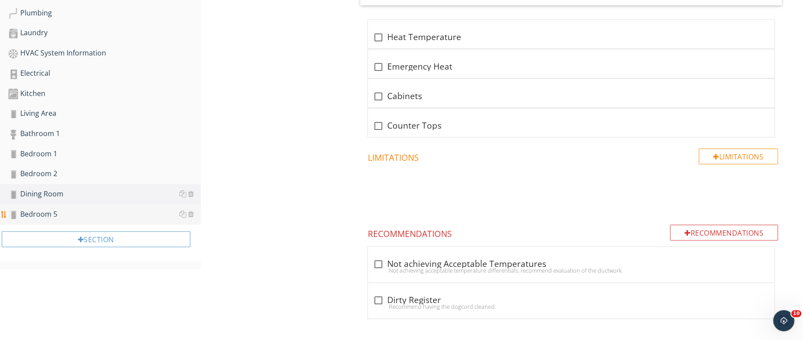
click at [48, 218] on link "Bedroom 5" at bounding box center [104, 214] width 193 height 20
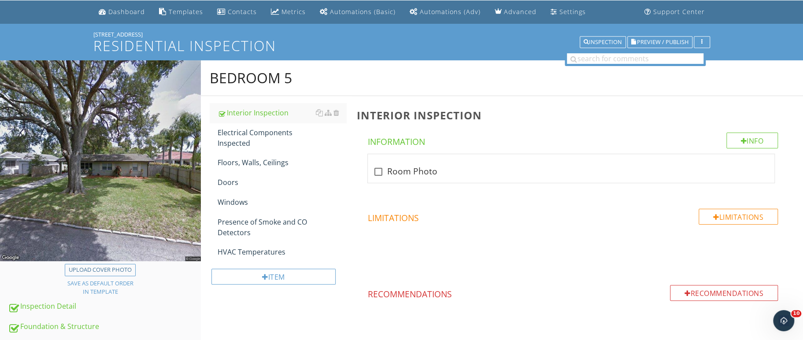
scroll to position [27, 0]
click at [303, 77] on div at bounding box center [298, 80] width 9 height 12
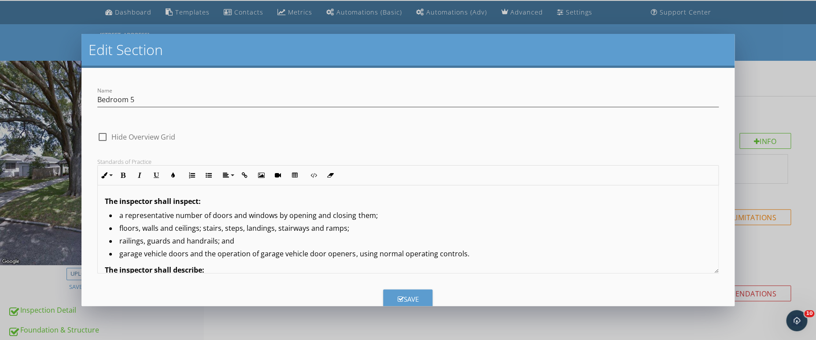
click at [305, 77] on form "Name Bedroom 5 check_box_outline_blank Hide Overview Grid Standards of Practice…" at bounding box center [407, 187] width 653 height 238
click at [151, 100] on input "Bedroom 5" at bounding box center [407, 99] width 621 height 15
type input "B"
type input "Office/Den"
click at [408, 295] on div "Save" at bounding box center [407, 299] width 21 height 10
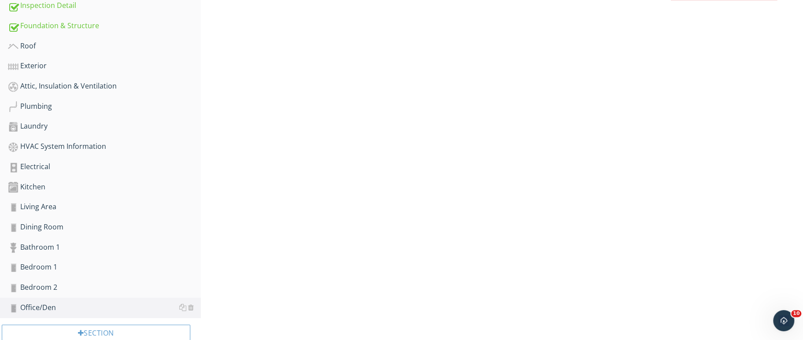
scroll to position [346, 0]
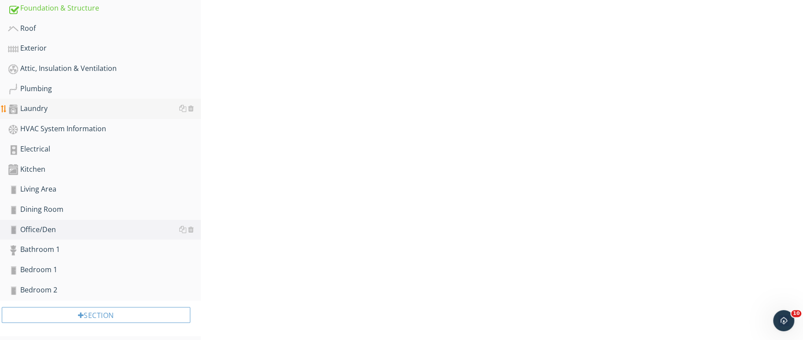
click at [46, 104] on div "Laundry" at bounding box center [104, 108] width 193 height 11
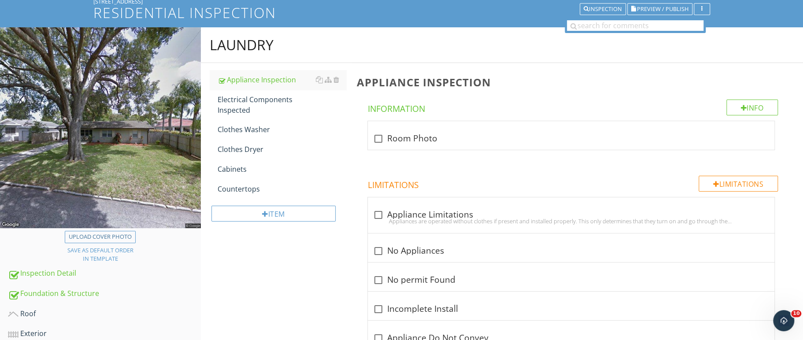
scroll to position [51, 0]
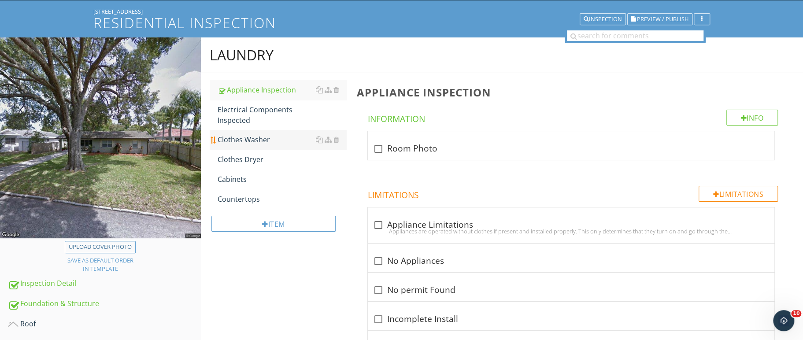
click at [256, 136] on div "Clothes Washer" at bounding box center [282, 139] width 129 height 11
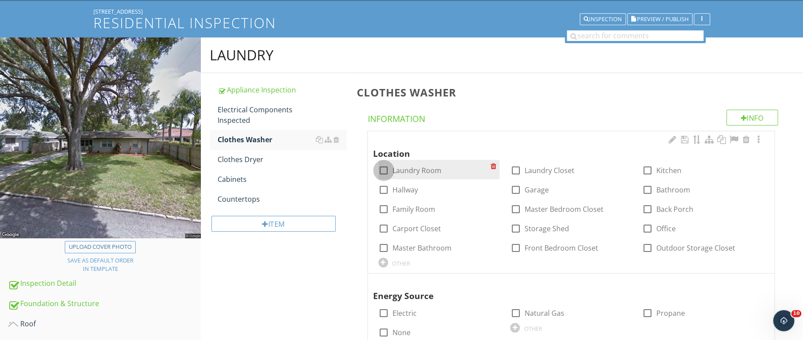
click at [384, 171] on div at bounding box center [383, 170] width 15 height 15
checkbox input "true"
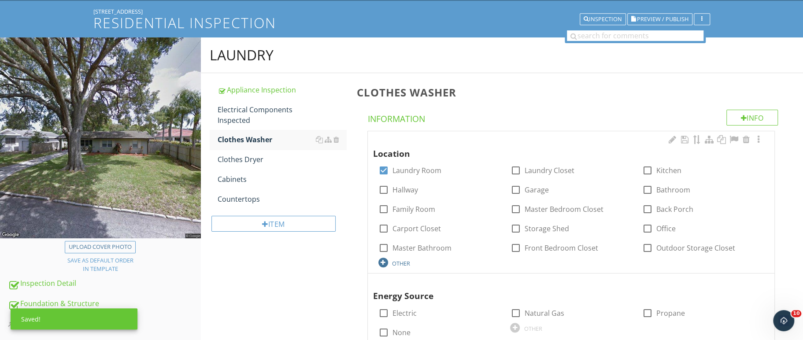
click at [386, 259] on div at bounding box center [383, 263] width 10 height 10
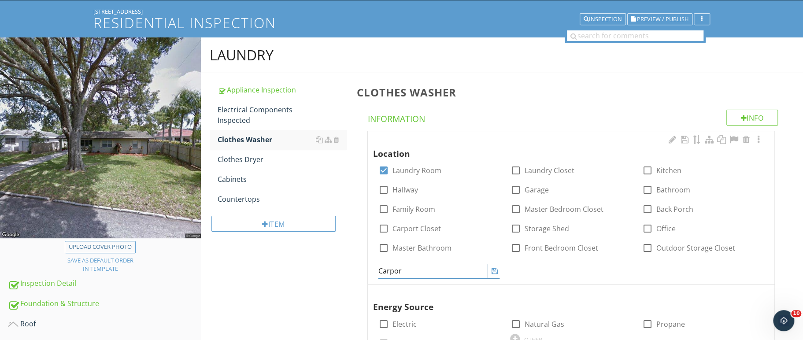
type input "Carport"
click at [494, 270] on icon at bounding box center [494, 270] width 6 height 7
click at [254, 162] on div "Clothes Dryer" at bounding box center [282, 159] width 129 height 11
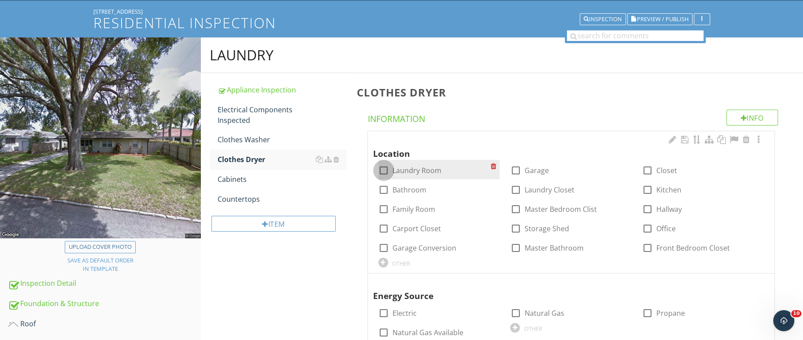
click at [385, 172] on div at bounding box center [383, 170] width 15 height 15
checkbox input "true"
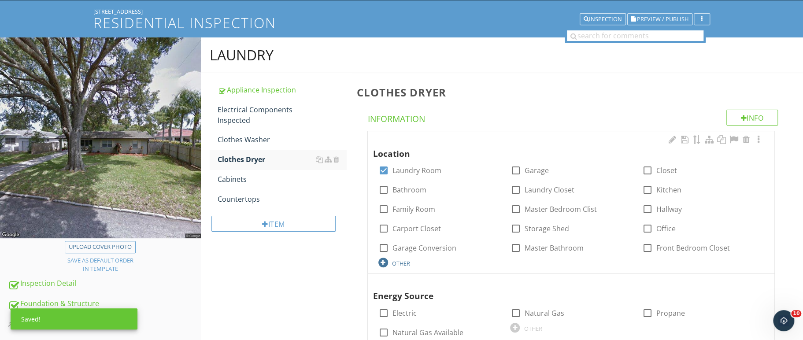
click at [382, 264] on div at bounding box center [383, 263] width 10 height 10
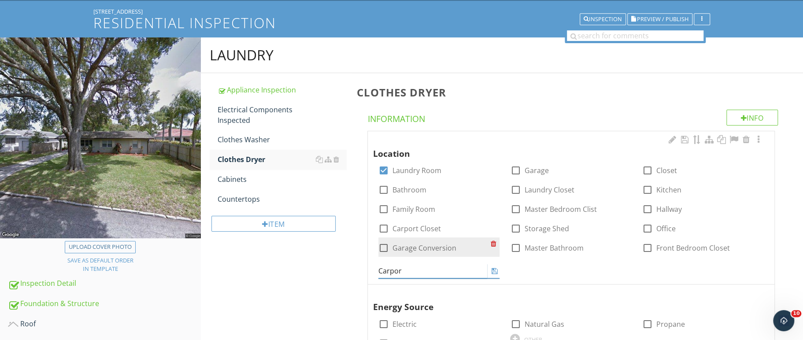
type input "Carport"
click at [493, 273] on icon at bounding box center [494, 270] width 6 height 7
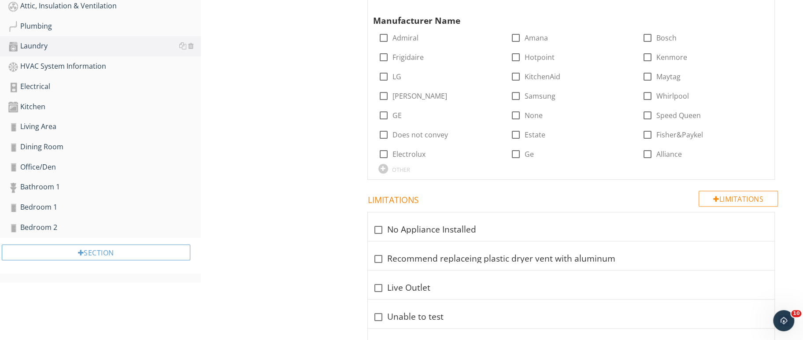
scroll to position [429, 0]
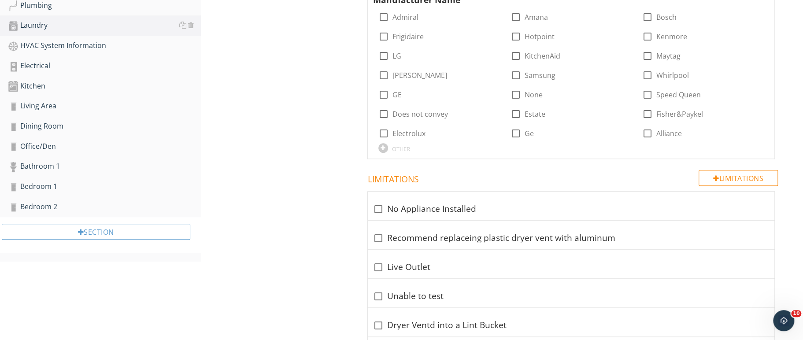
drag, startPoint x: 802, startPoint y: 129, endPoint x: 803, endPoint y: 146, distance: 16.8
